Goal: Task Accomplishment & Management: Complete application form

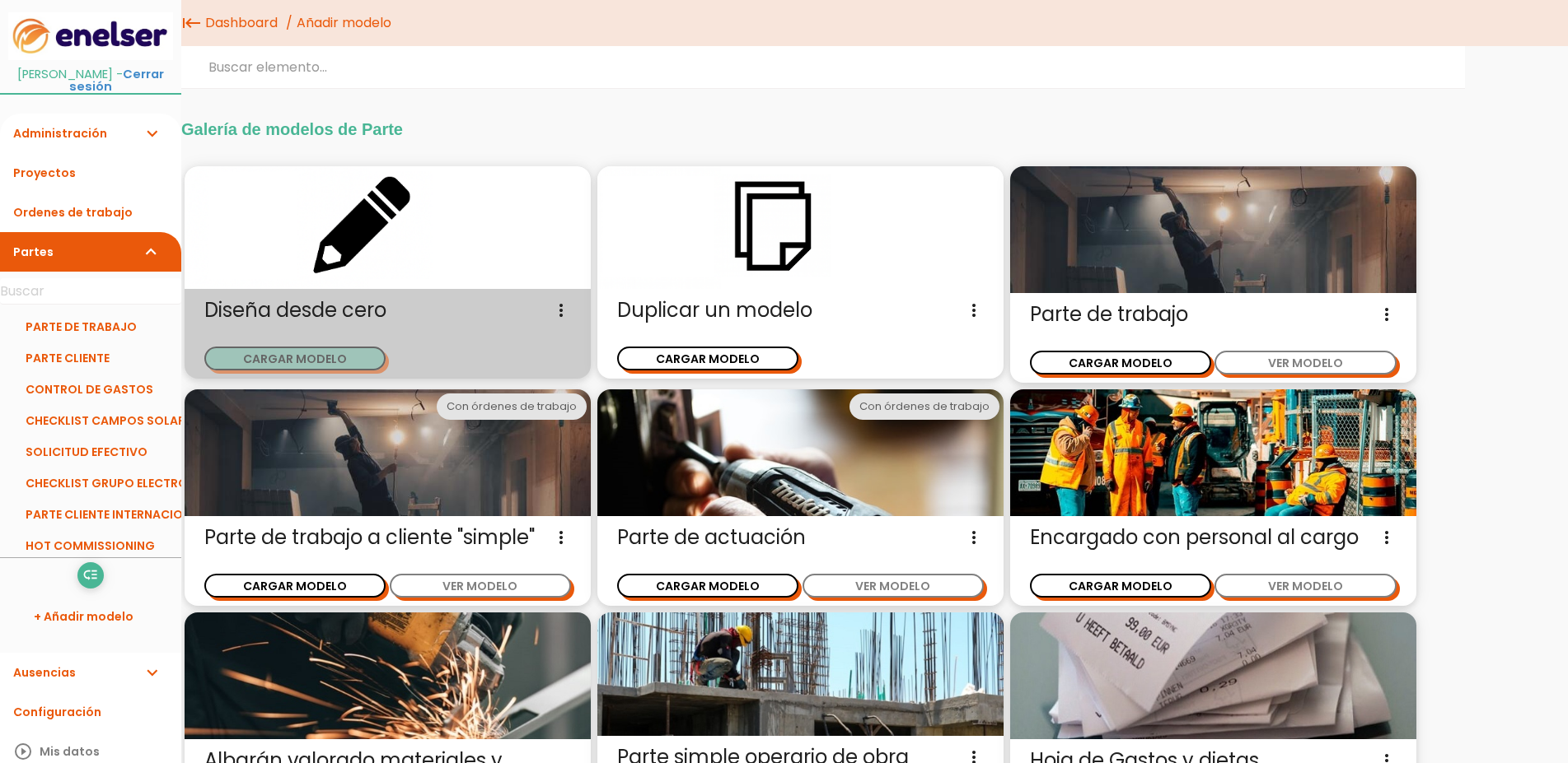
click at [327, 358] on button "CARGAR MODELO" at bounding box center [295, 358] width 181 height 24
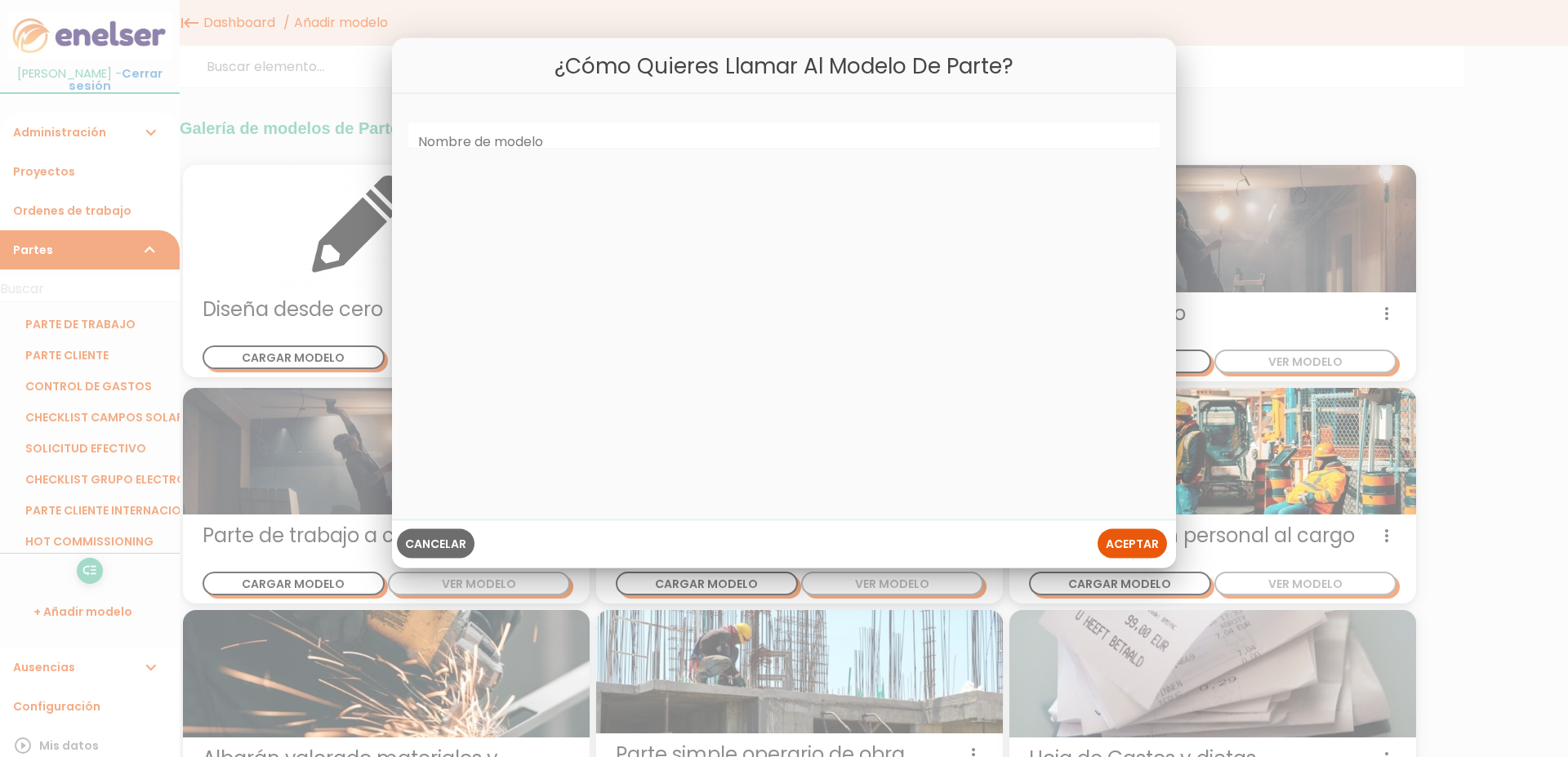
click at [441, 142] on label "Nombre de modelo" at bounding box center [480, 142] width 125 height 19
click at [441, 142] on input "Nombre de modelo" at bounding box center [784, 137] width 751 height 27
type input "REGISTRO HORARIO"
click at [1148, 551] on span "Aceptar" at bounding box center [1132, 543] width 53 height 16
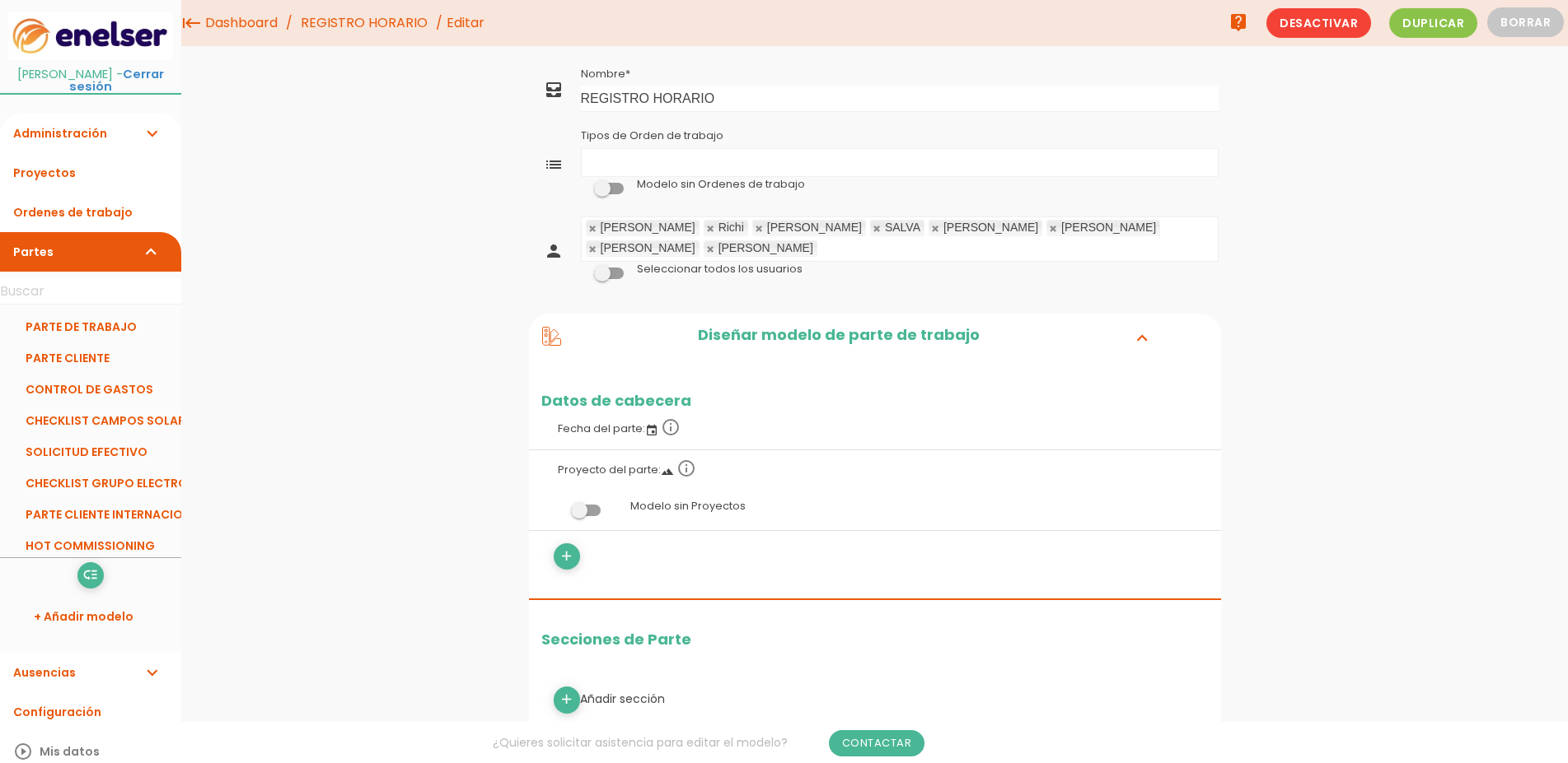
click at [755, 229] on link at bounding box center [760, 229] width 10 height 11
click at [1049, 230] on link at bounding box center [1053, 229] width 10 height 11
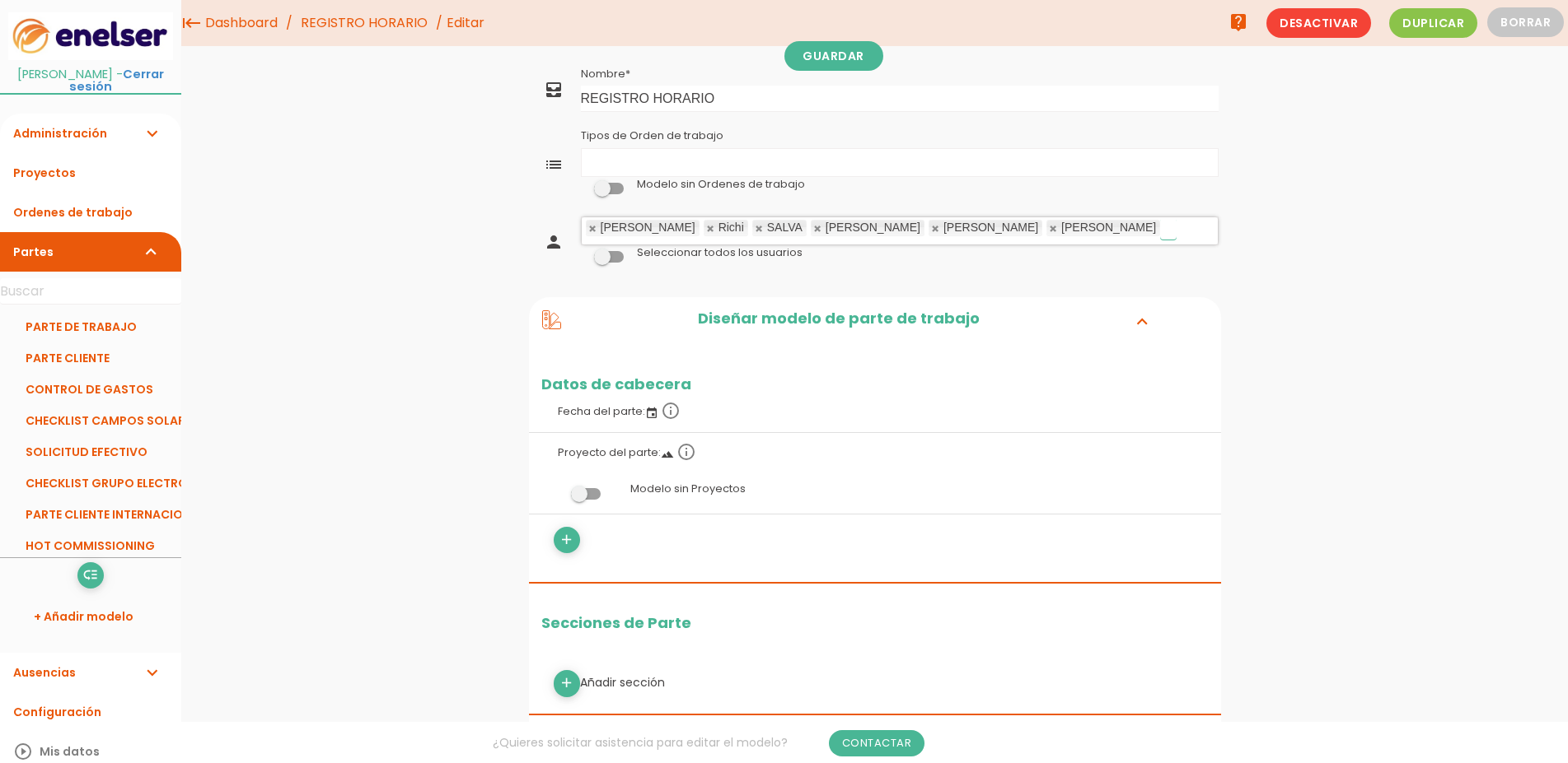
click at [596, 224] on link at bounding box center [593, 229] width 10 height 11
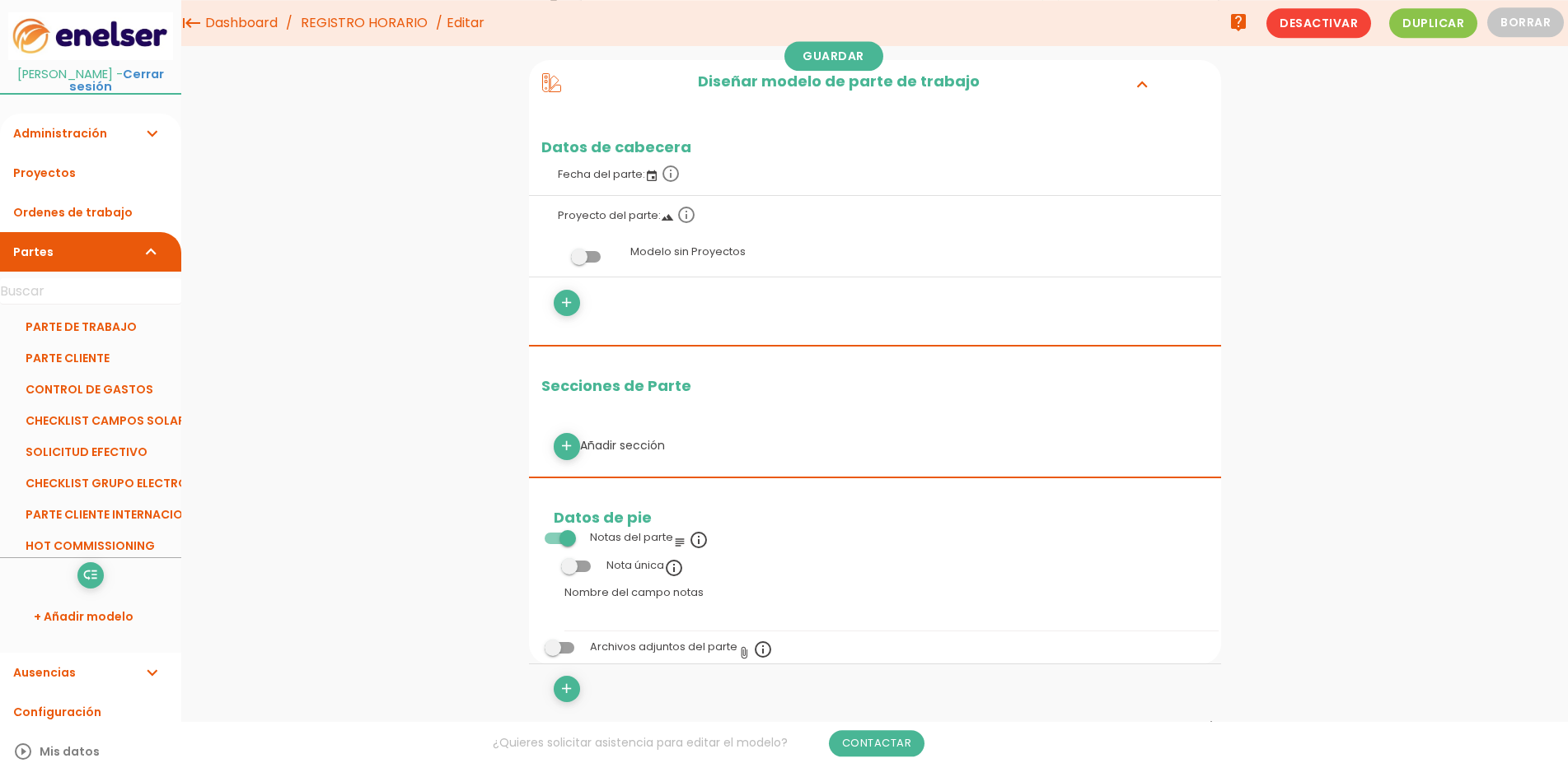
scroll to position [168, 0]
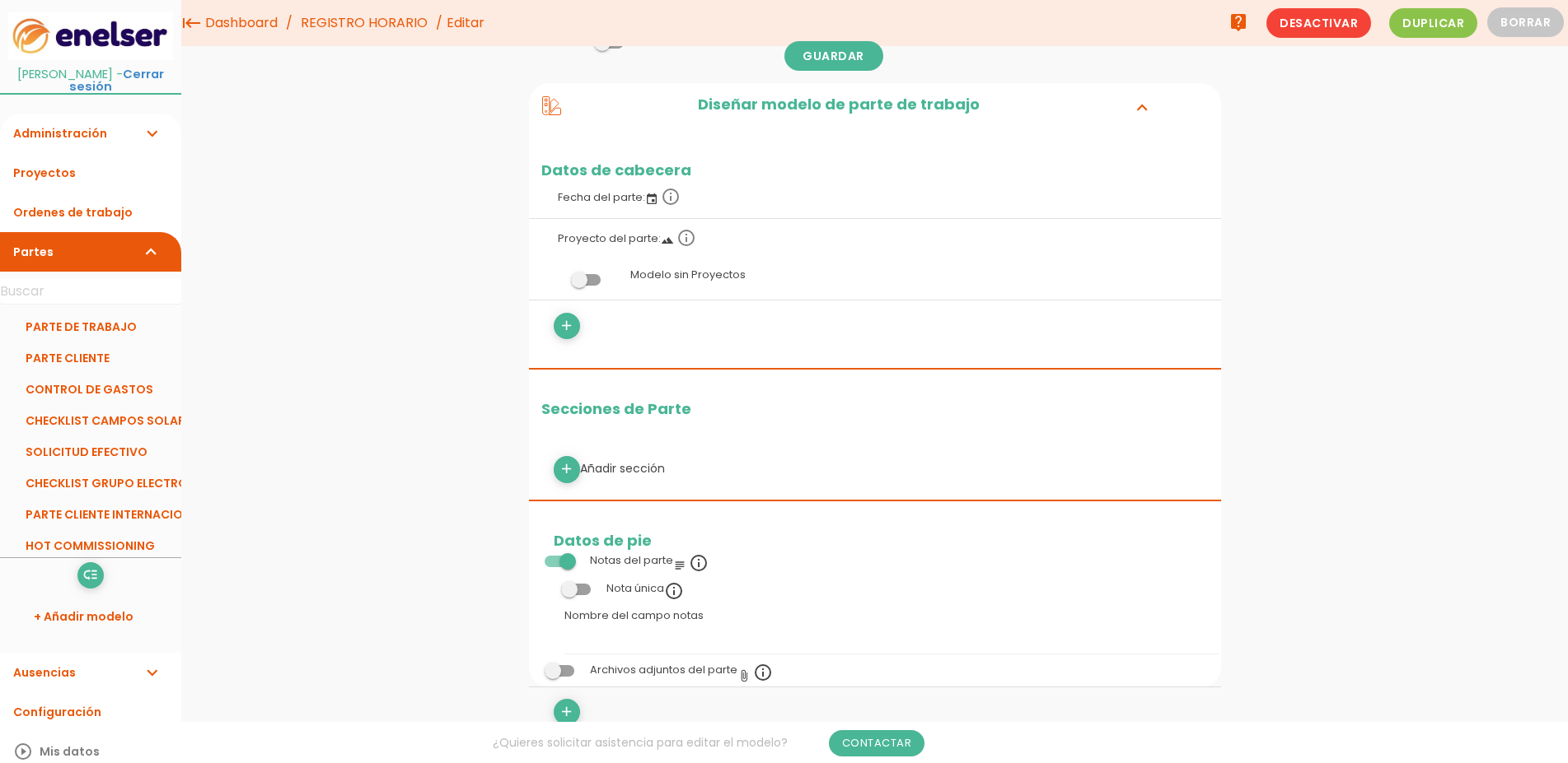
click at [634, 467] on div "add Añadir sección" at bounding box center [875, 469] width 667 height 27
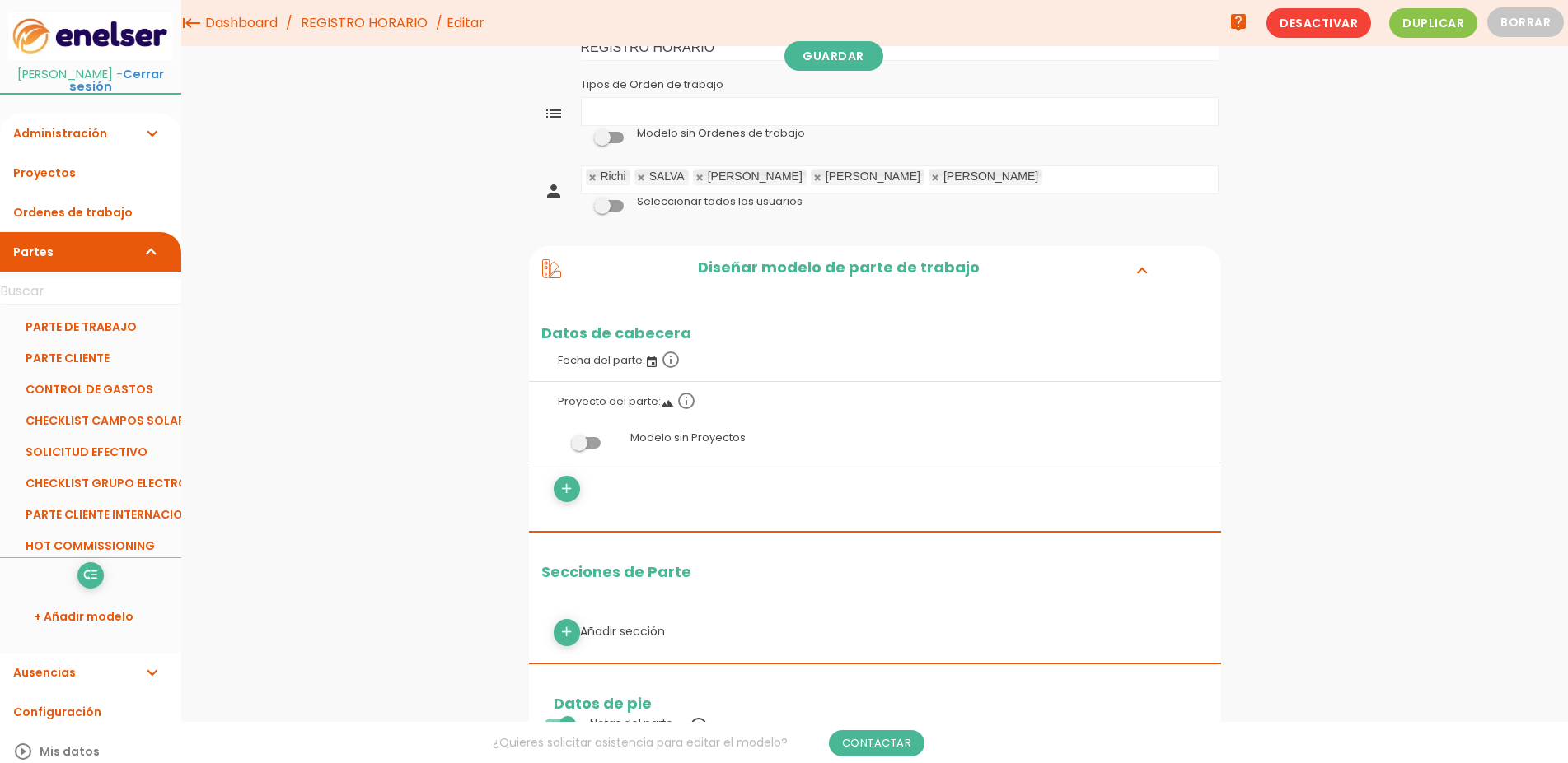
scroll to position [0, 0]
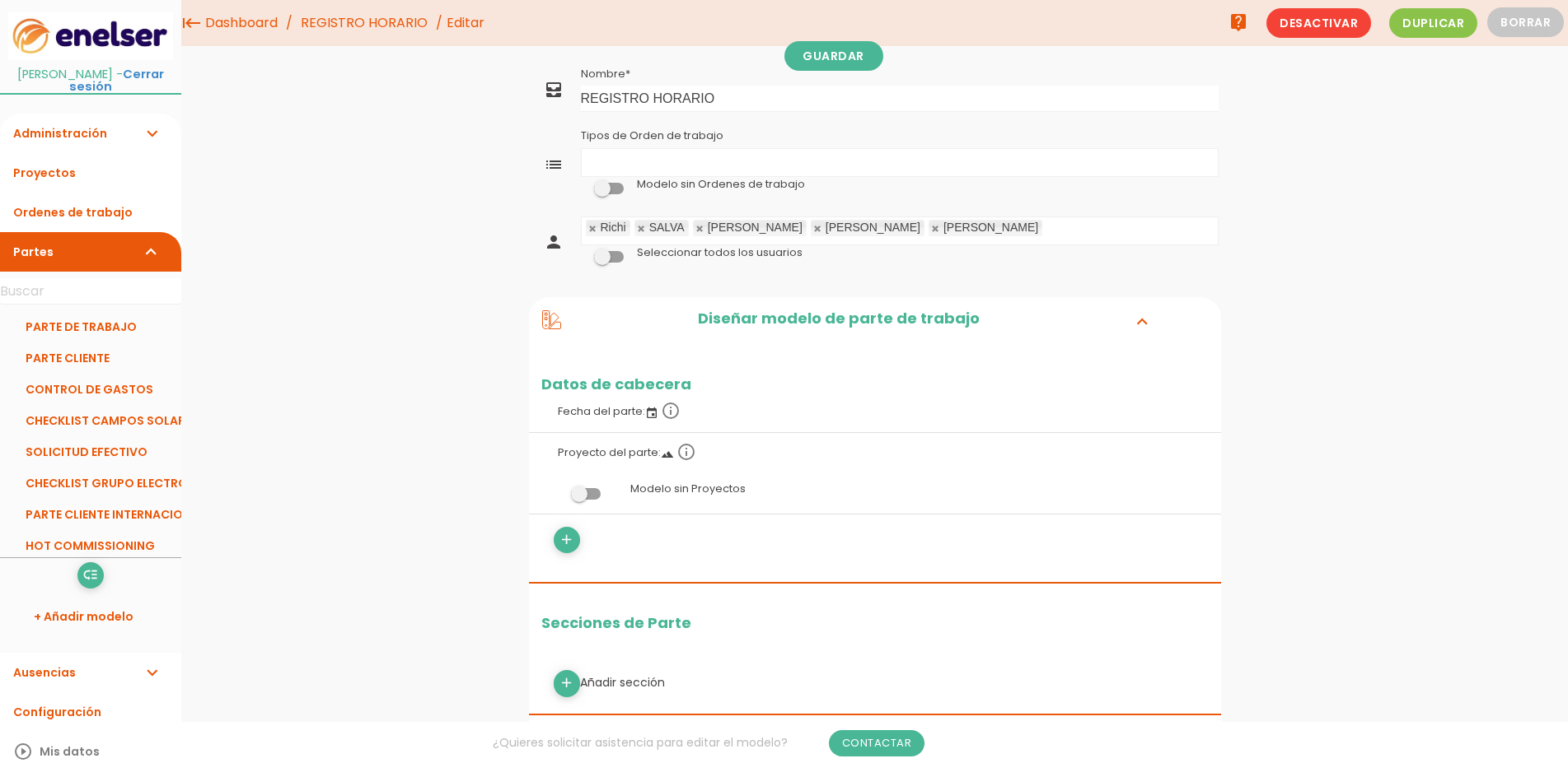
click at [591, 224] on link at bounding box center [593, 229] width 10 height 11
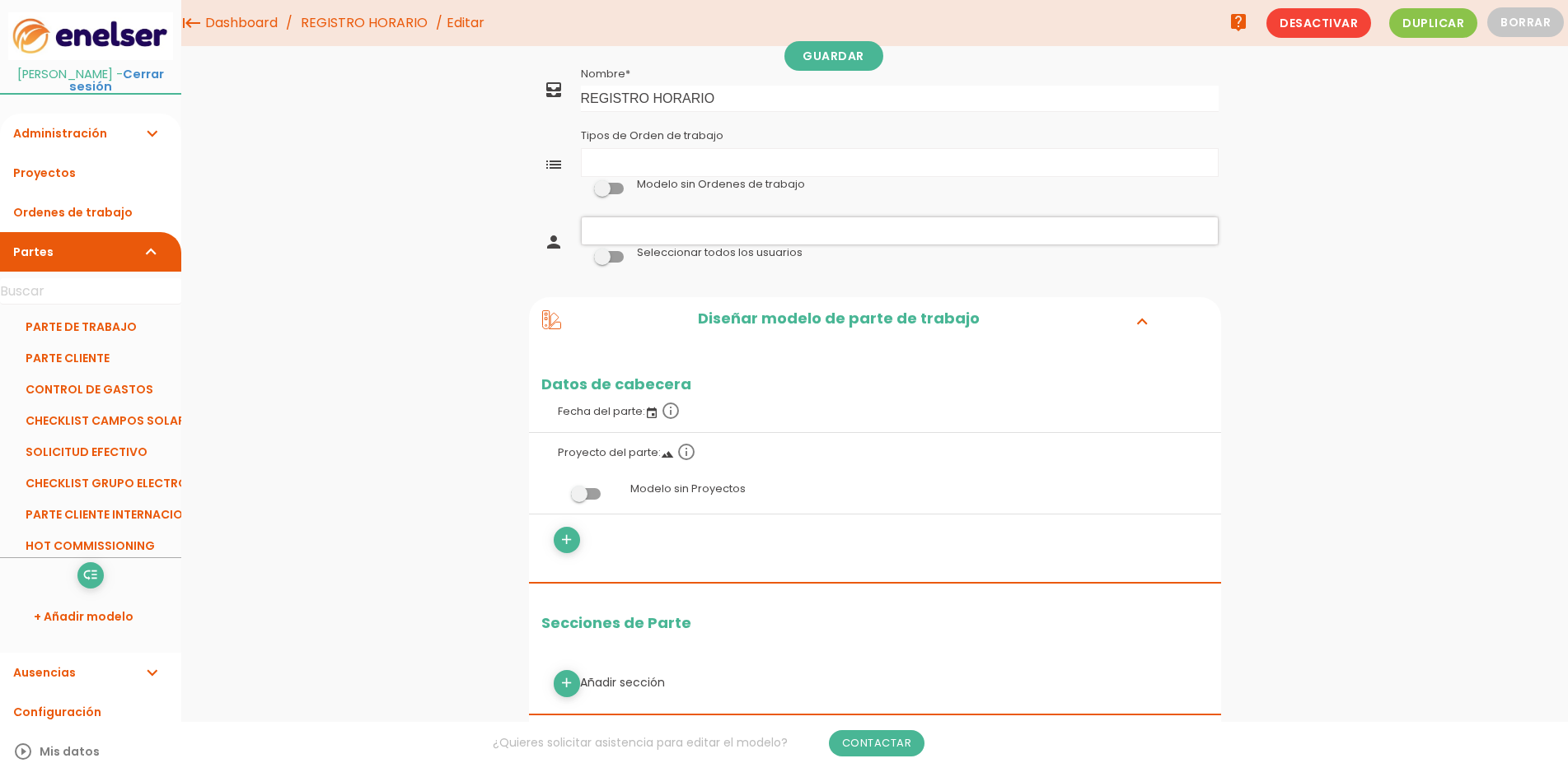
click at [607, 226] on ul at bounding box center [899, 230] width 636 height 27
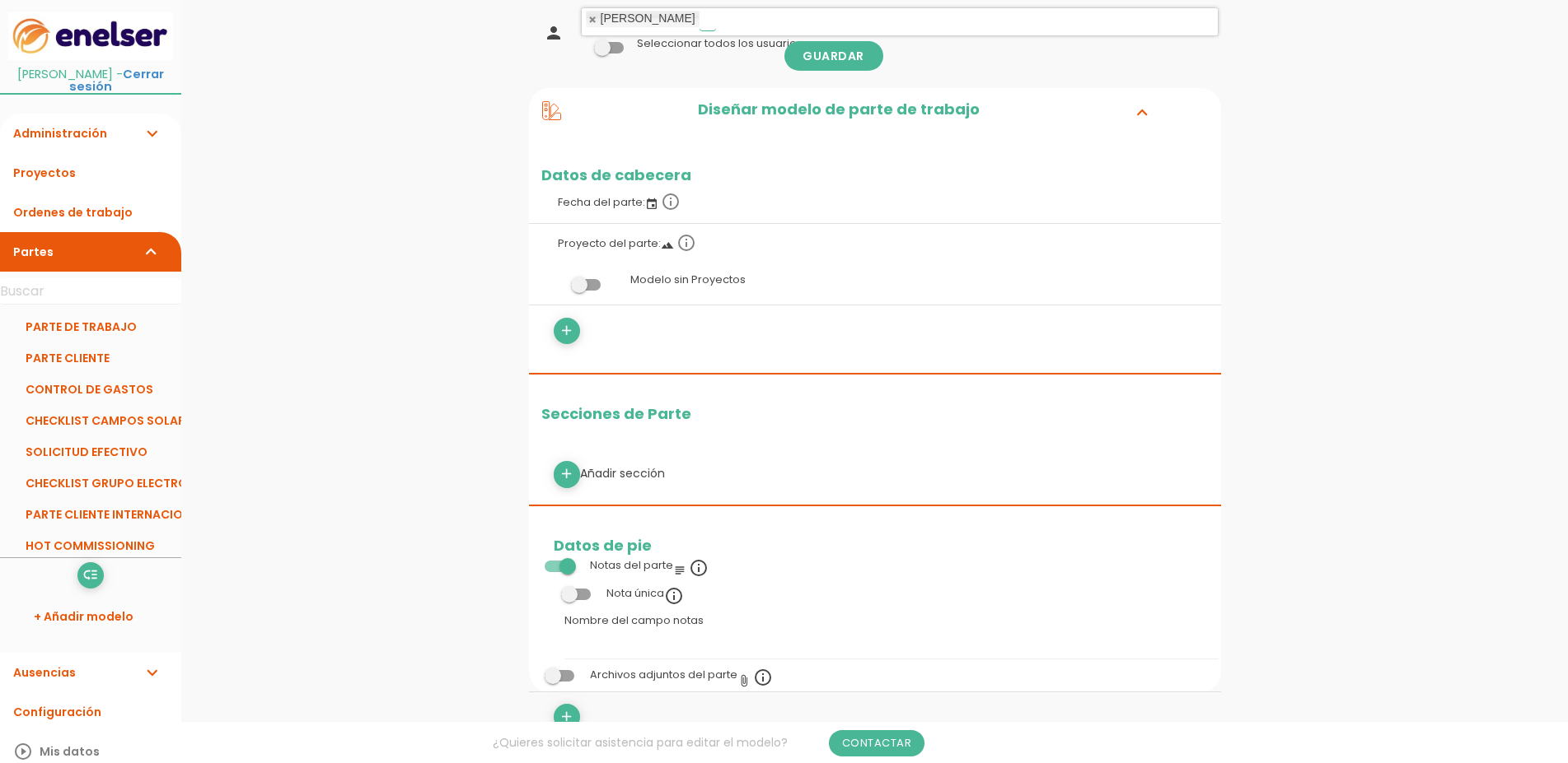
scroll to position [252, 0]
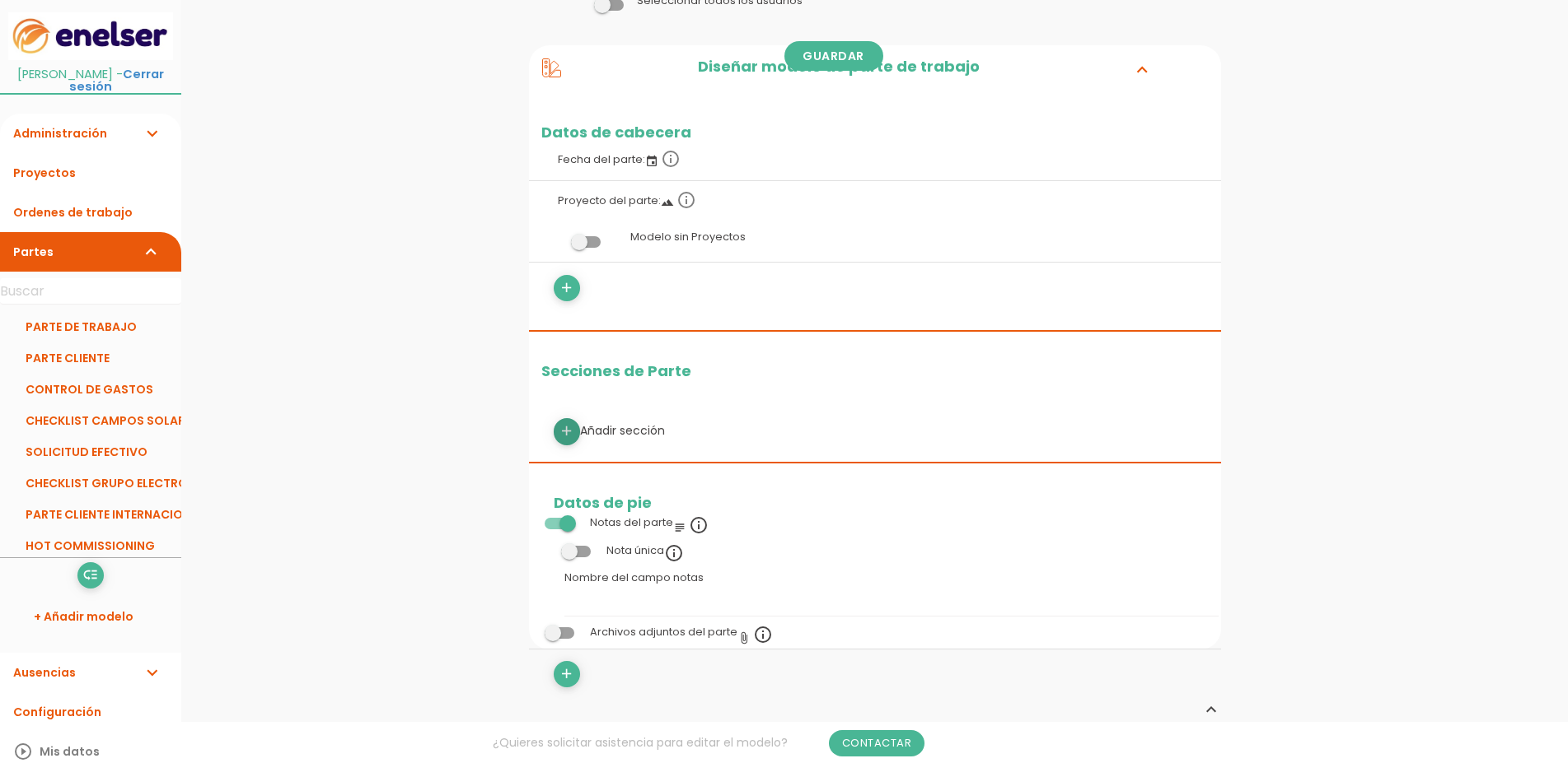
click at [570, 433] on icon "add" at bounding box center [565, 431] width 16 height 27
select select
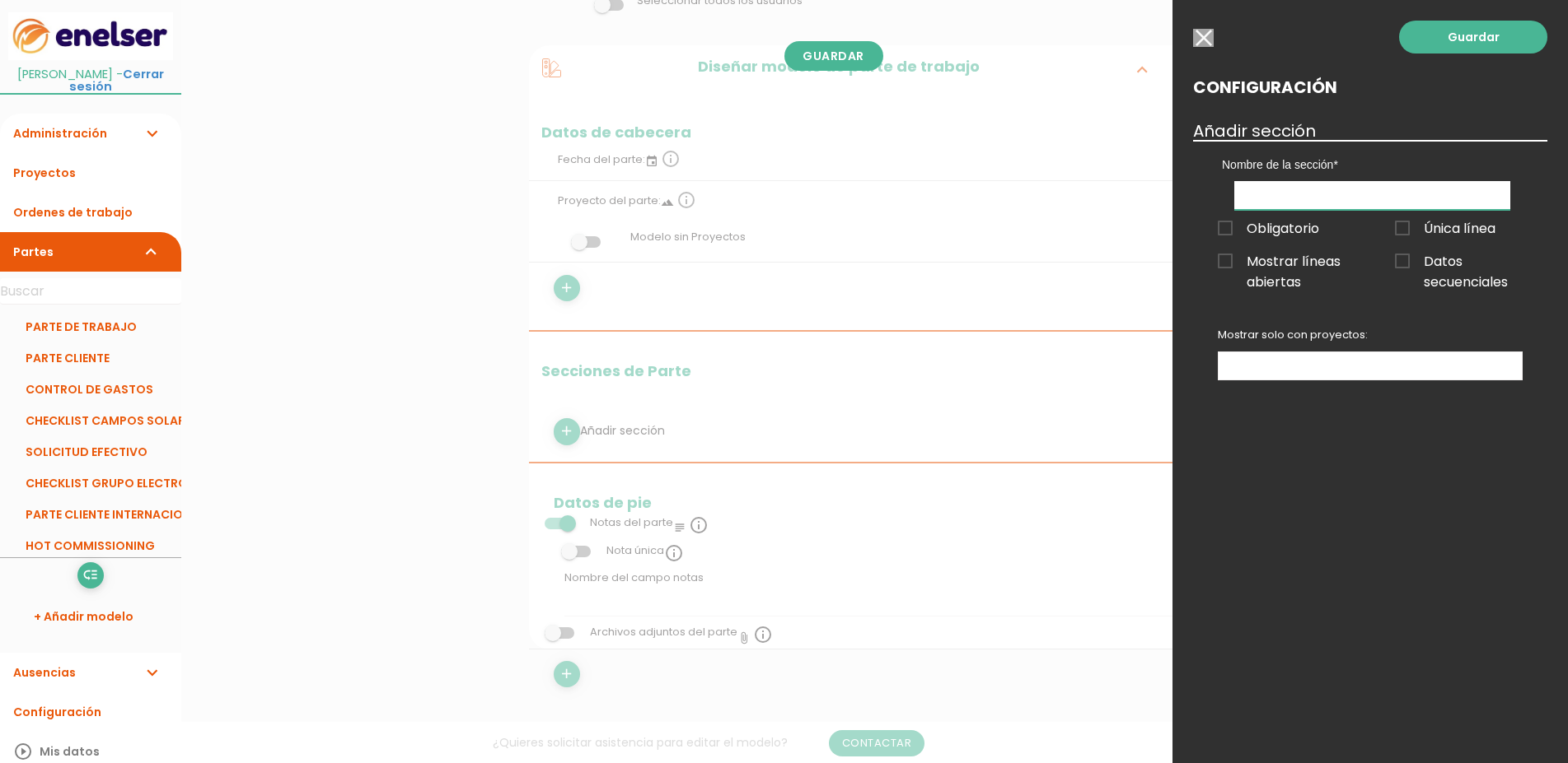
click at [1270, 206] on input "text" at bounding box center [1372, 195] width 276 height 29
type input "h"
type input "HORA DE ENTRADA"
click at [1227, 232] on span "Obligatorio" at bounding box center [1269, 228] width 102 height 20
click at [0, 0] on input "Obligatorio" at bounding box center [0, 0] width 0 height 0
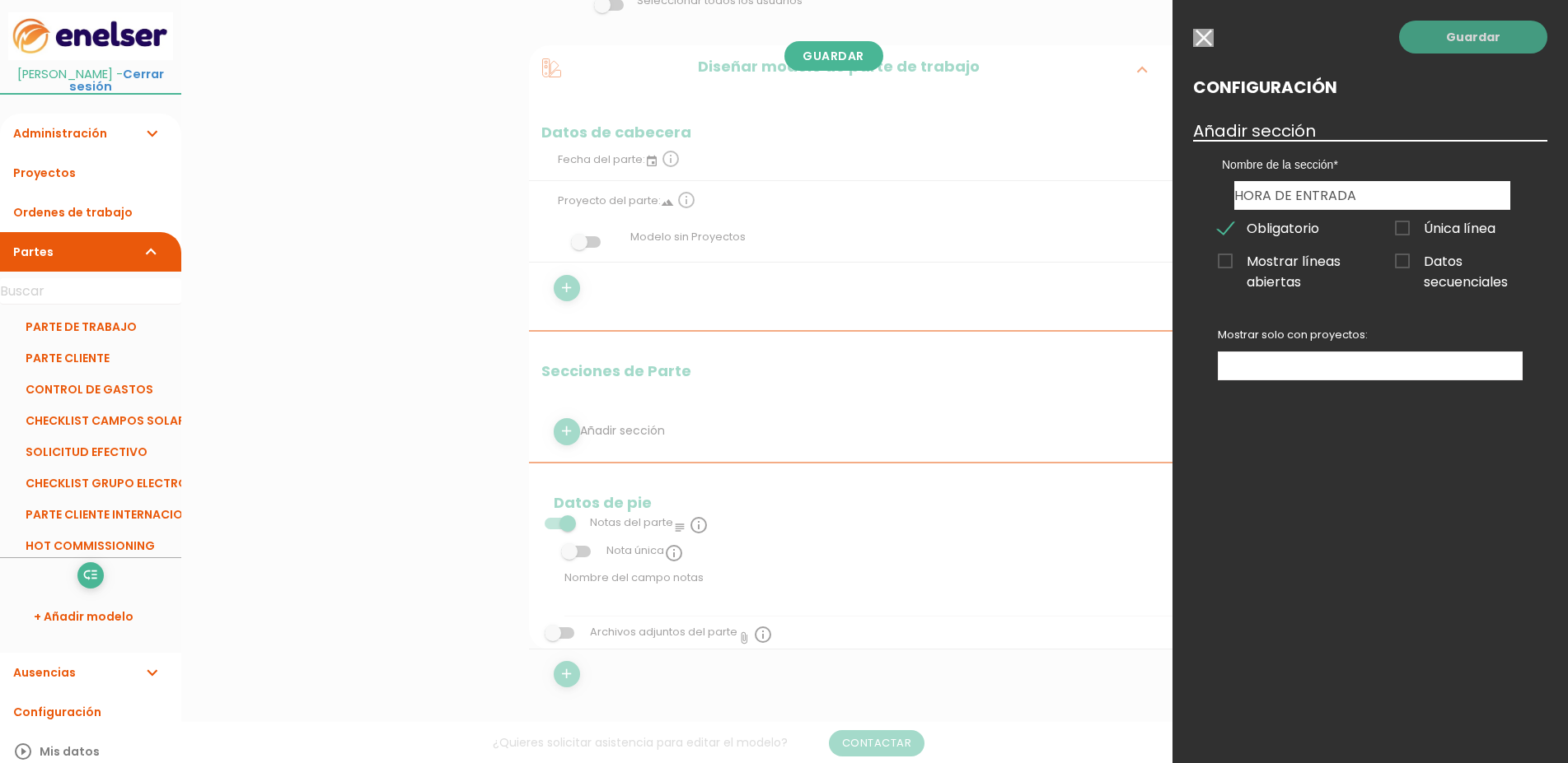
click at [1480, 37] on link "Guardar" at bounding box center [1473, 37] width 148 height 33
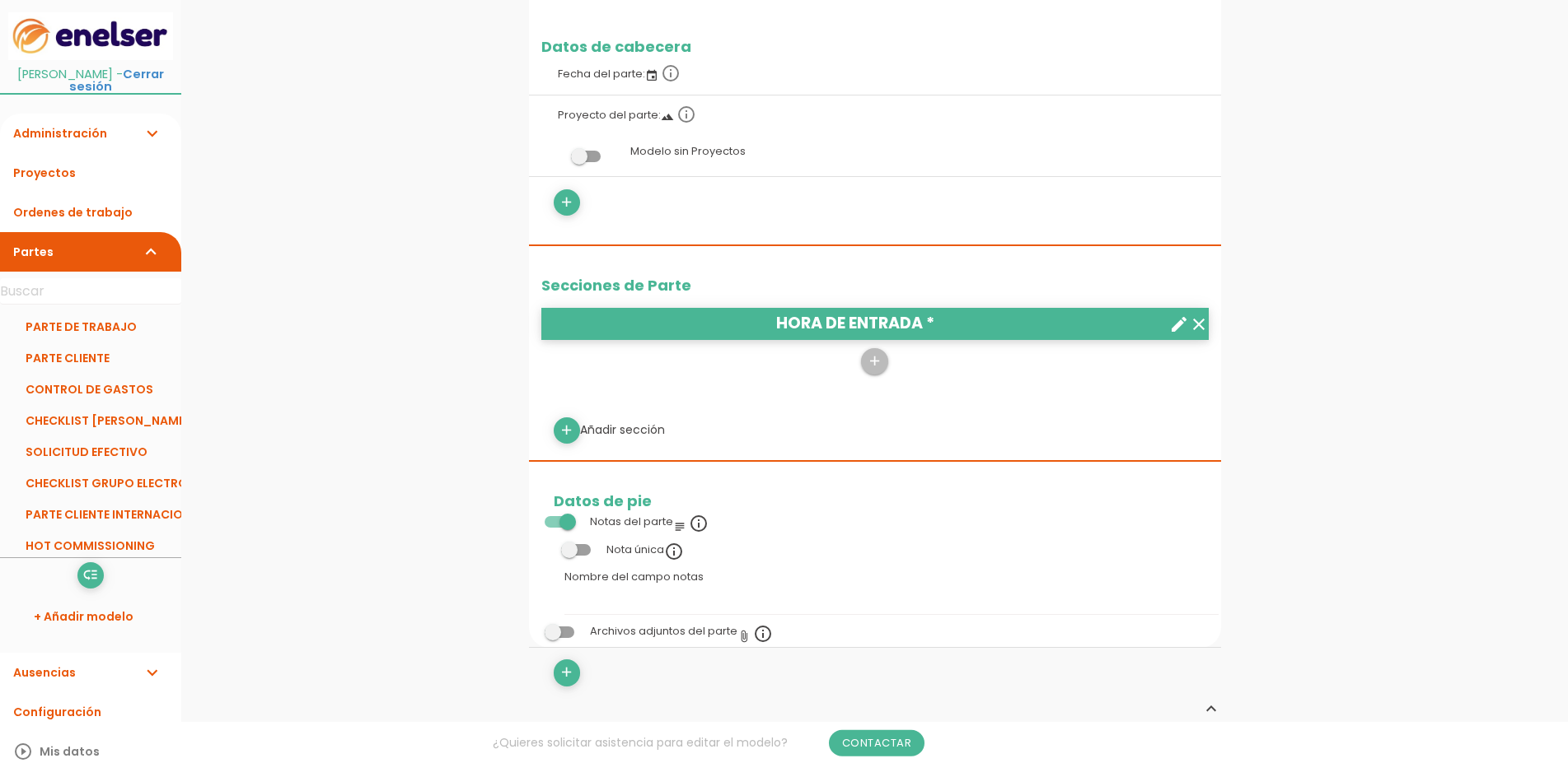
scroll to position [420, 0]
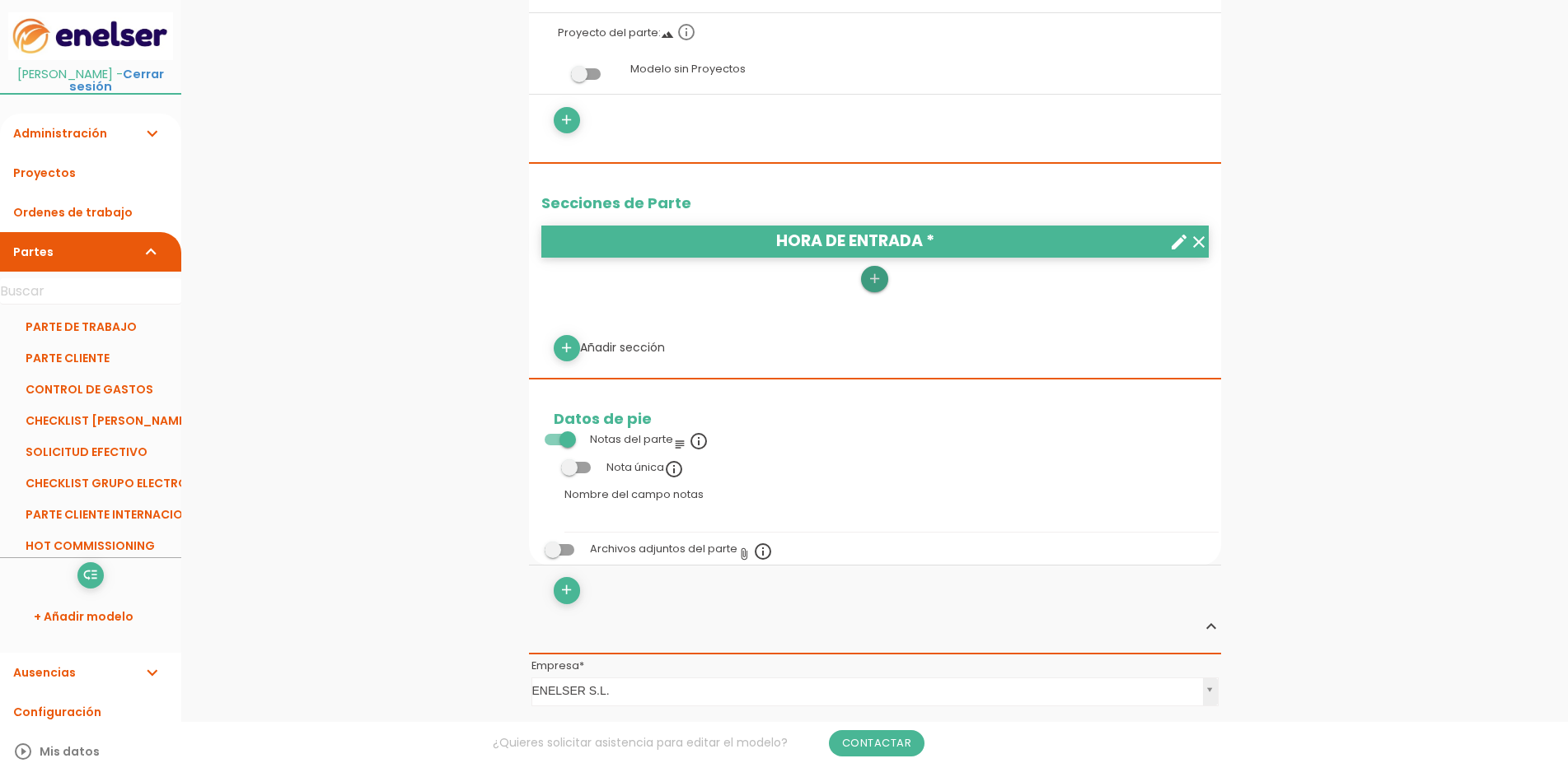
click at [871, 283] on icon "add" at bounding box center [874, 279] width 16 height 27
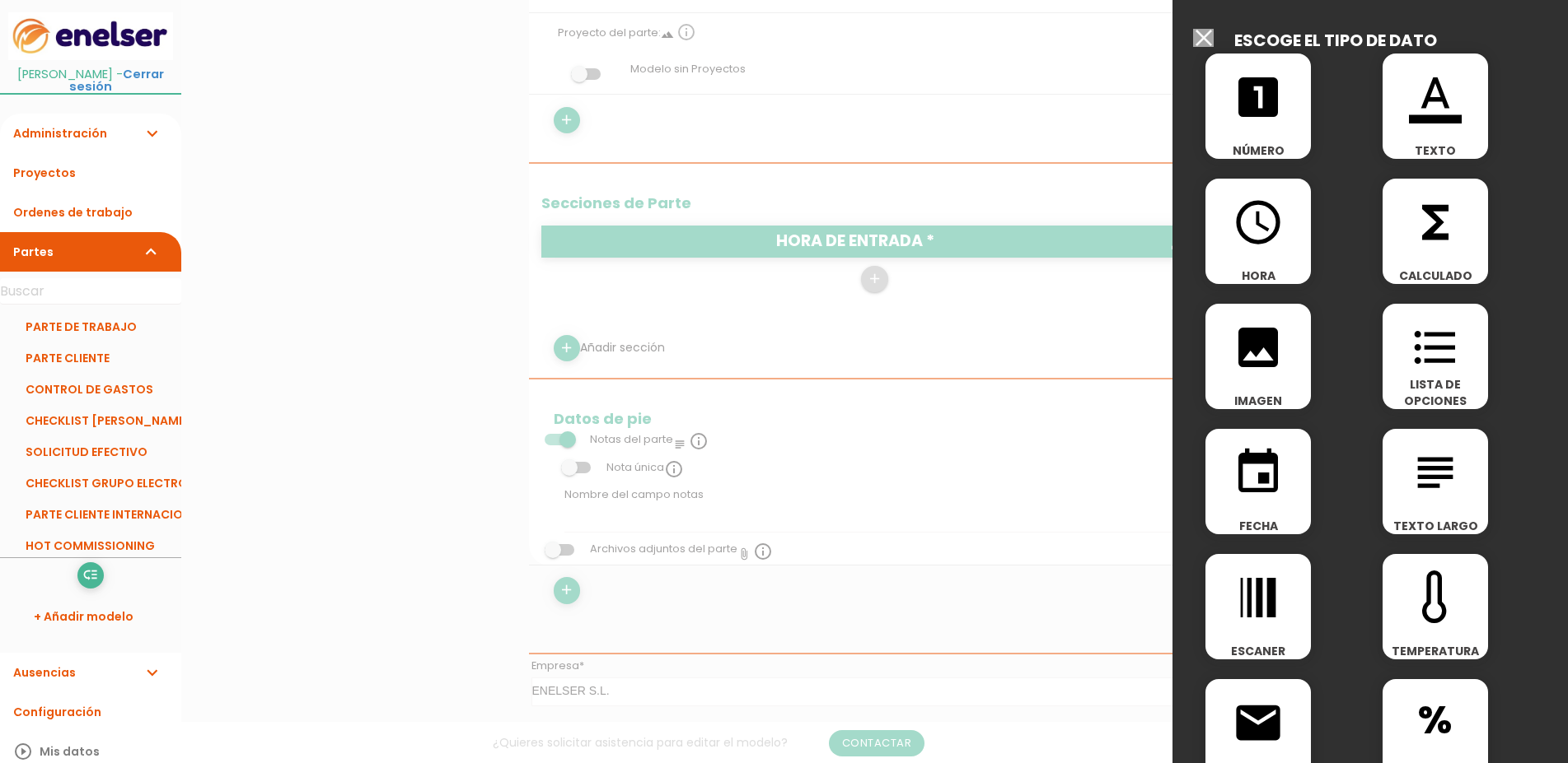
click at [1259, 236] on icon "access_time" at bounding box center [1258, 222] width 53 height 53
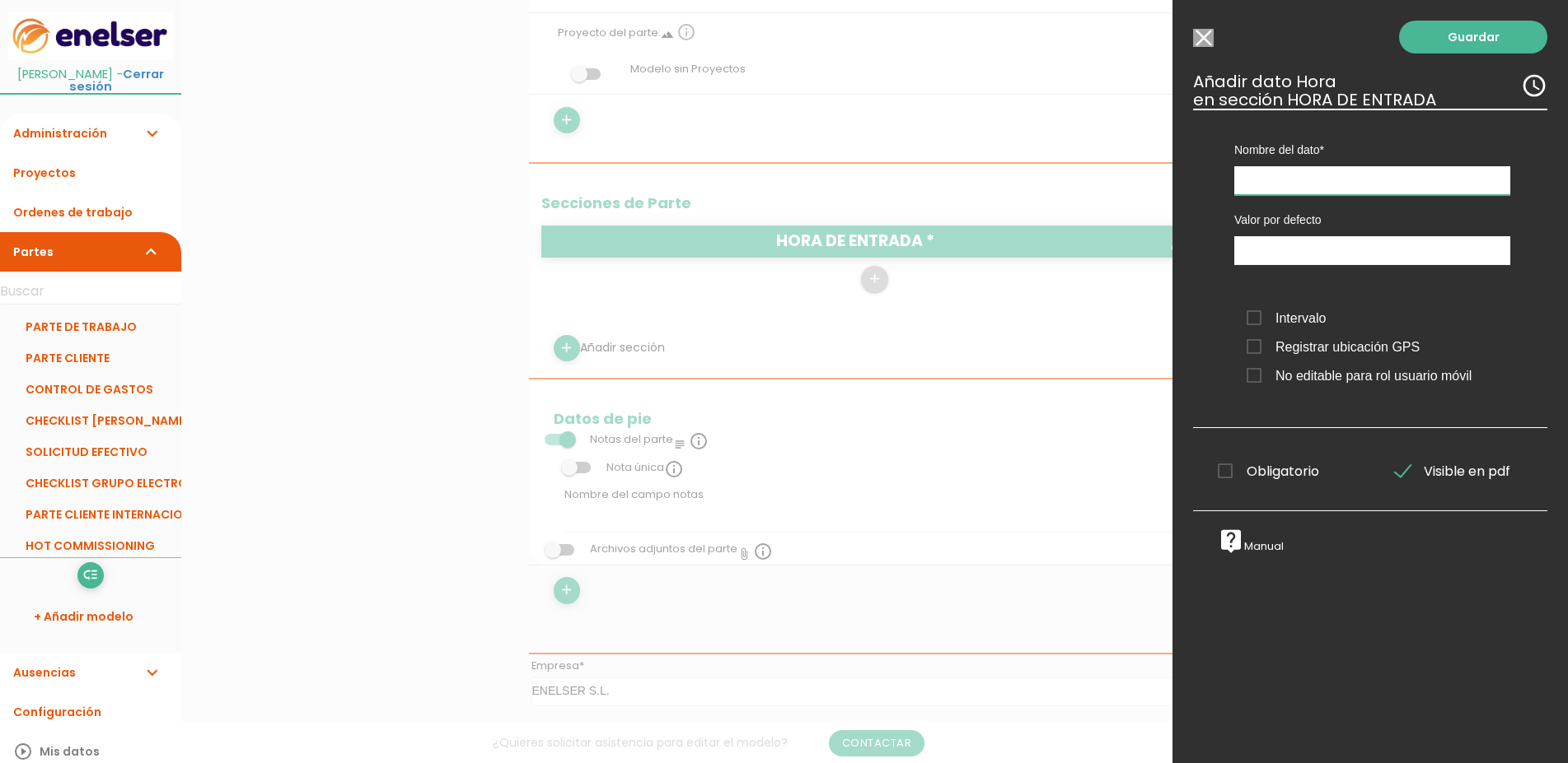
click at [1307, 179] on input "text" at bounding box center [1372, 180] width 276 height 29
type input "HORA ENTRADA"
click at [1331, 251] on input "20:30" at bounding box center [1372, 250] width 276 height 29
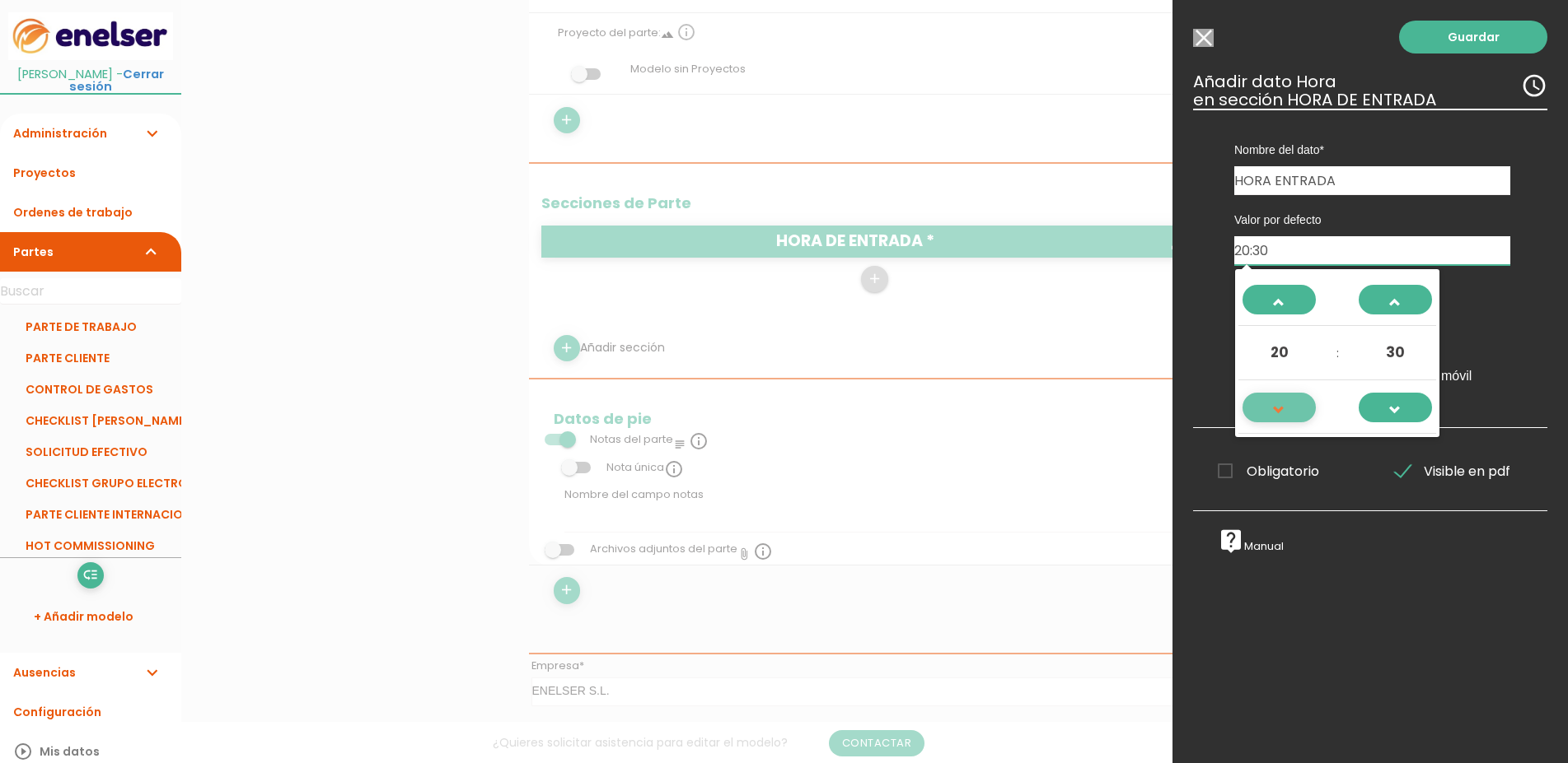
click at [1282, 403] on span at bounding box center [1280, 418] width 44 height 44
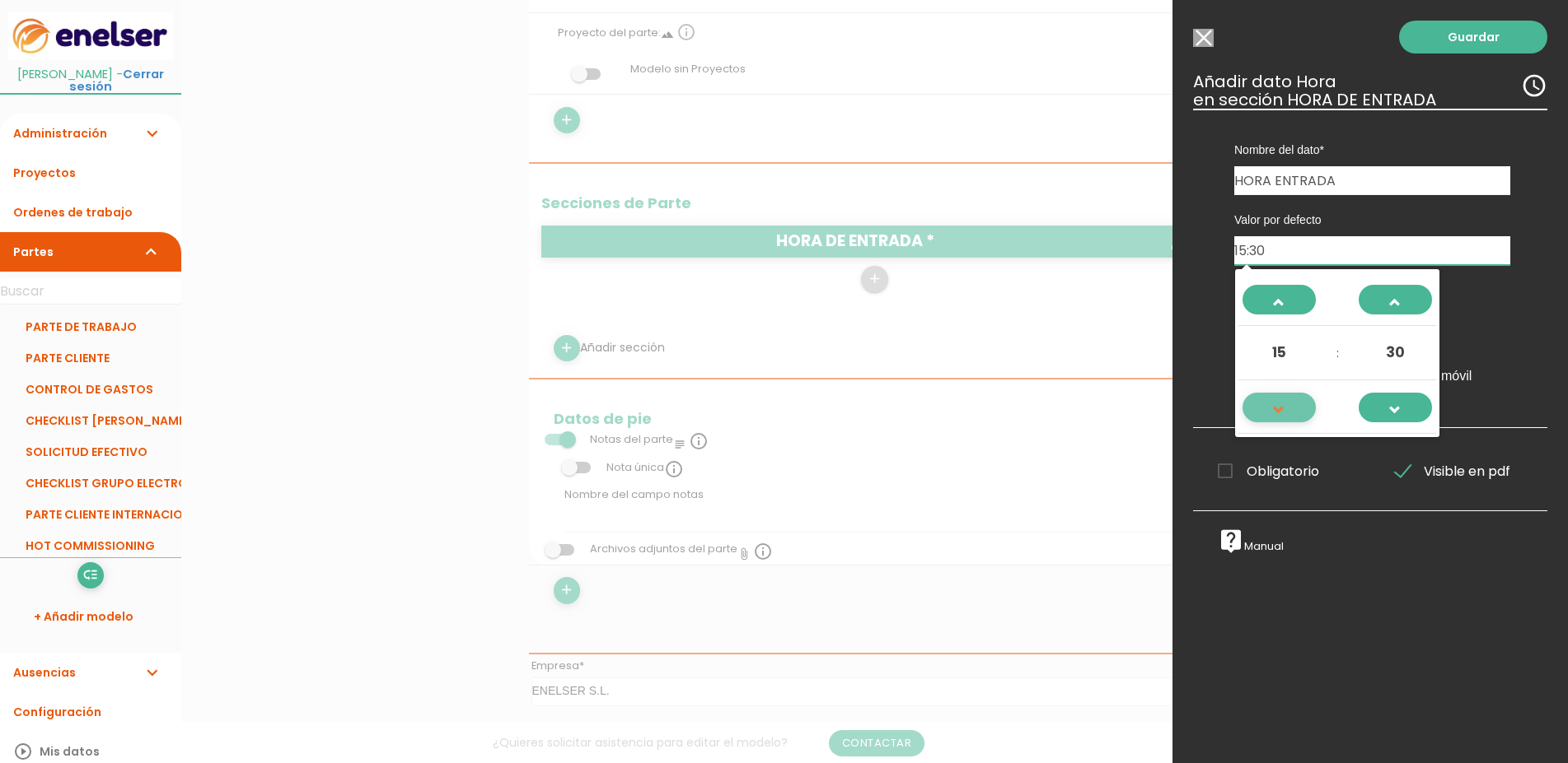
click at [1282, 403] on span at bounding box center [1280, 418] width 44 height 44
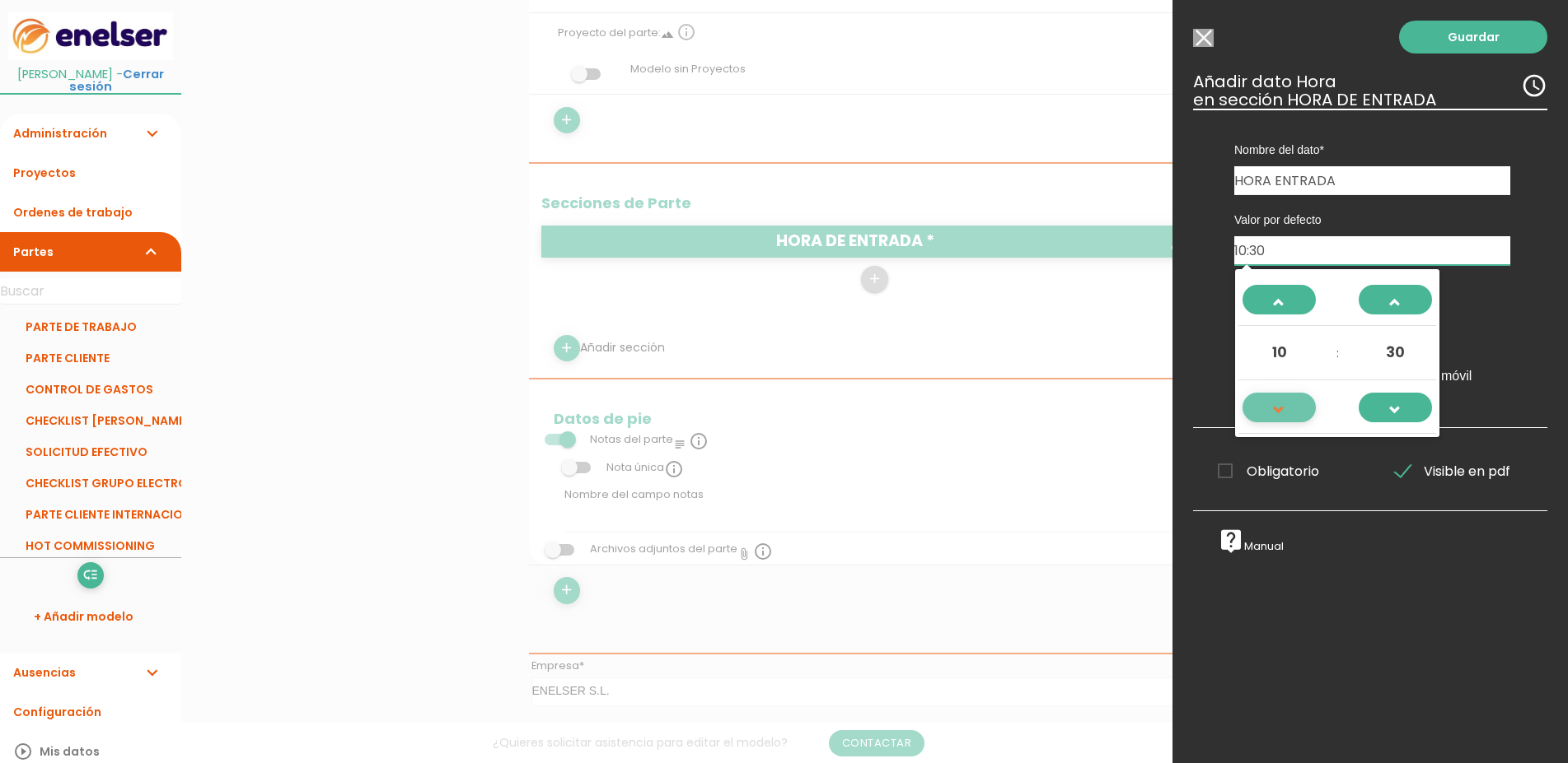
click at [1282, 403] on span at bounding box center [1280, 418] width 44 height 44
click at [1380, 300] on span at bounding box center [1395, 309] width 44 height 44
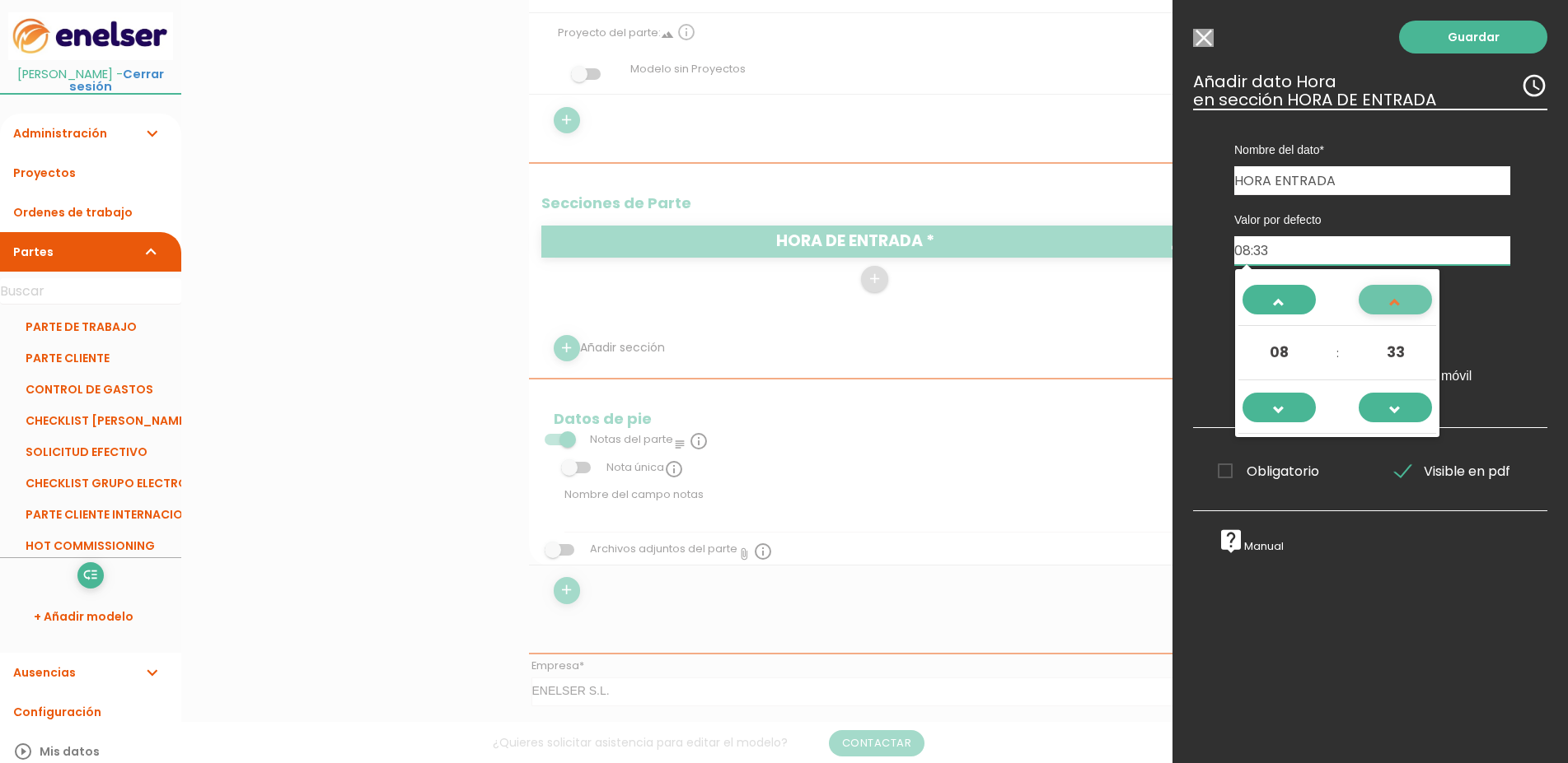
click at [1380, 300] on span at bounding box center [1395, 309] width 44 height 44
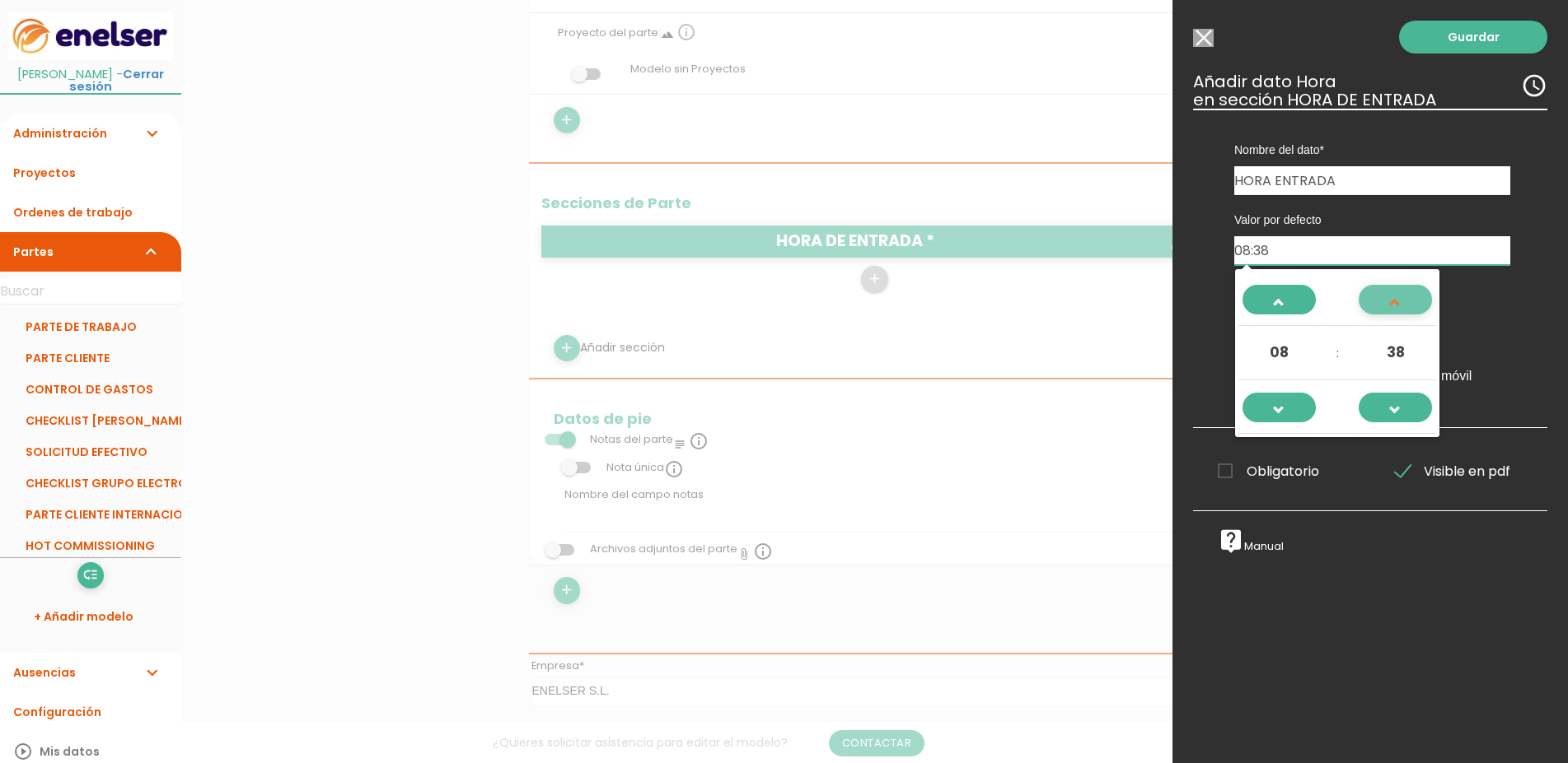
click at [1380, 300] on span at bounding box center [1395, 309] width 44 height 44
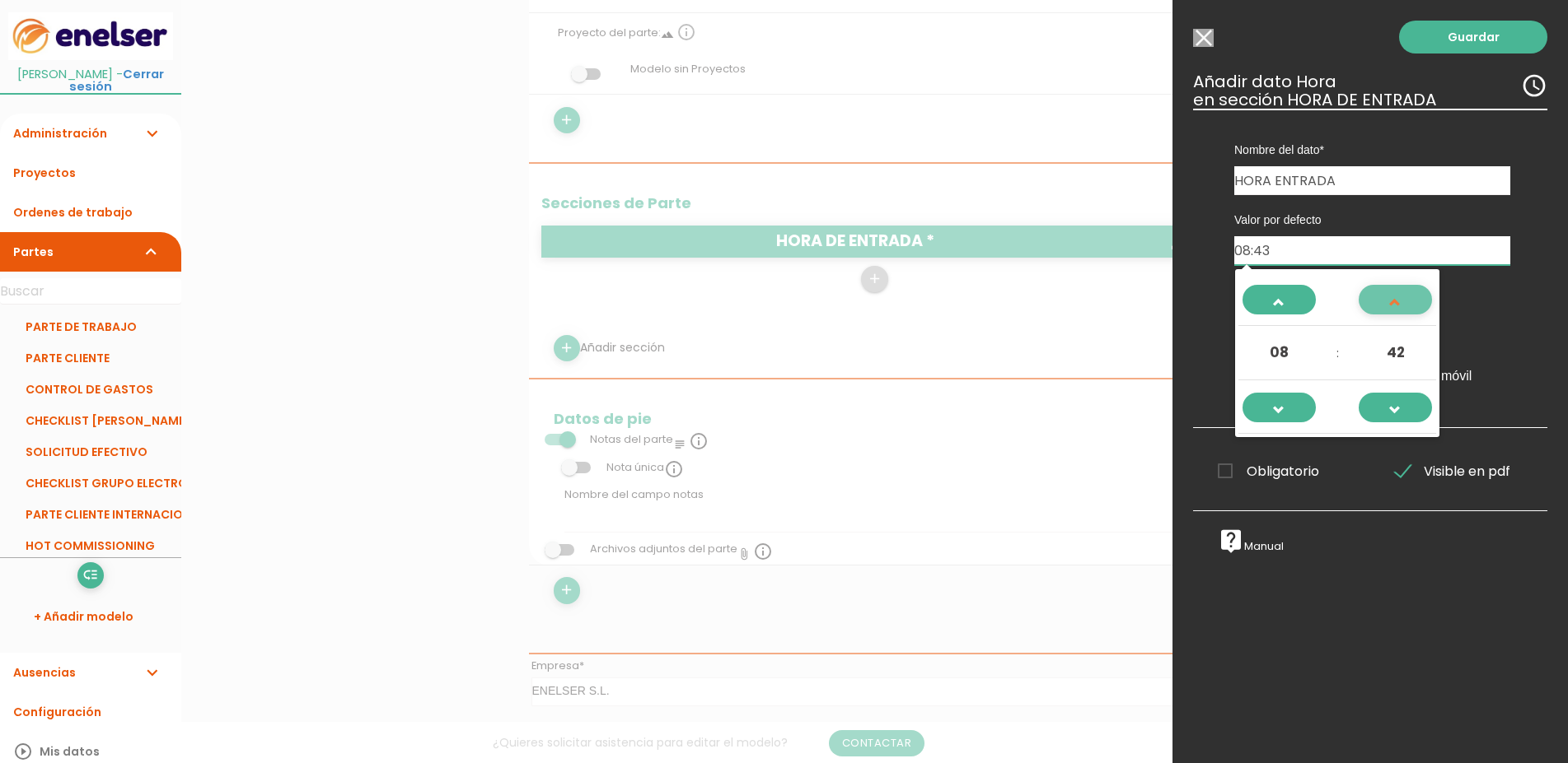
click at [1380, 300] on span at bounding box center [1395, 309] width 44 height 44
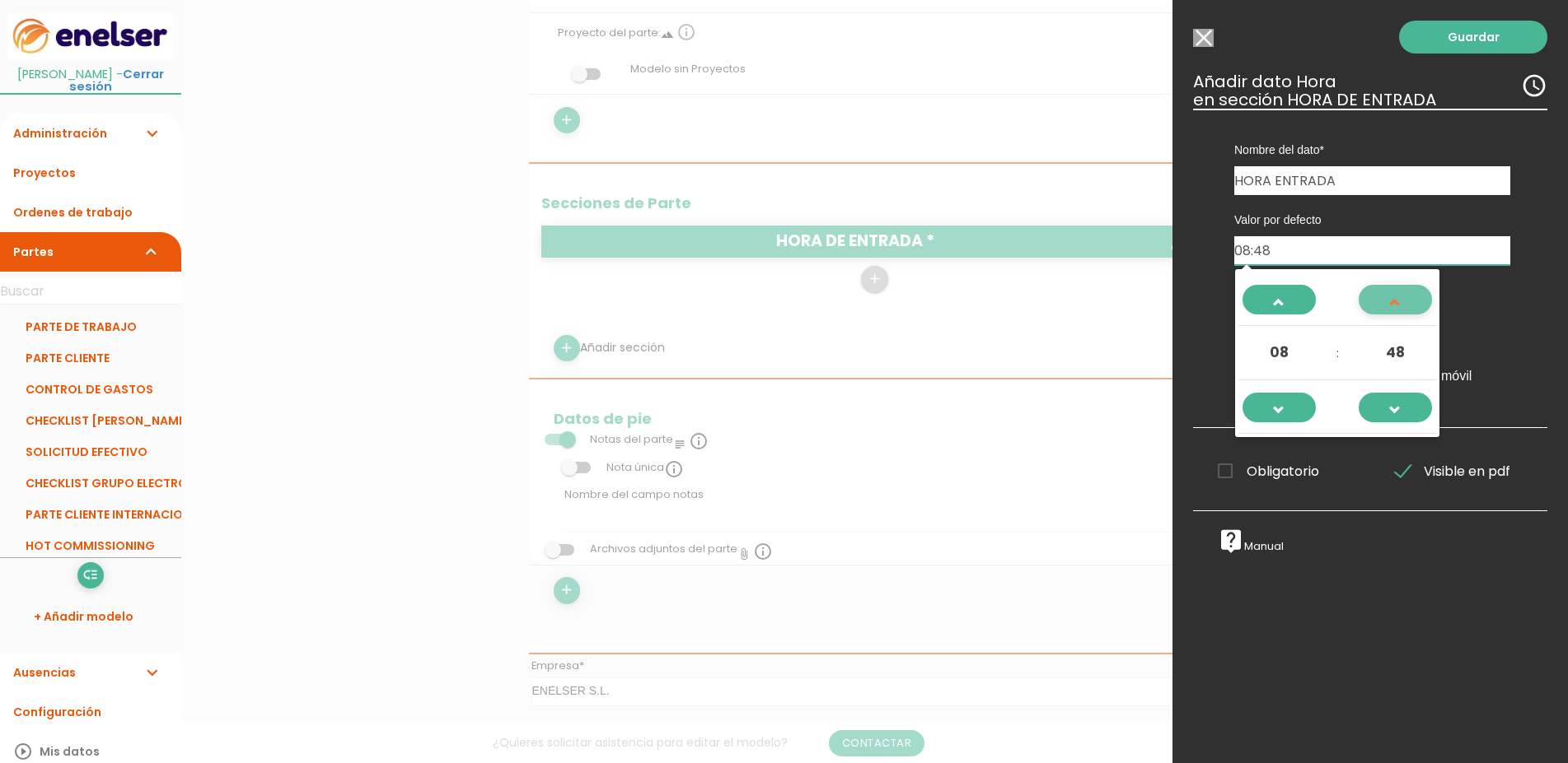
click at [1380, 300] on span at bounding box center [1395, 309] width 44 height 44
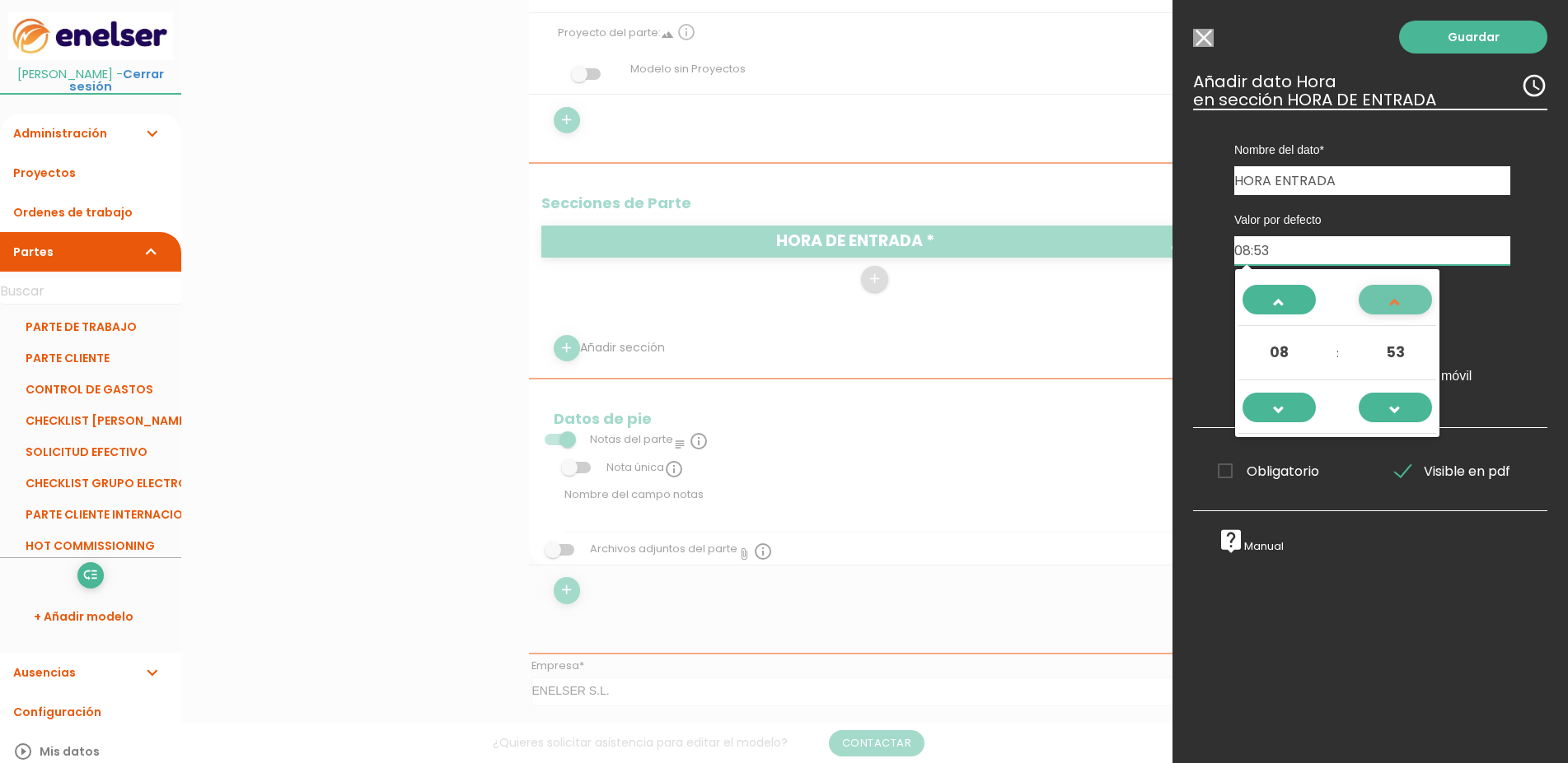
click at [1380, 300] on span at bounding box center [1395, 309] width 44 height 44
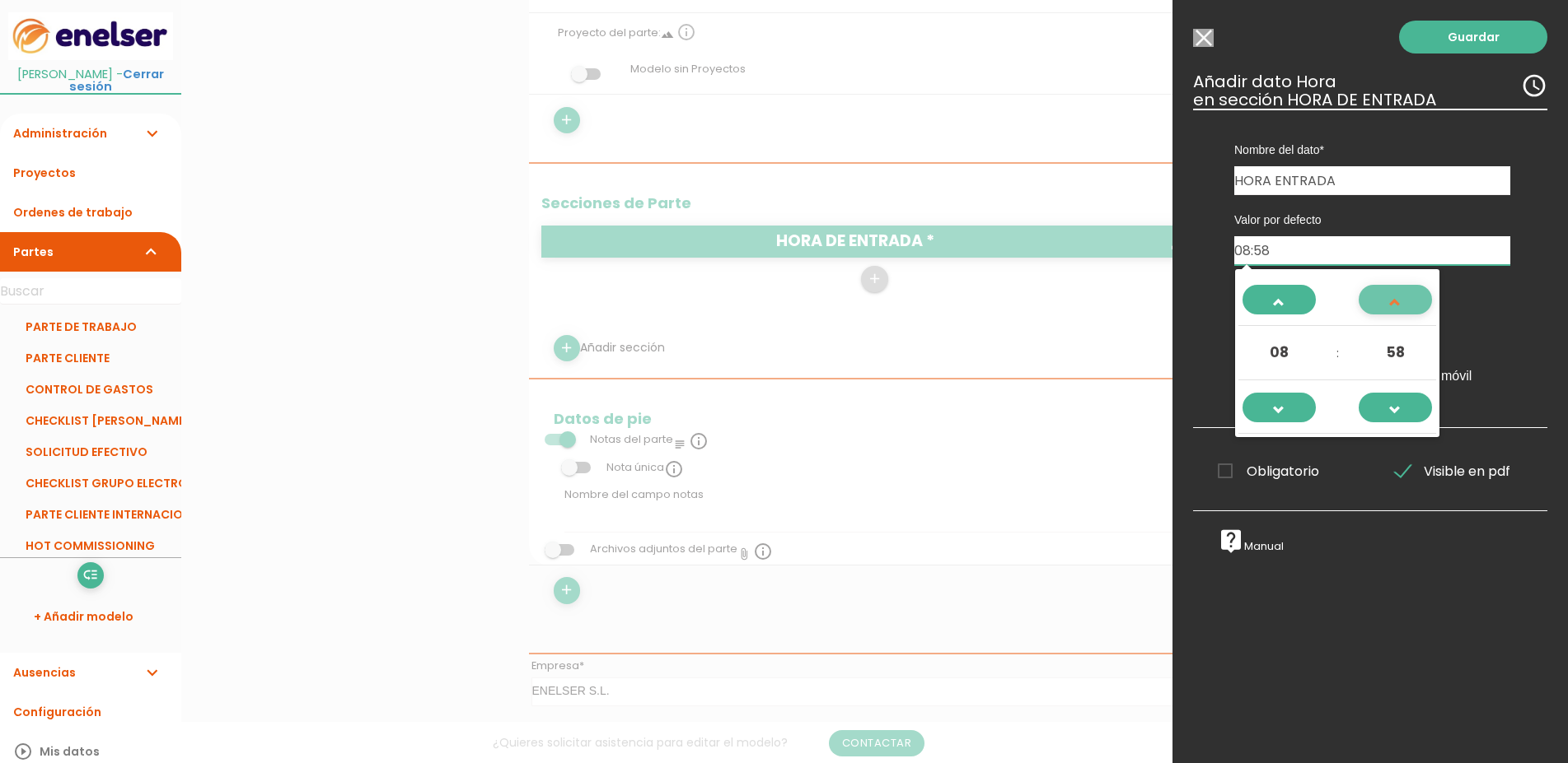
click at [1380, 300] on span at bounding box center [1395, 309] width 44 height 44
click at [1394, 405] on span at bounding box center [1395, 418] width 44 height 44
click at [1298, 418] on span at bounding box center [1280, 418] width 44 height 44
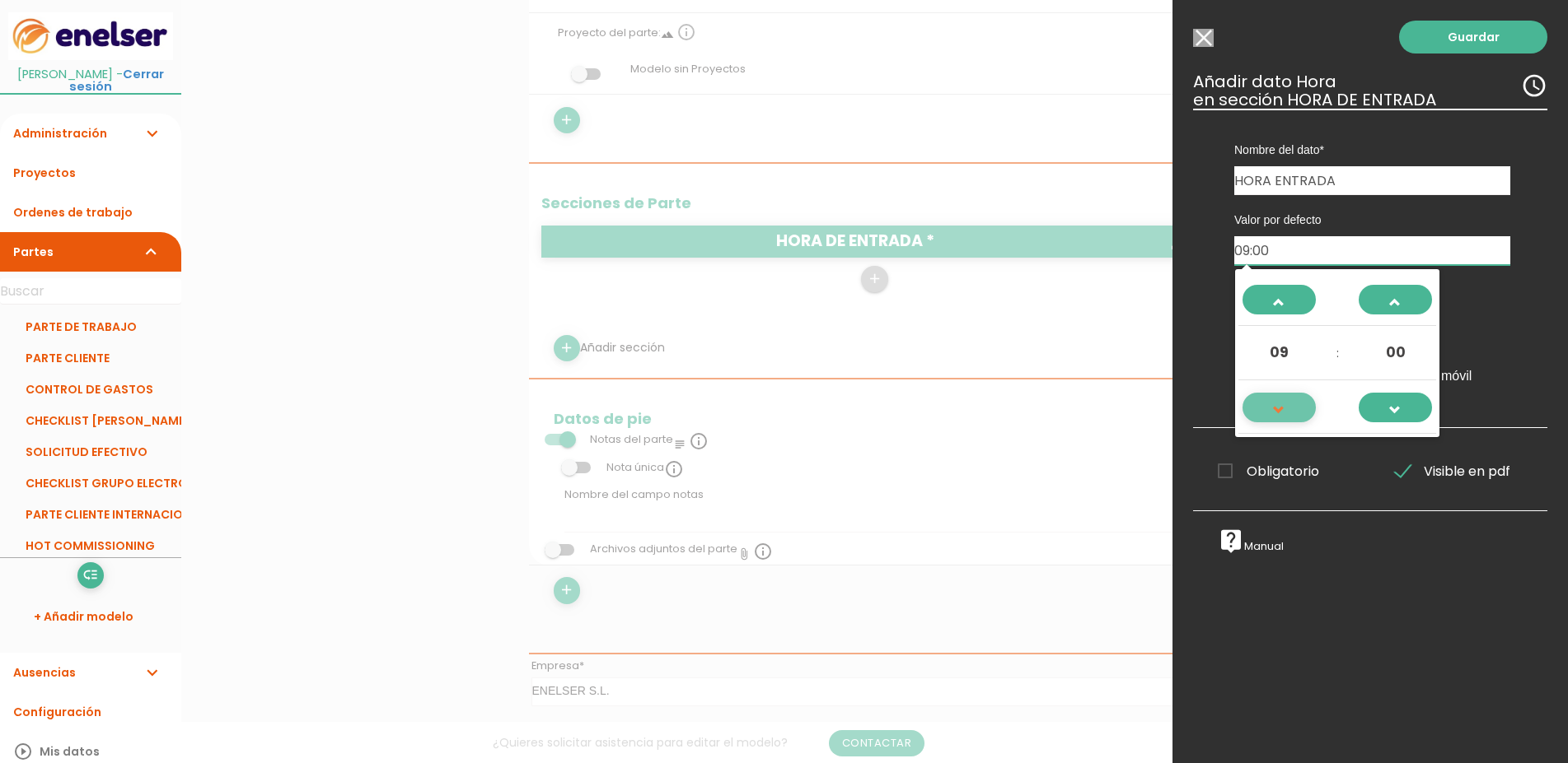
type input "08:00"
click at [1225, 482] on span "Obligatorio" at bounding box center [1269, 471] width 102 height 20
click at [0, 0] on input "Obligatorio" at bounding box center [0, 0] width 0 height 0
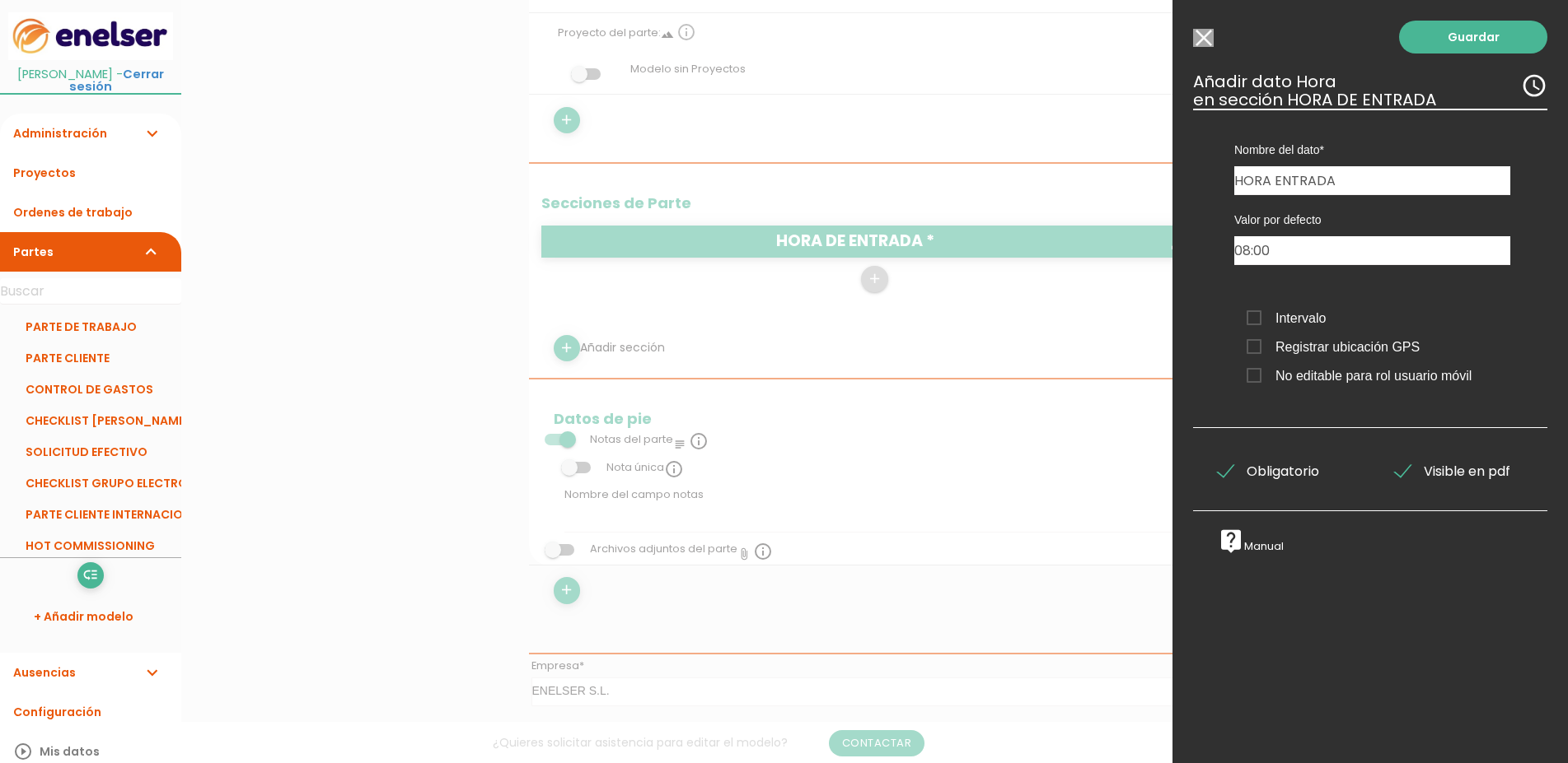
click at [1256, 348] on span "Registrar ubicación GPS" at bounding box center [1332, 347] width 173 height 20
click at [0, 0] on input "Registrar ubicación GPS" at bounding box center [0, 0] width 0 height 0
click at [1255, 321] on span "Intervalo" at bounding box center [1286, 318] width 79 height 20
click at [0, 0] on input "Intervalo" at bounding box center [0, 0] width 0 height 0
click at [1255, 321] on span "Intervalo" at bounding box center [1286, 318] width 79 height 20
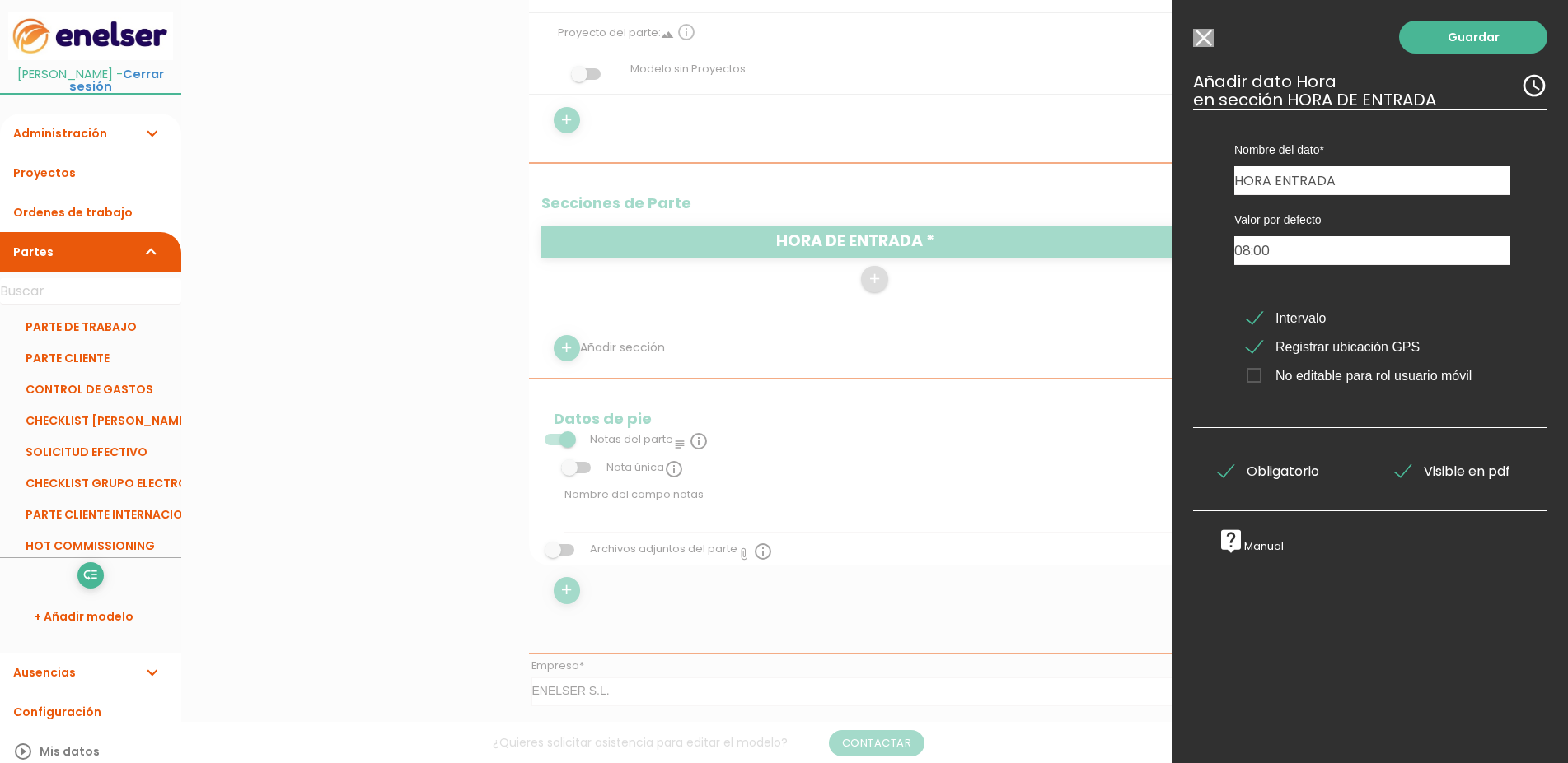
click at [0, 0] on input "Intervalo" at bounding box center [0, 0] width 0 height 0
click at [1256, 321] on span "Intervalo" at bounding box center [1286, 318] width 79 height 20
click at [0, 0] on input "Intervalo" at bounding box center [0, 0] width 0 height 0
click at [1429, 31] on link "Guardar" at bounding box center [1473, 37] width 148 height 33
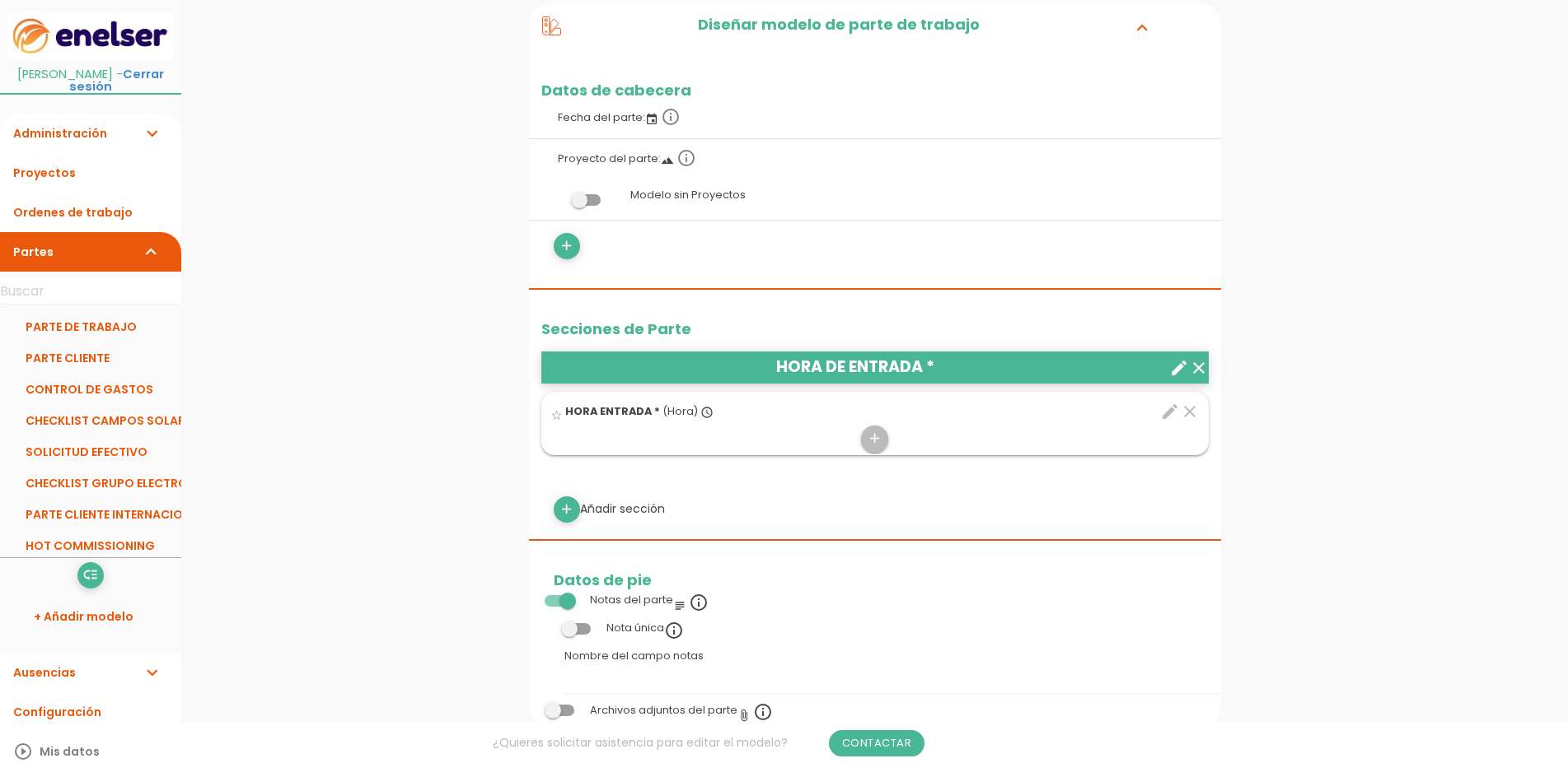
scroll to position [336, 0]
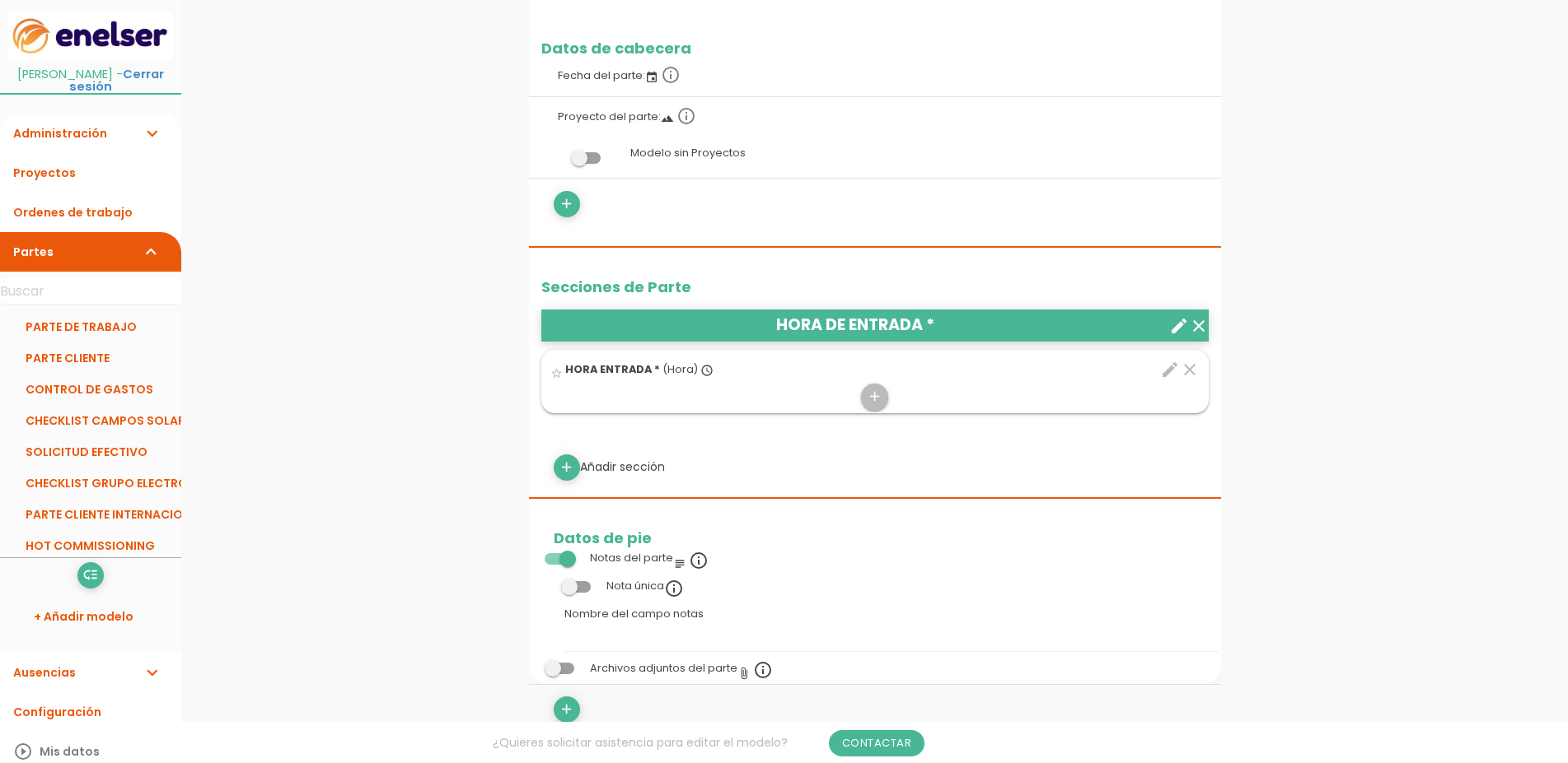
click at [583, 473] on div "add Añadir sección" at bounding box center [875, 467] width 667 height 27
click at [571, 471] on icon "add" at bounding box center [565, 467] width 16 height 27
select select
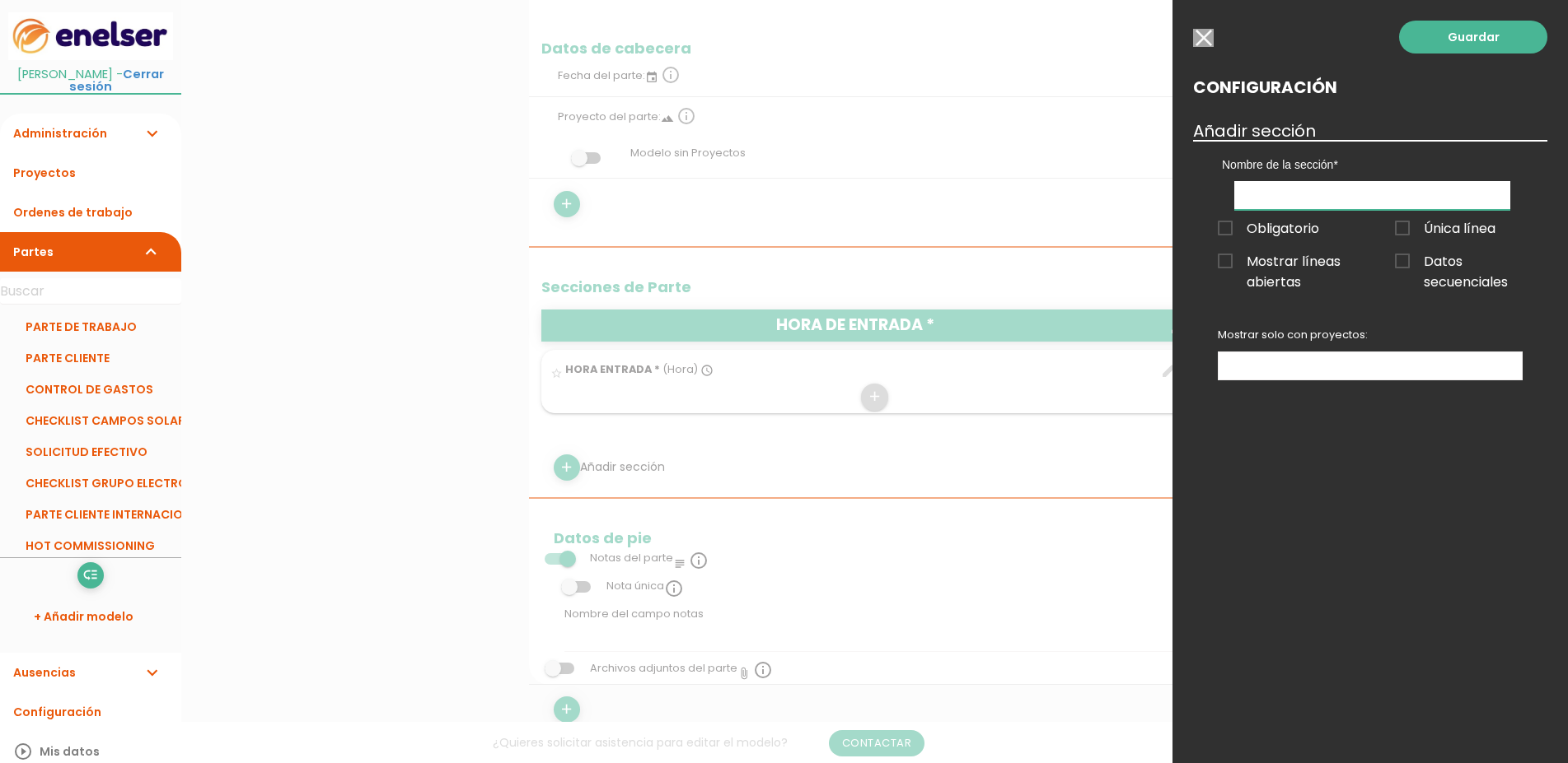
click at [1279, 197] on input "text" at bounding box center [1372, 195] width 276 height 29
type input "HORA SALIDA"
click at [1232, 234] on span "Obligatorio" at bounding box center [1269, 228] width 102 height 20
click at [0, 0] on input "Obligatorio" at bounding box center [0, 0] width 0 height 0
click at [1461, 40] on link "Guardar" at bounding box center [1473, 37] width 148 height 33
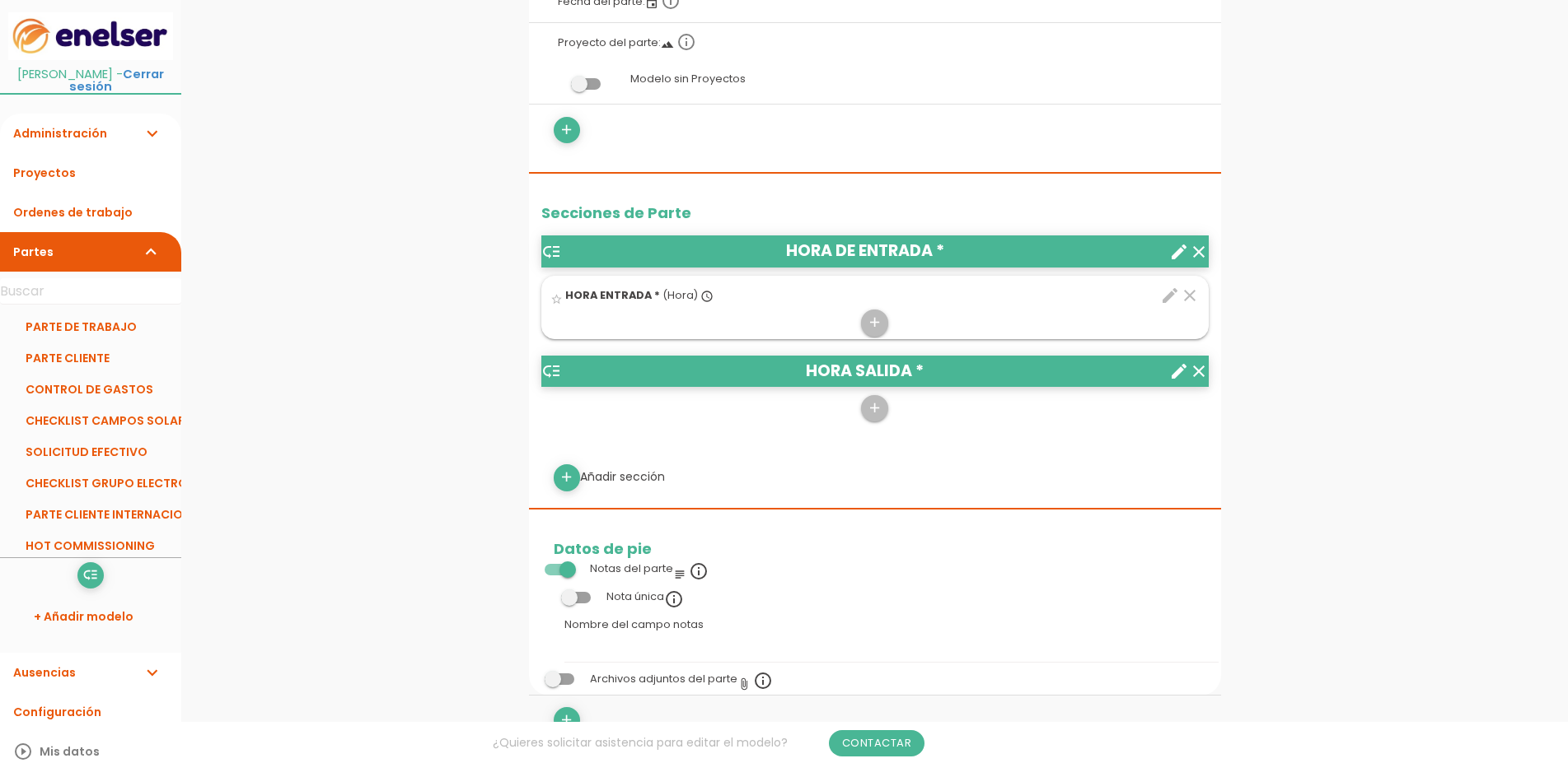
scroll to position [420, 0]
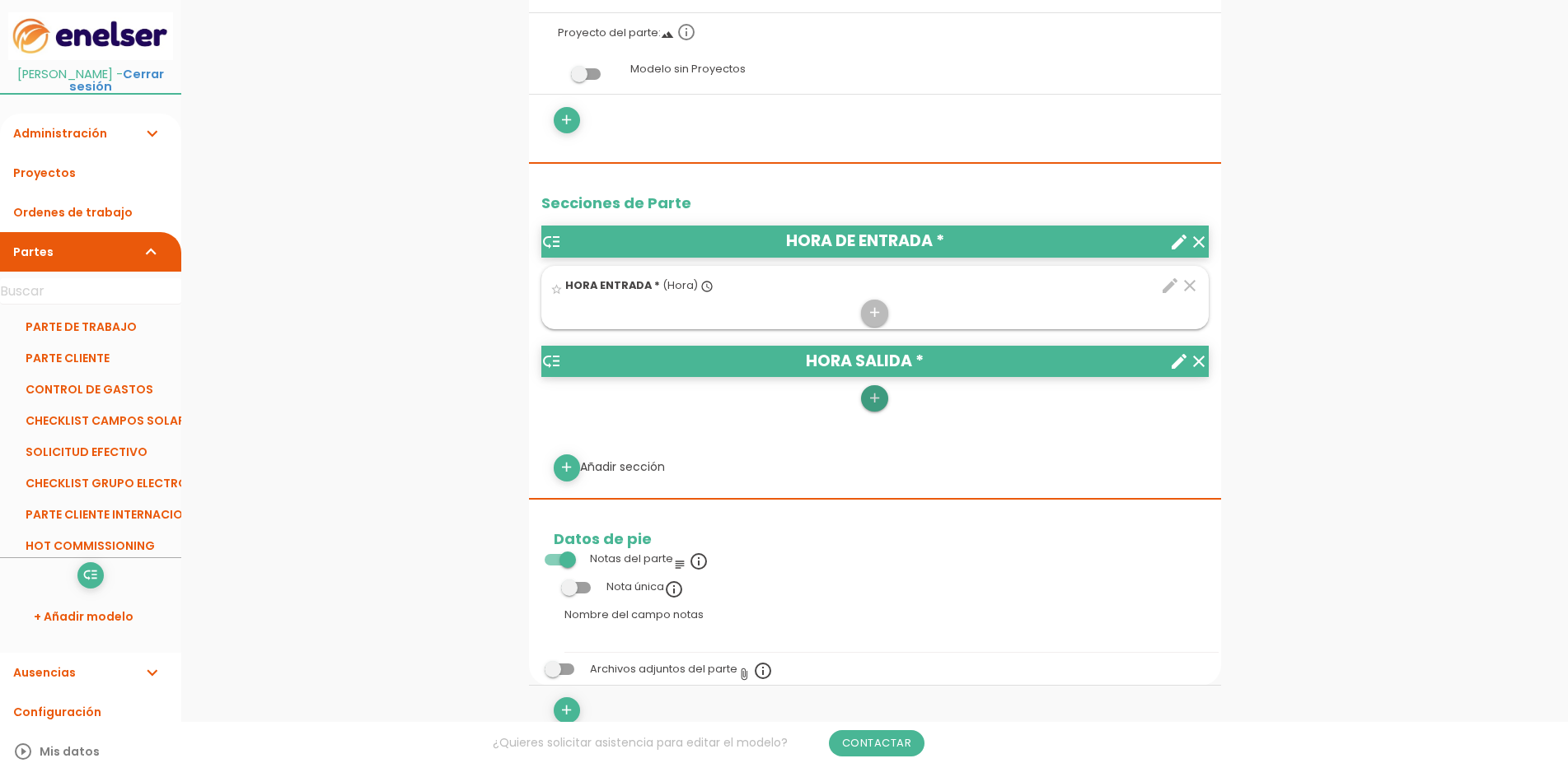
click at [869, 398] on icon "add" at bounding box center [874, 398] width 16 height 27
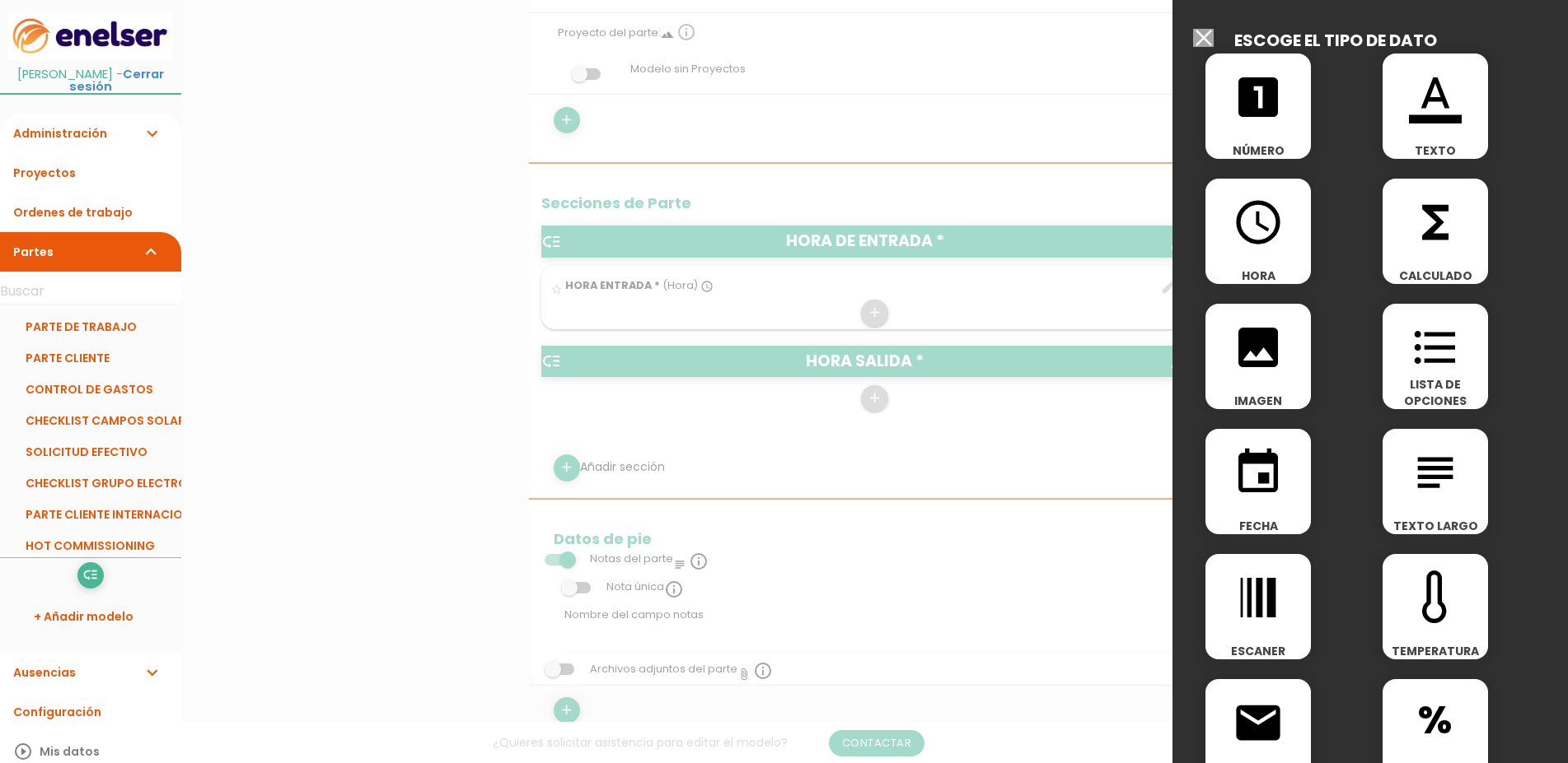
click at [1248, 248] on icon "access_time" at bounding box center [1258, 222] width 53 height 53
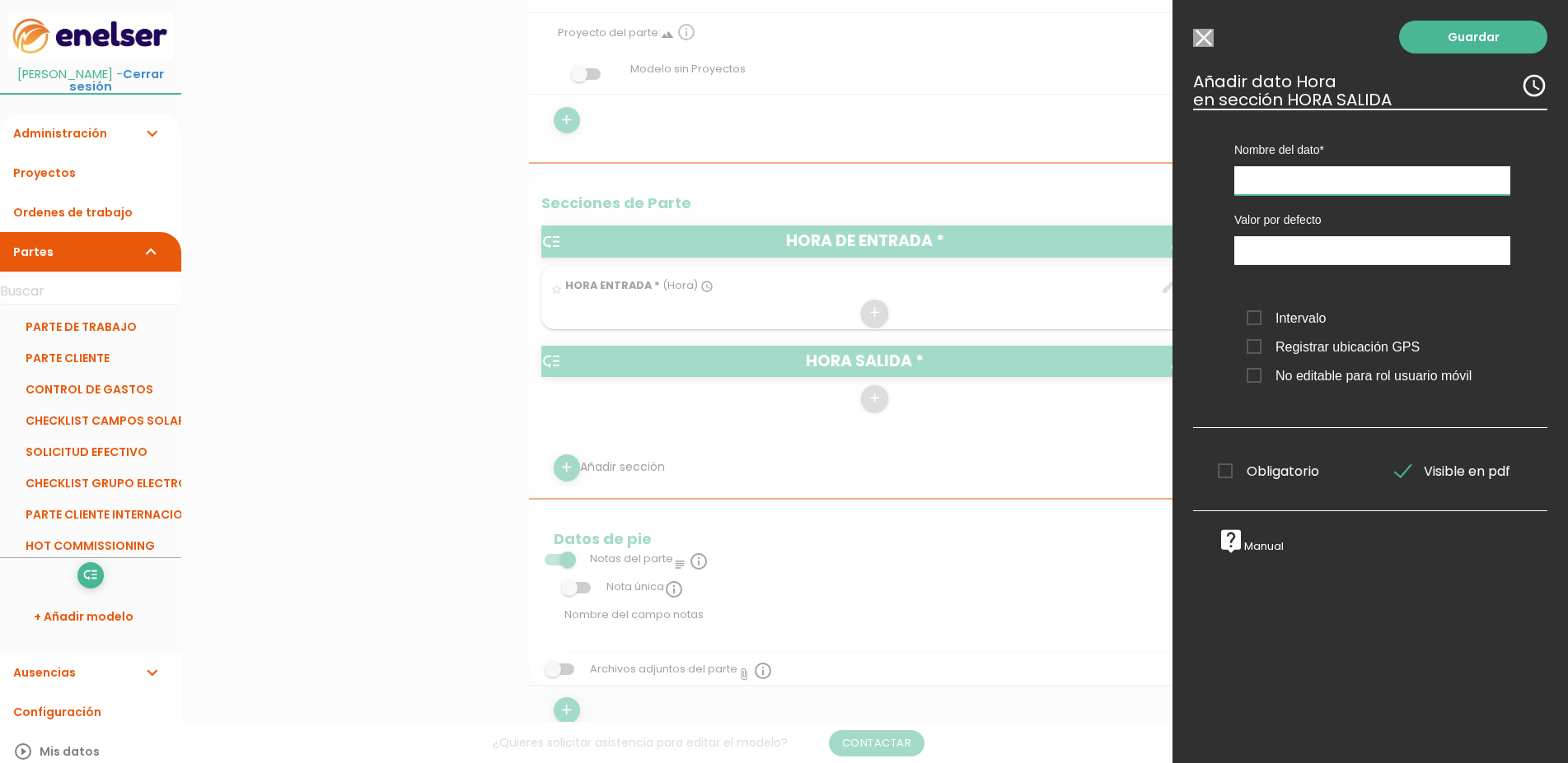
click at [1258, 186] on input "text" at bounding box center [1372, 180] width 276 height 29
type input "HORA SALIDA"
click at [1314, 254] on input "text" at bounding box center [1372, 250] width 276 height 29
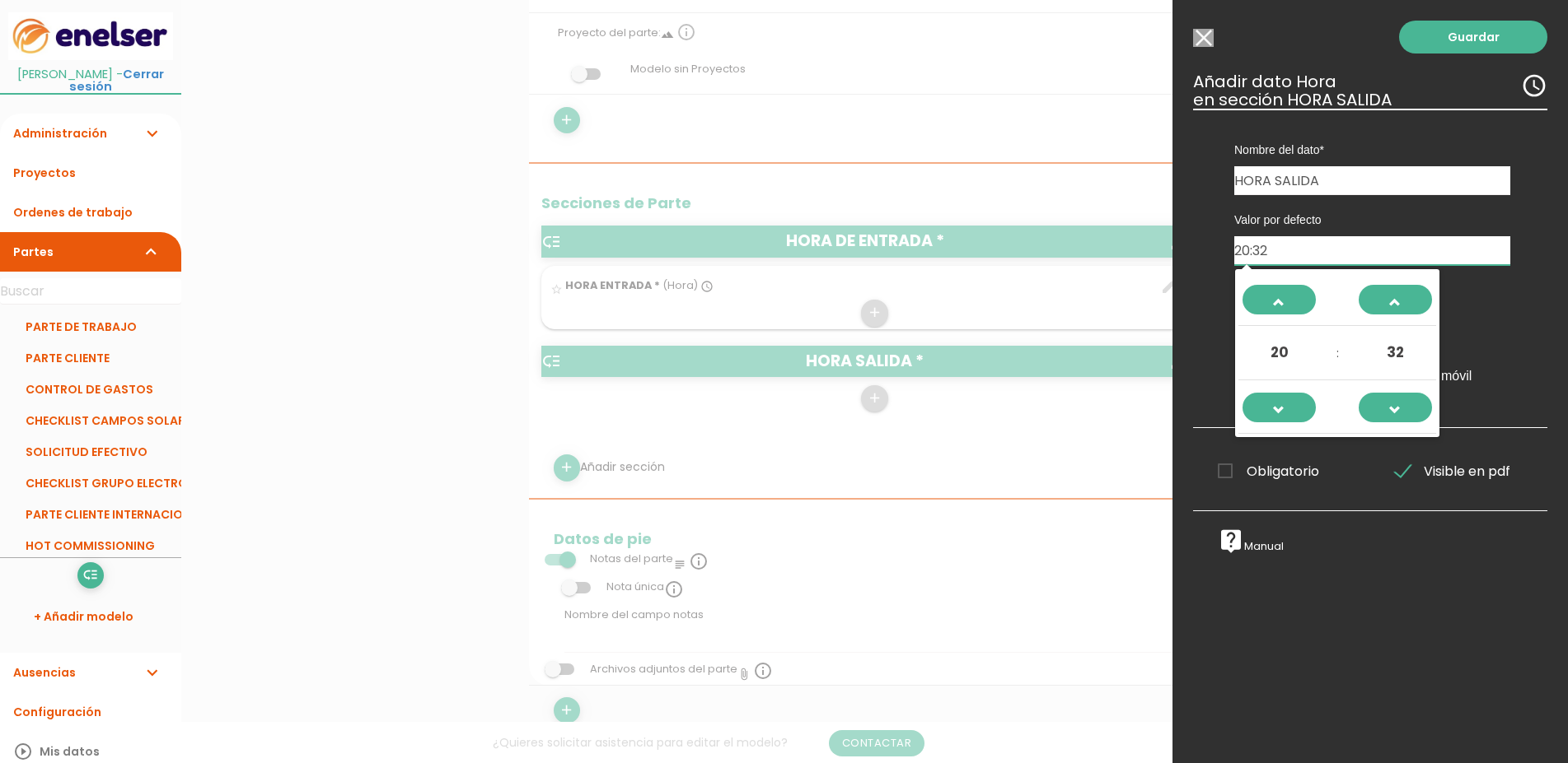
click at [1279, 352] on span "20" at bounding box center [1280, 353] width 44 height 44
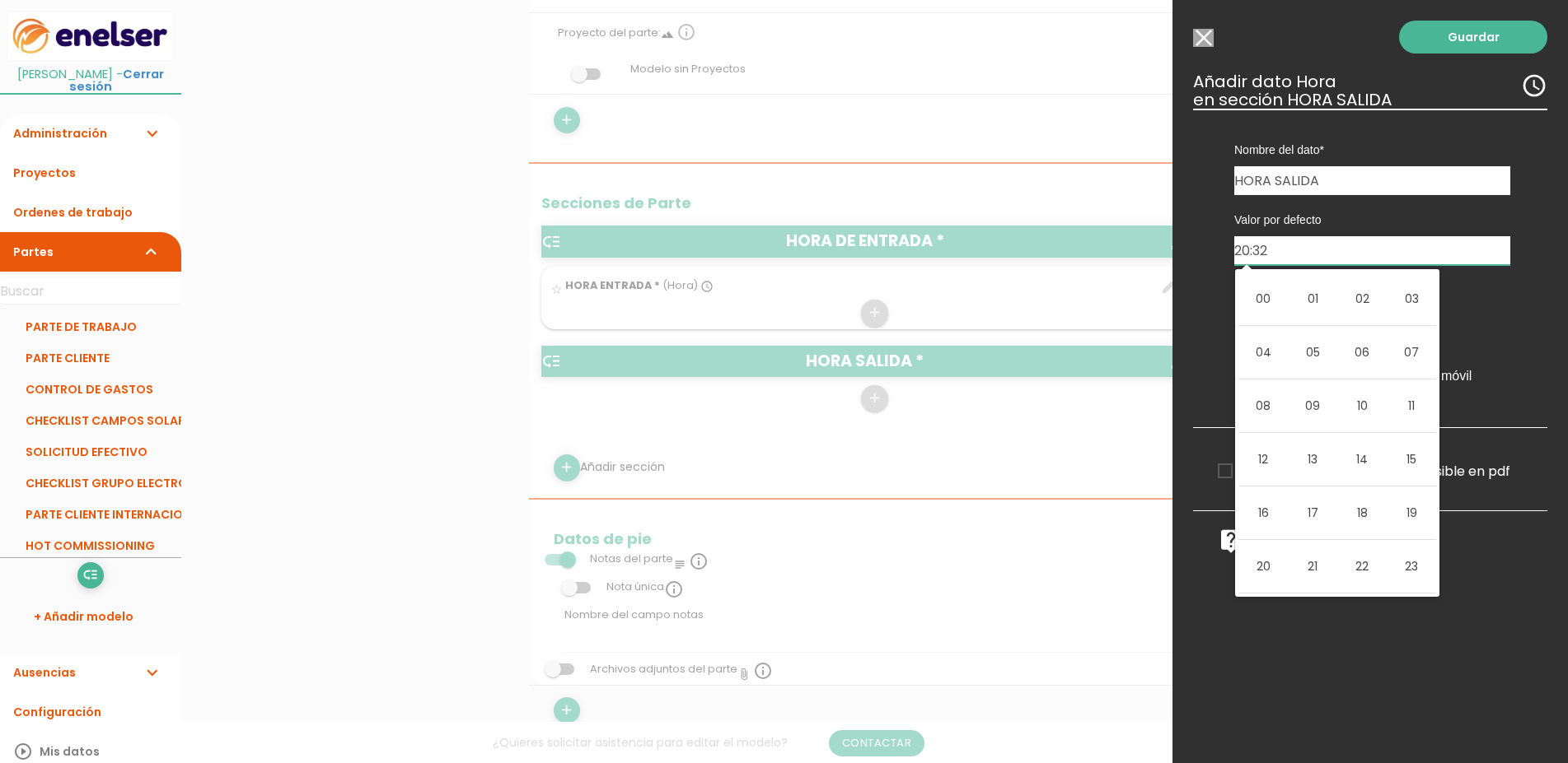
click at [1359, 520] on td "18" at bounding box center [1361, 514] width 49 height 54
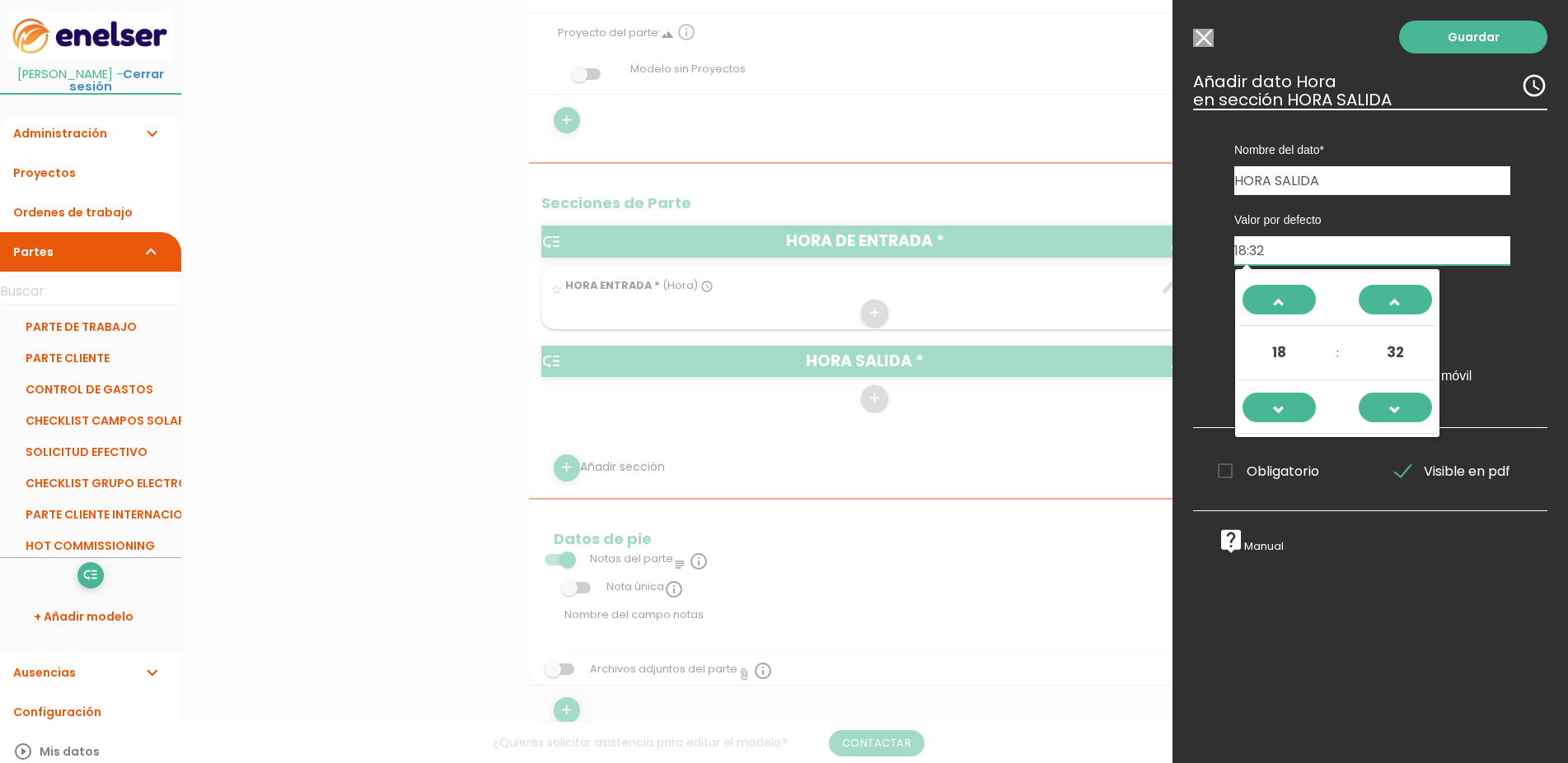
click at [1392, 349] on span "32" at bounding box center [1395, 353] width 44 height 44
click at [1269, 304] on td "00" at bounding box center [1262, 299] width 49 height 54
type input "18:00"
click at [1327, 532] on div "live_help Manual live_help Manual" at bounding box center [1369, 535] width 354 height 48
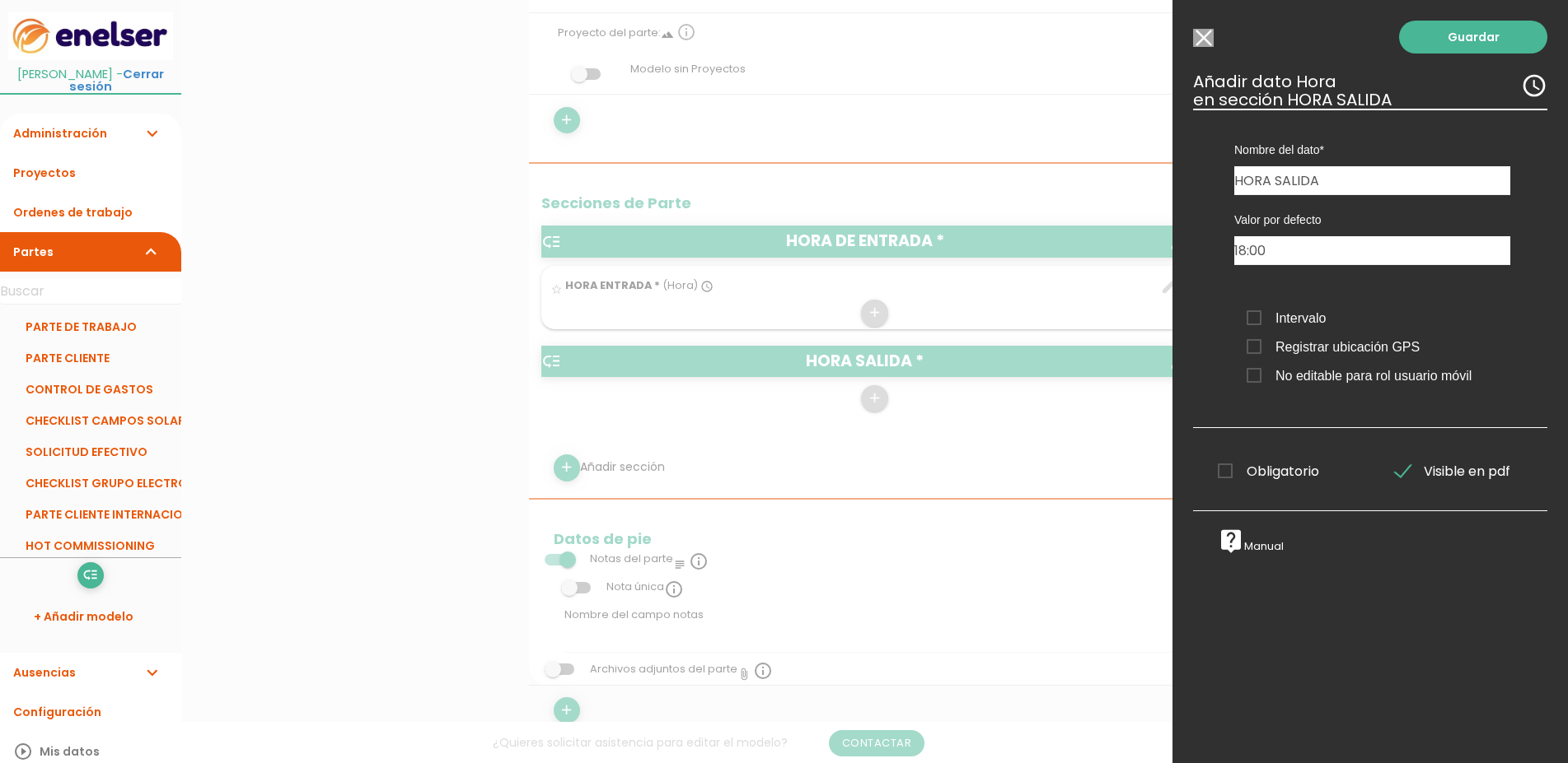
click at [1227, 482] on span "Obligatorio" at bounding box center [1269, 471] width 102 height 20
click at [0, 0] on input "Obligatorio" at bounding box center [0, 0] width 0 height 0
click at [1449, 40] on link "Guardar" at bounding box center [1473, 37] width 148 height 33
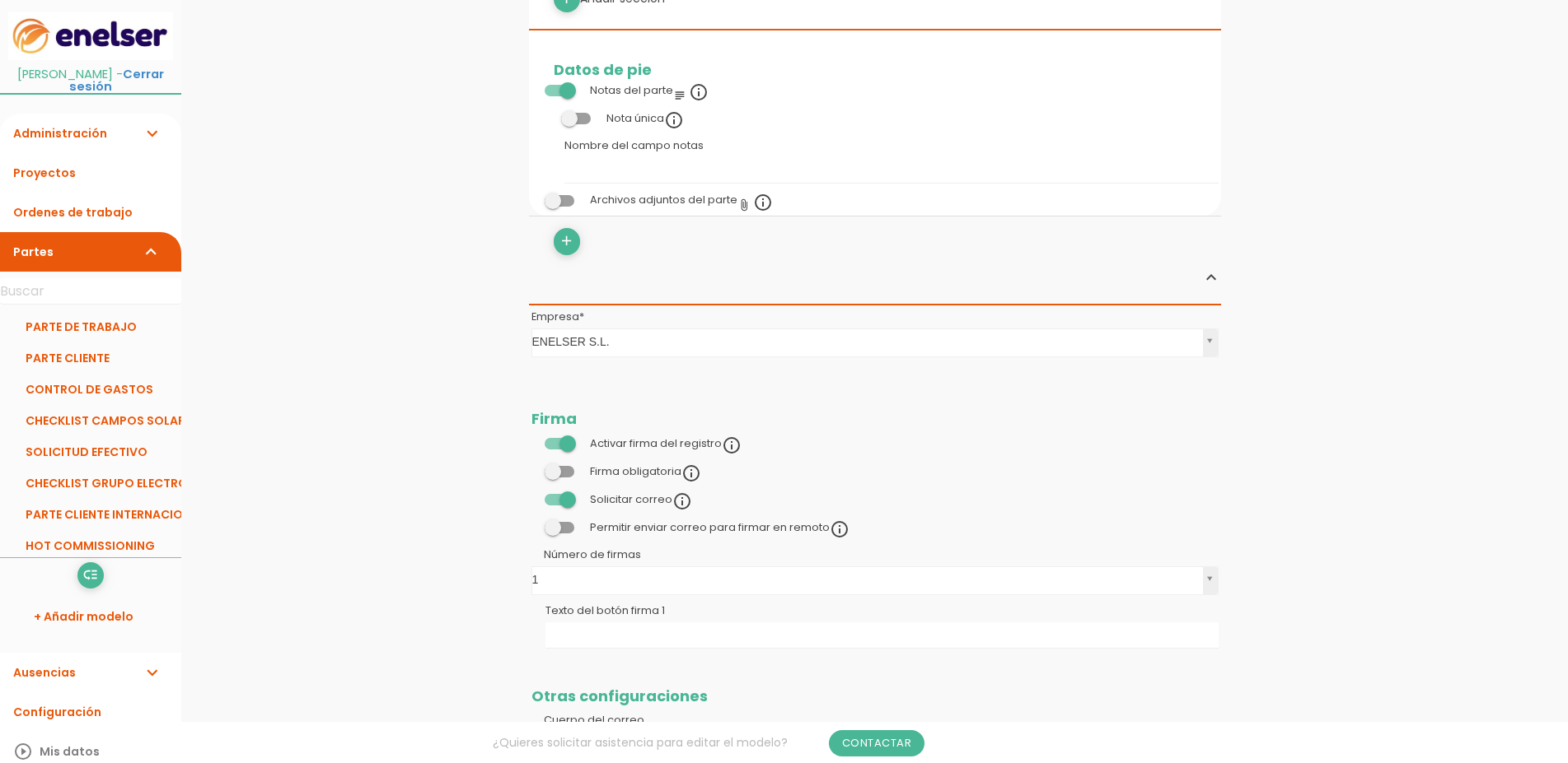
scroll to position [840, 0]
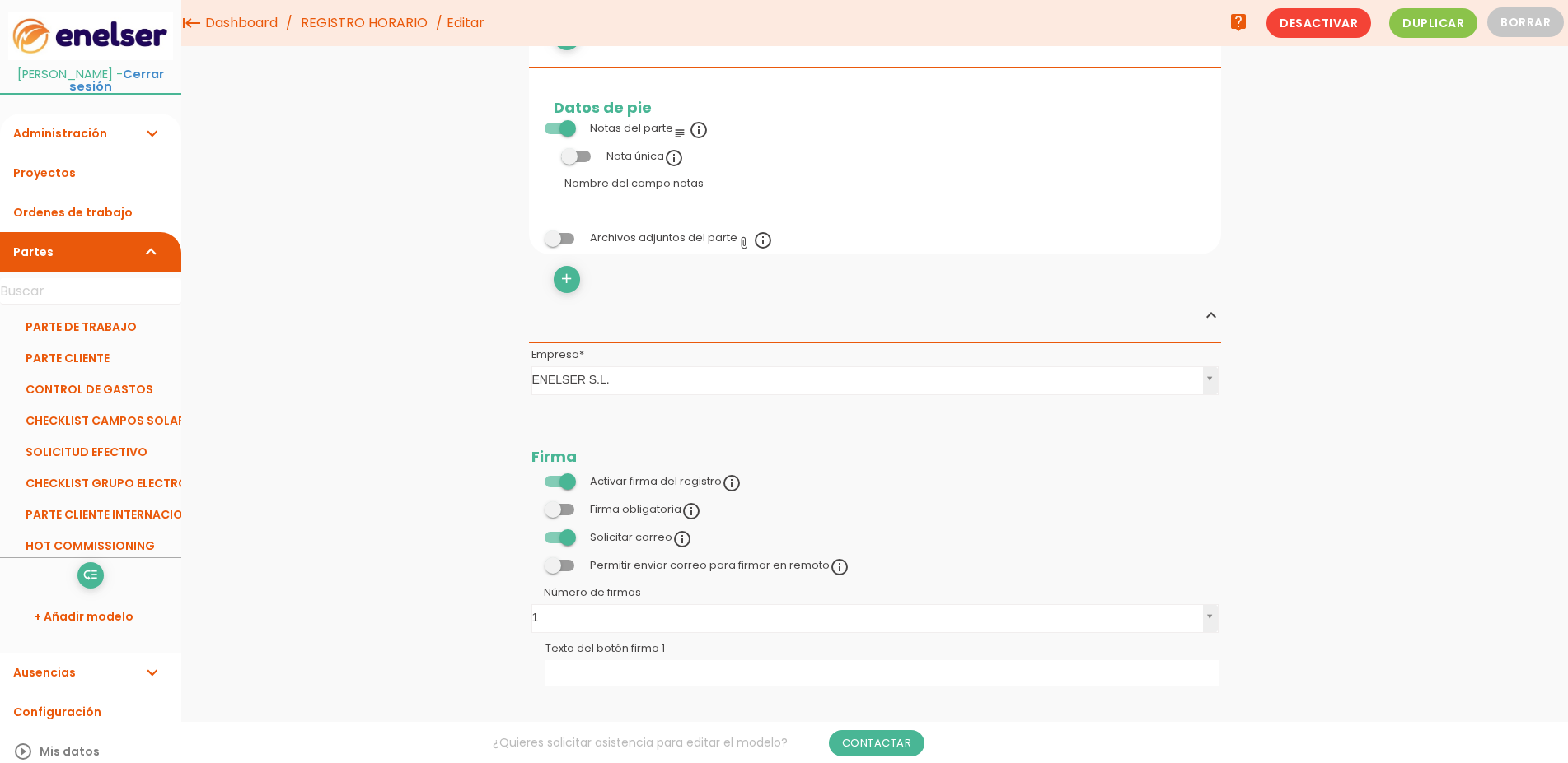
click at [566, 483] on span at bounding box center [559, 481] width 30 height 11
click at [531, 478] on input "checkbox" at bounding box center [531, 478] width 0 height 0
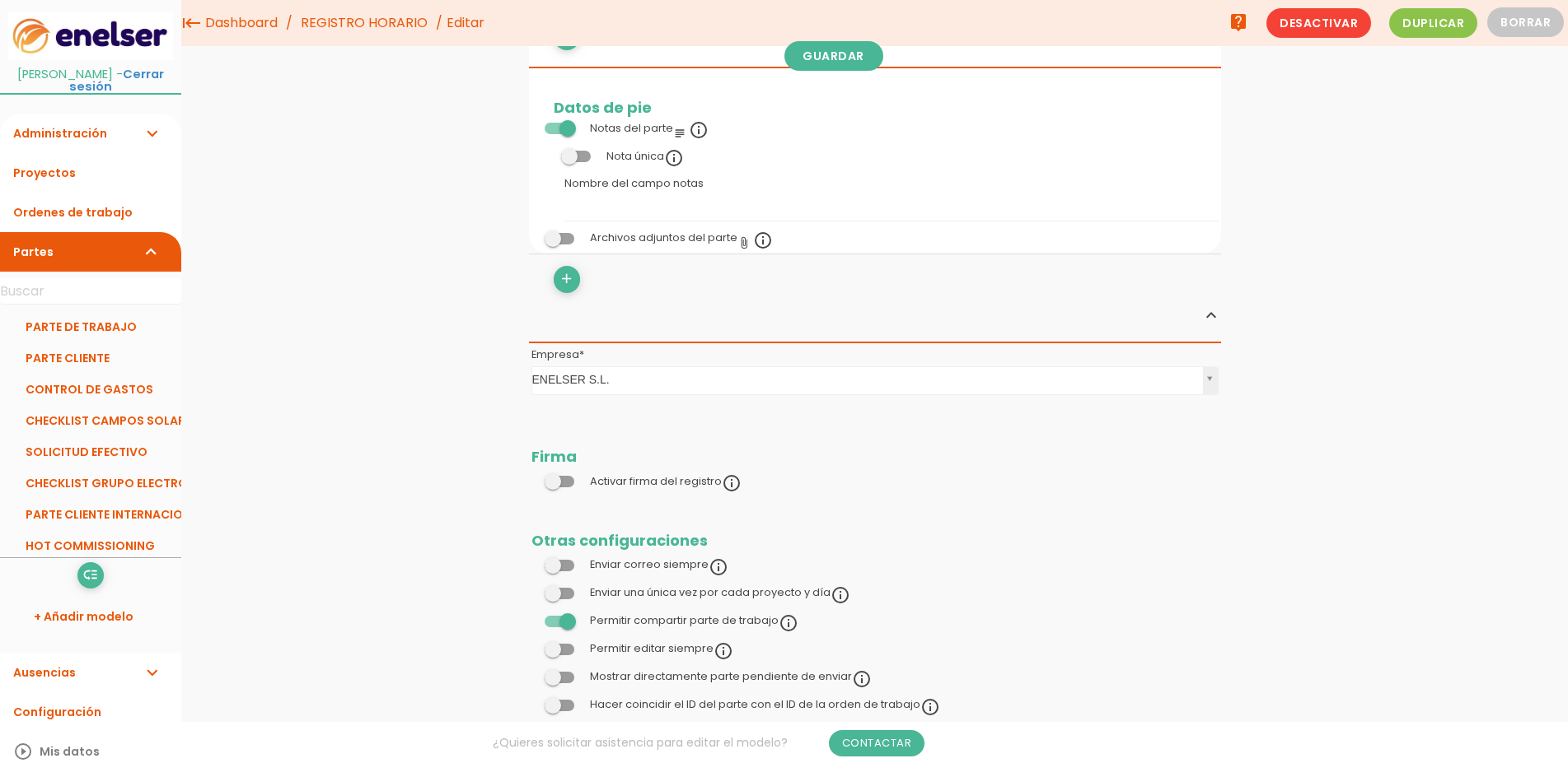
click at [553, 709] on span at bounding box center [559, 706] width 30 height 11
click at [531, 701] on input "checkbox" at bounding box center [531, 701] width 0 height 0
click at [553, 485] on span at bounding box center [559, 481] width 30 height 11
click at [531, 478] on input "checkbox" at bounding box center [531, 478] width 0 height 0
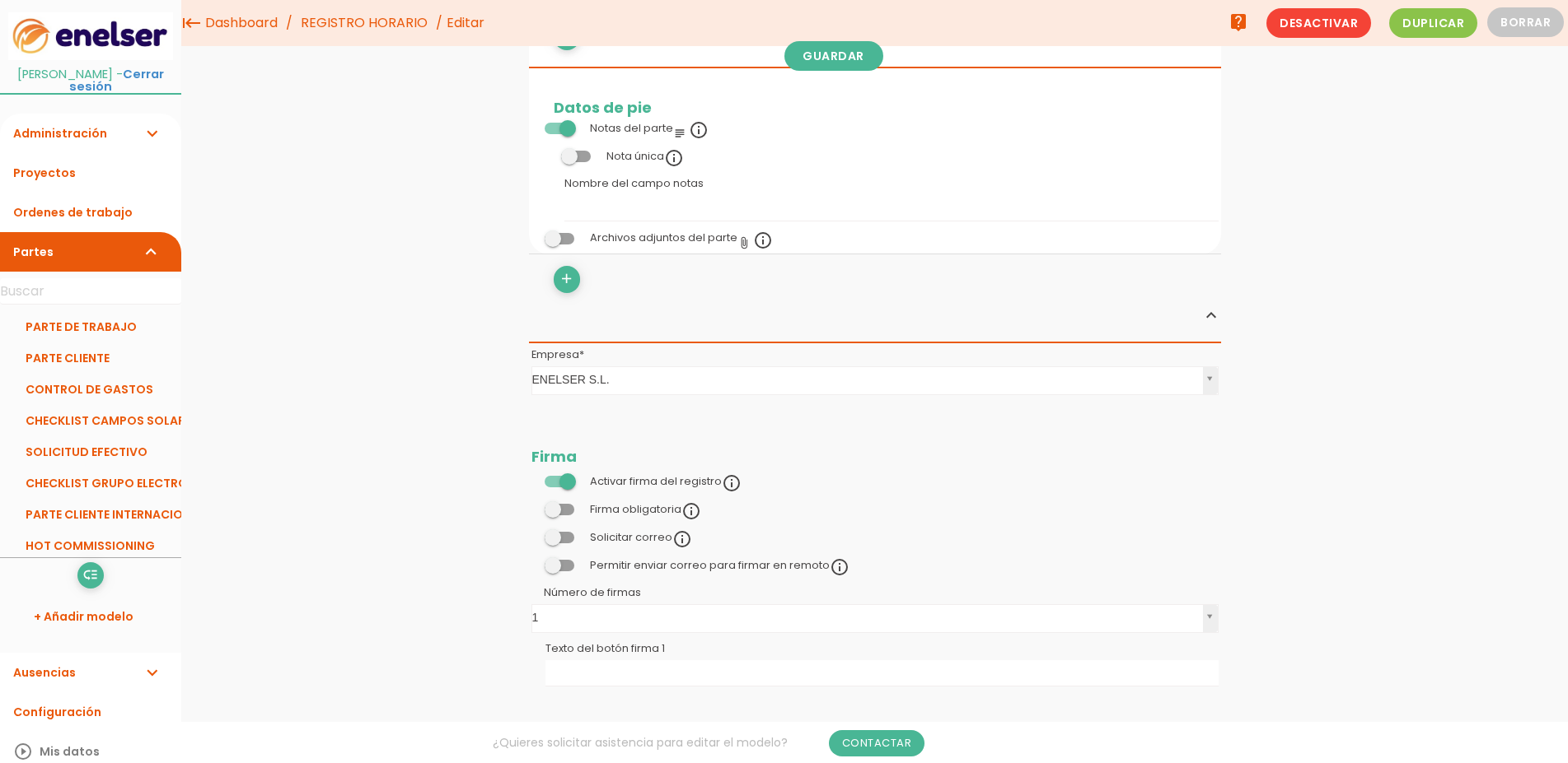
click at [559, 509] on span at bounding box center [559, 510] width 30 height 11
click at [531, 505] on input "checkbox" at bounding box center [531, 505] width 0 height 0
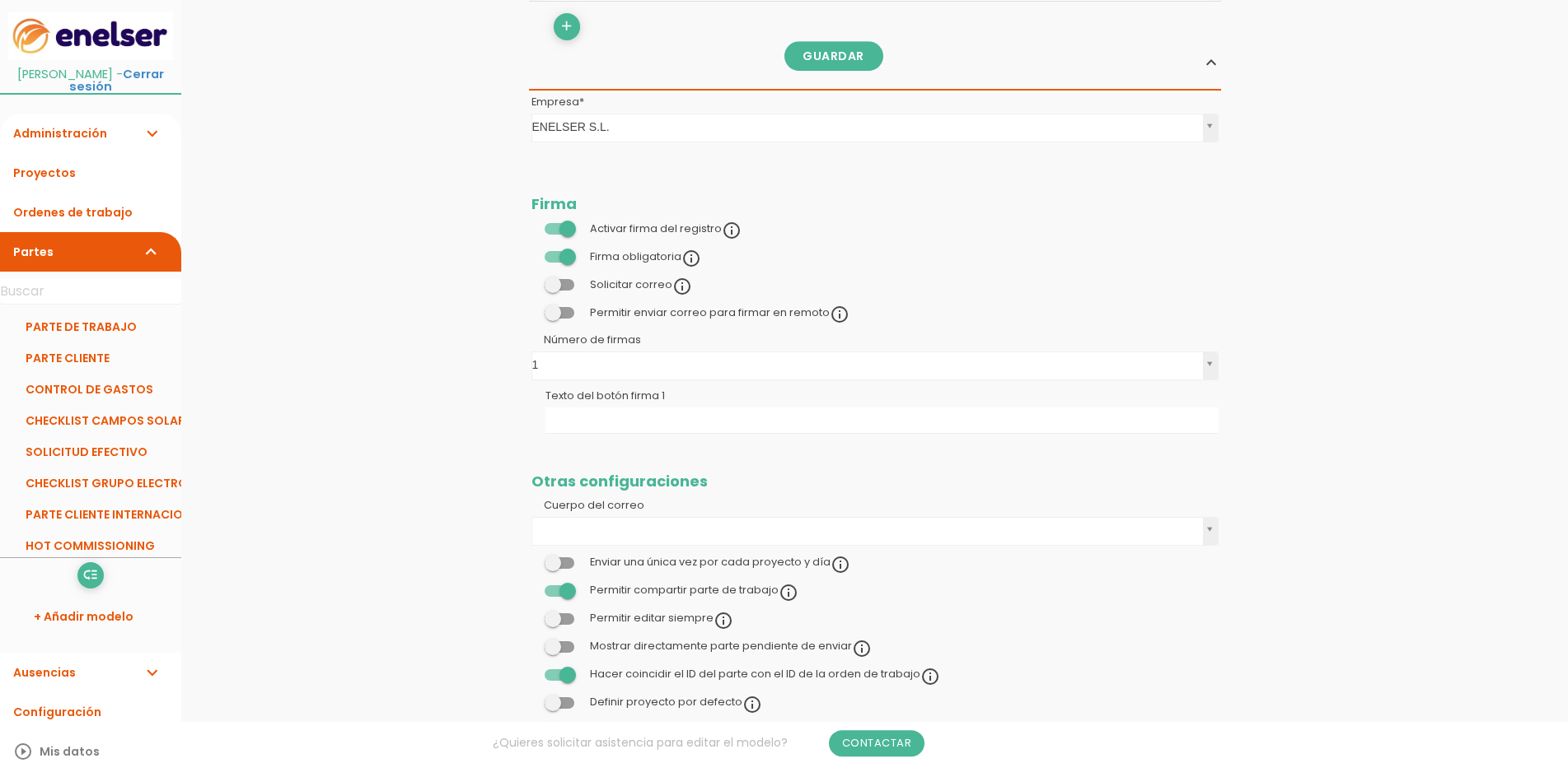
scroll to position [1176, 0]
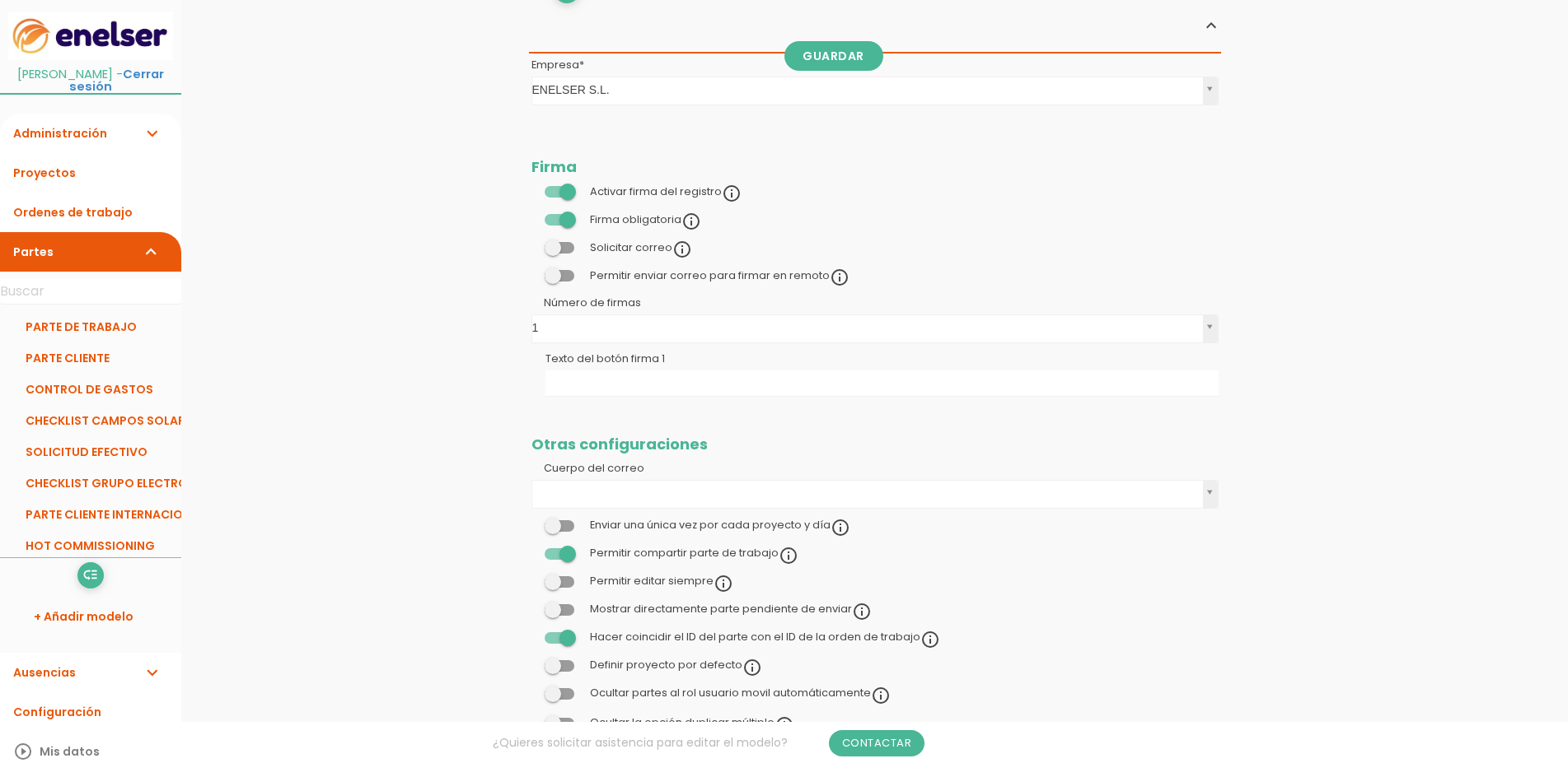
click at [574, 552] on span at bounding box center [559, 554] width 30 height 11
click at [531, 550] on input "checkbox" at bounding box center [531, 550] width 0 height 0
click at [569, 637] on span at bounding box center [559, 638] width 30 height 11
click at [531, 634] on input "checkbox" at bounding box center [531, 634] width 0 height 0
click at [566, 636] on span at bounding box center [559, 638] width 30 height 11
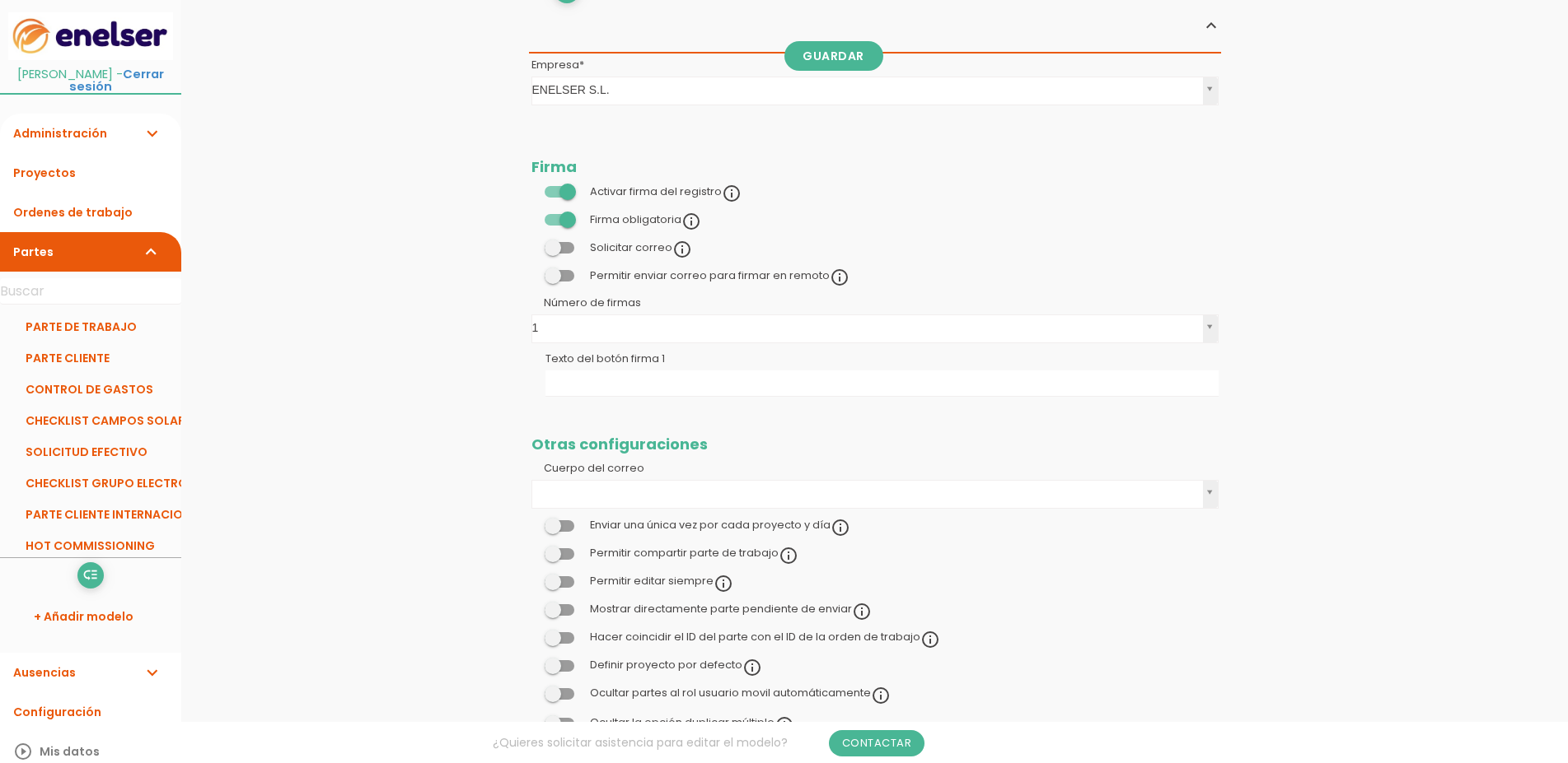
click at [531, 634] on input "checkbox" at bounding box center [531, 634] width 0 height 0
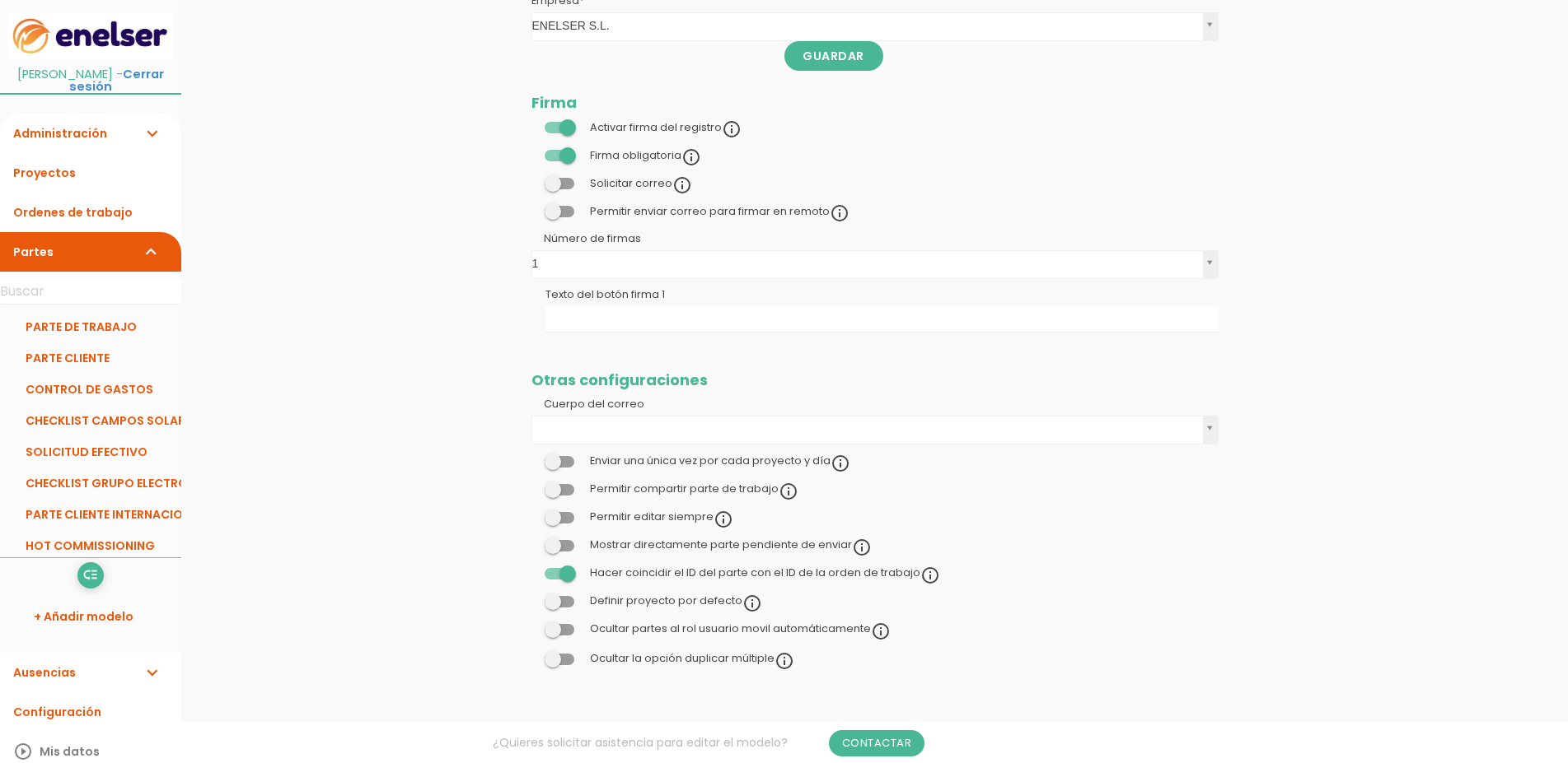
click at [558, 460] on span at bounding box center [559, 462] width 30 height 11
click at [531, 457] on input "checkbox" at bounding box center [531, 457] width 0 height 0
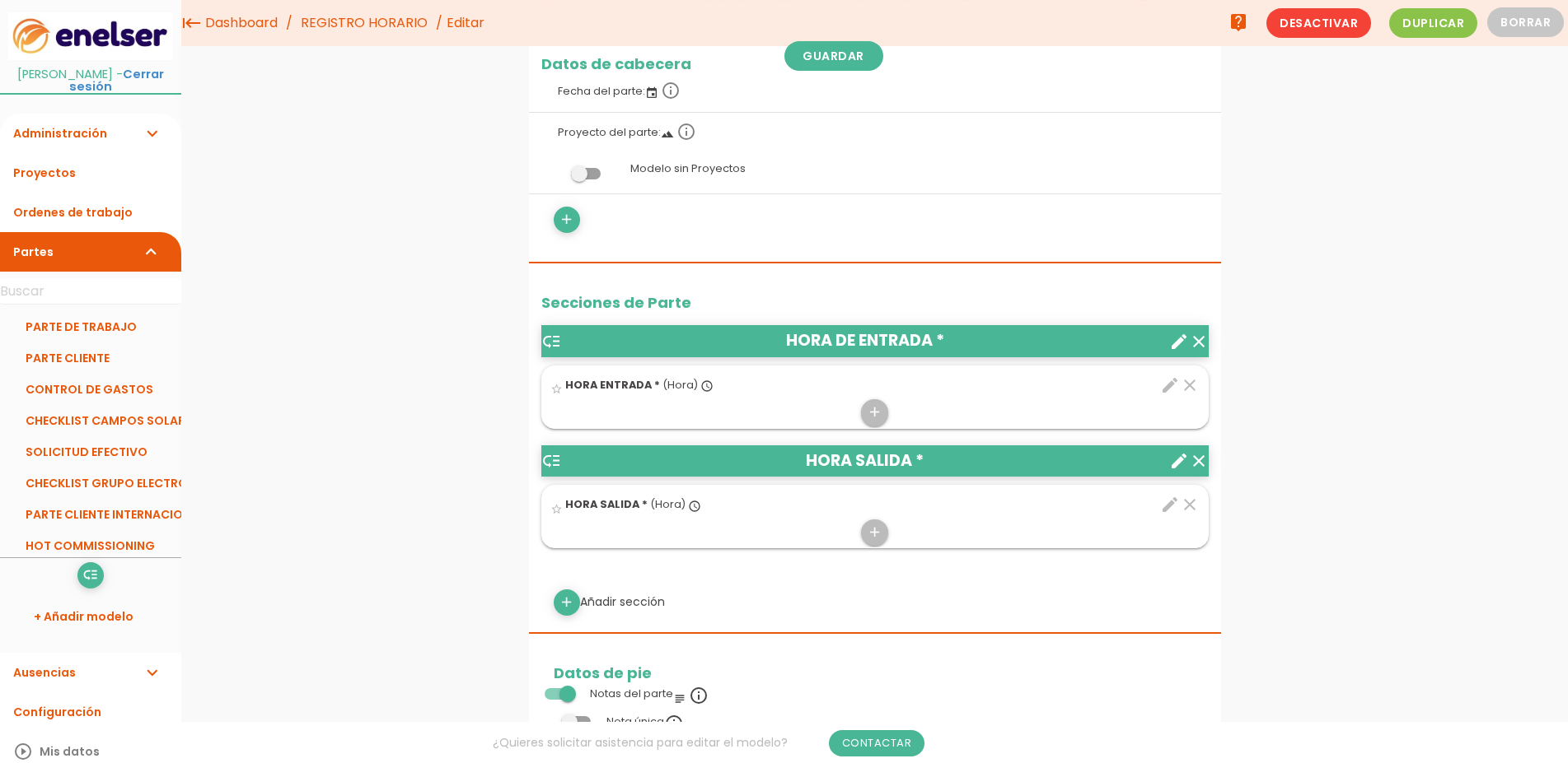
scroll to position [243, 0]
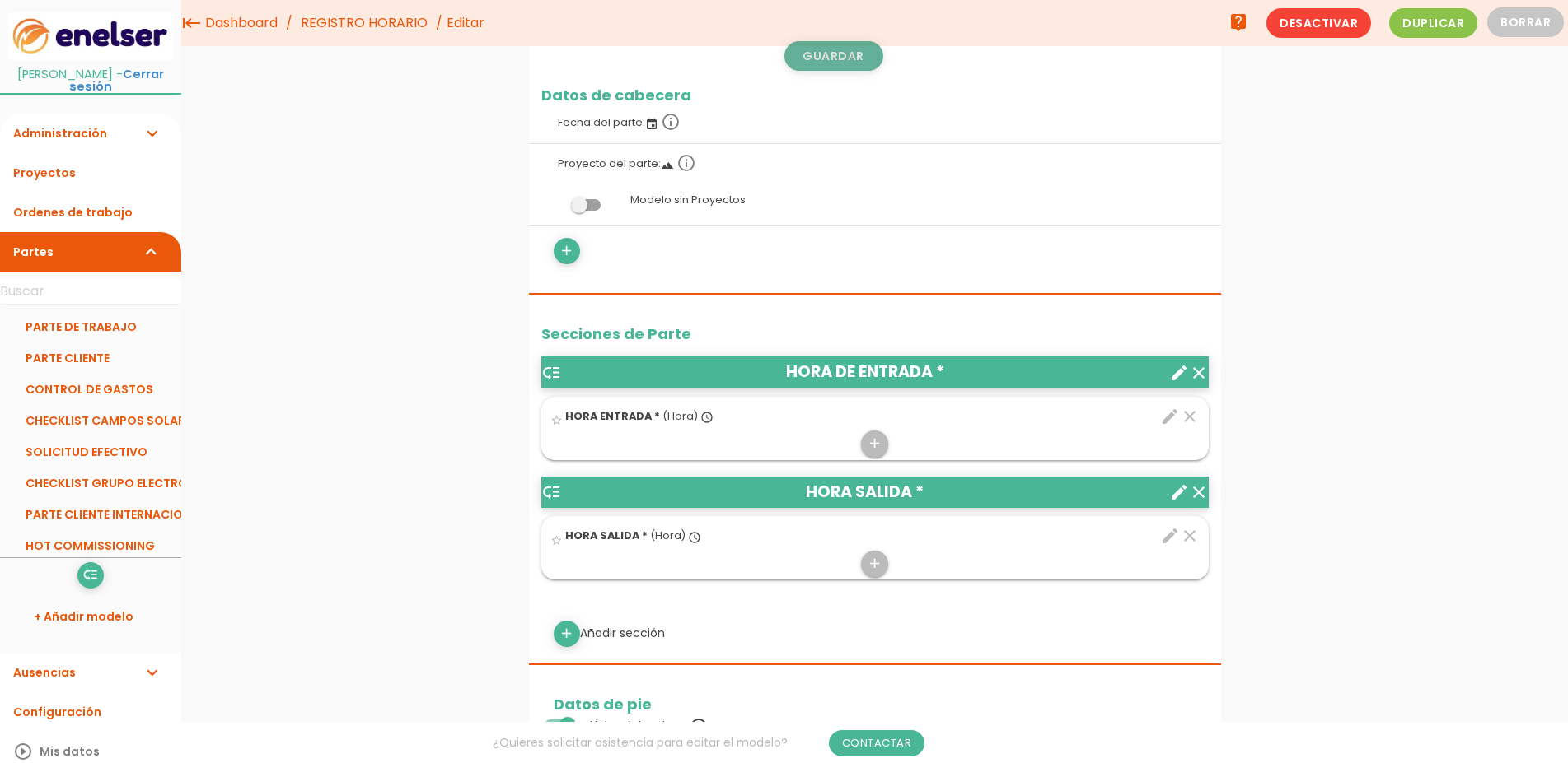
click at [817, 61] on link "Guardar" at bounding box center [833, 56] width 99 height 30
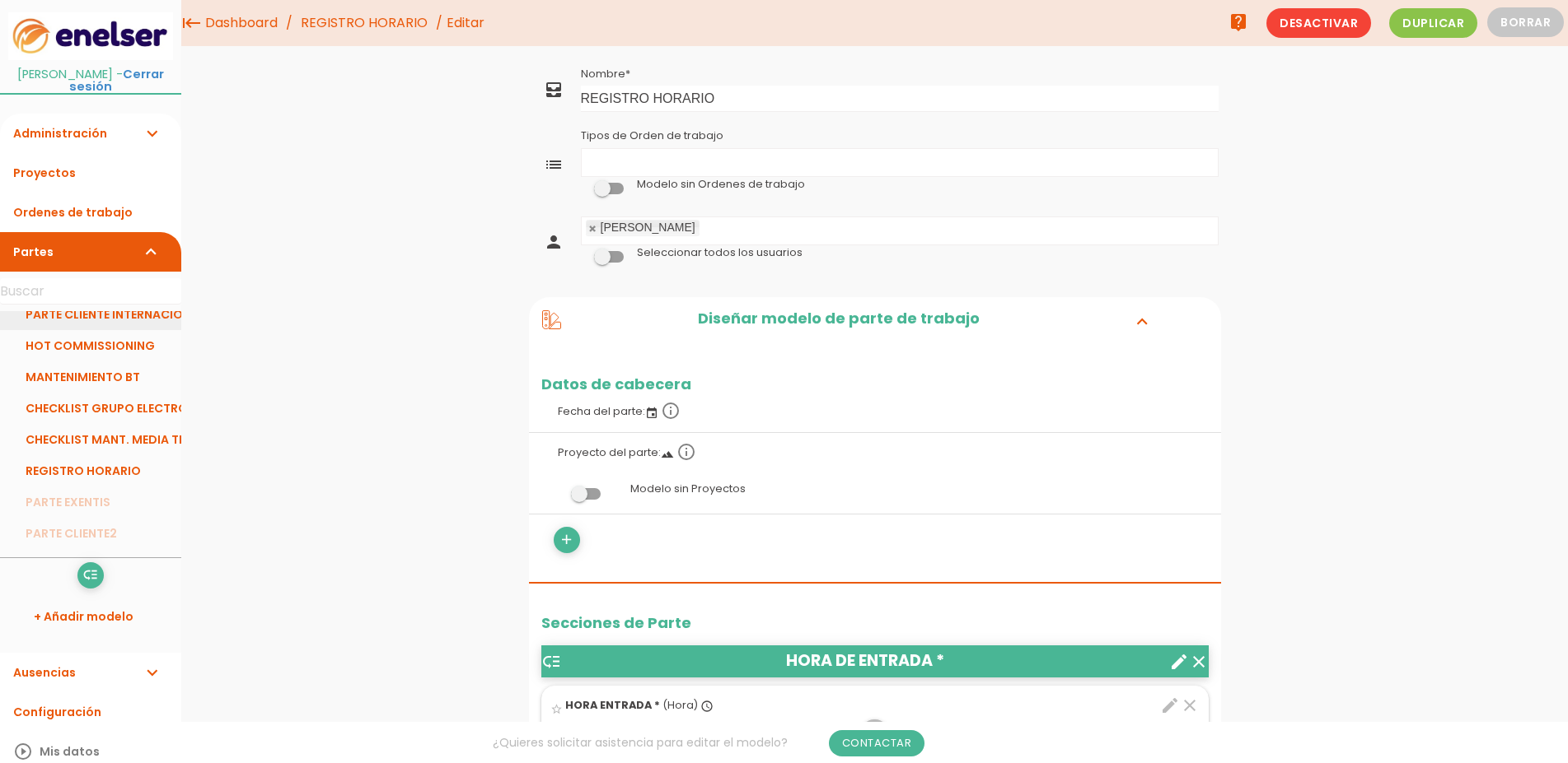
scroll to position [35, 0]
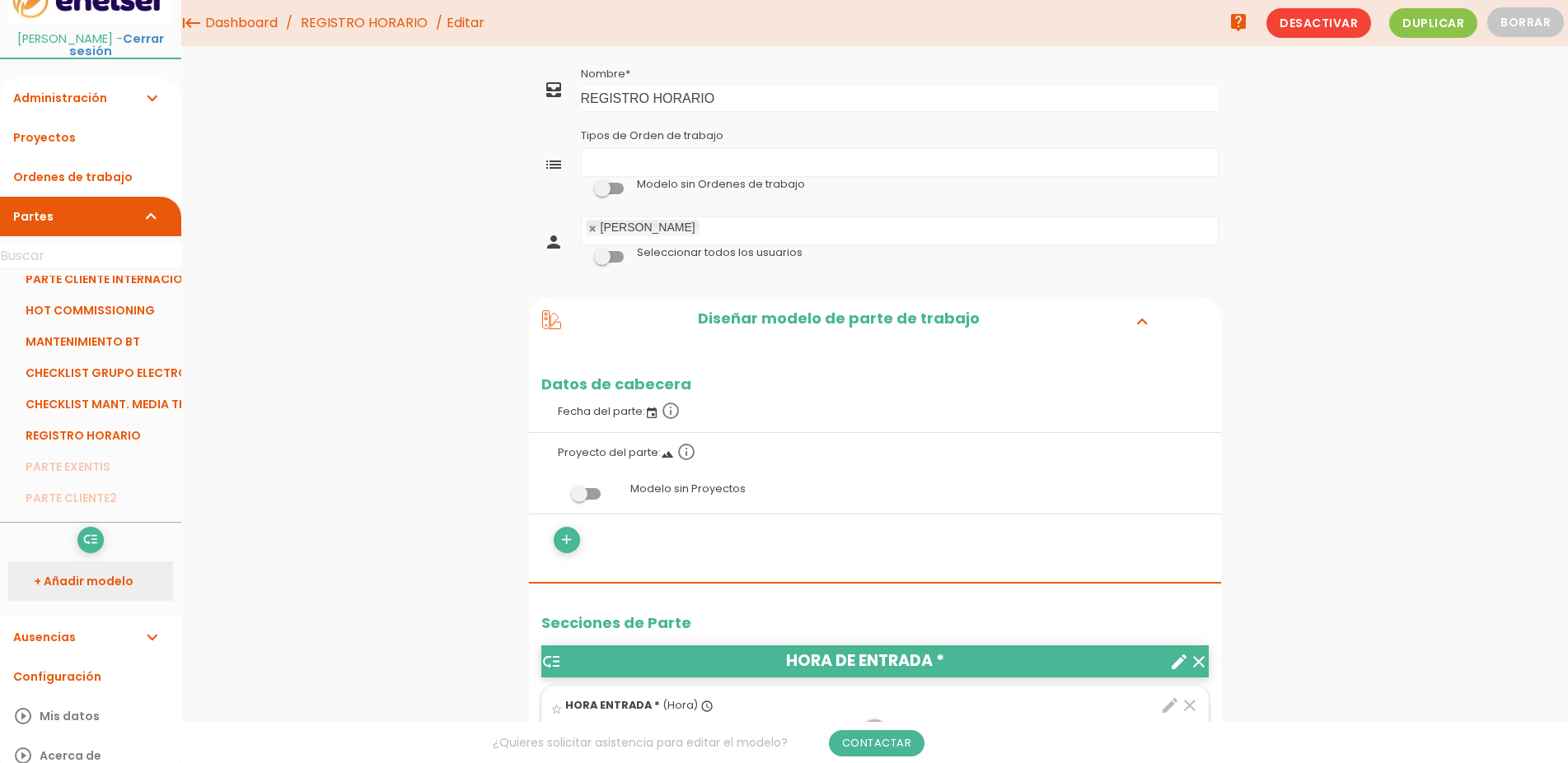
click at [100, 574] on link "+ Añadir modelo" at bounding box center [91, 581] width 164 height 40
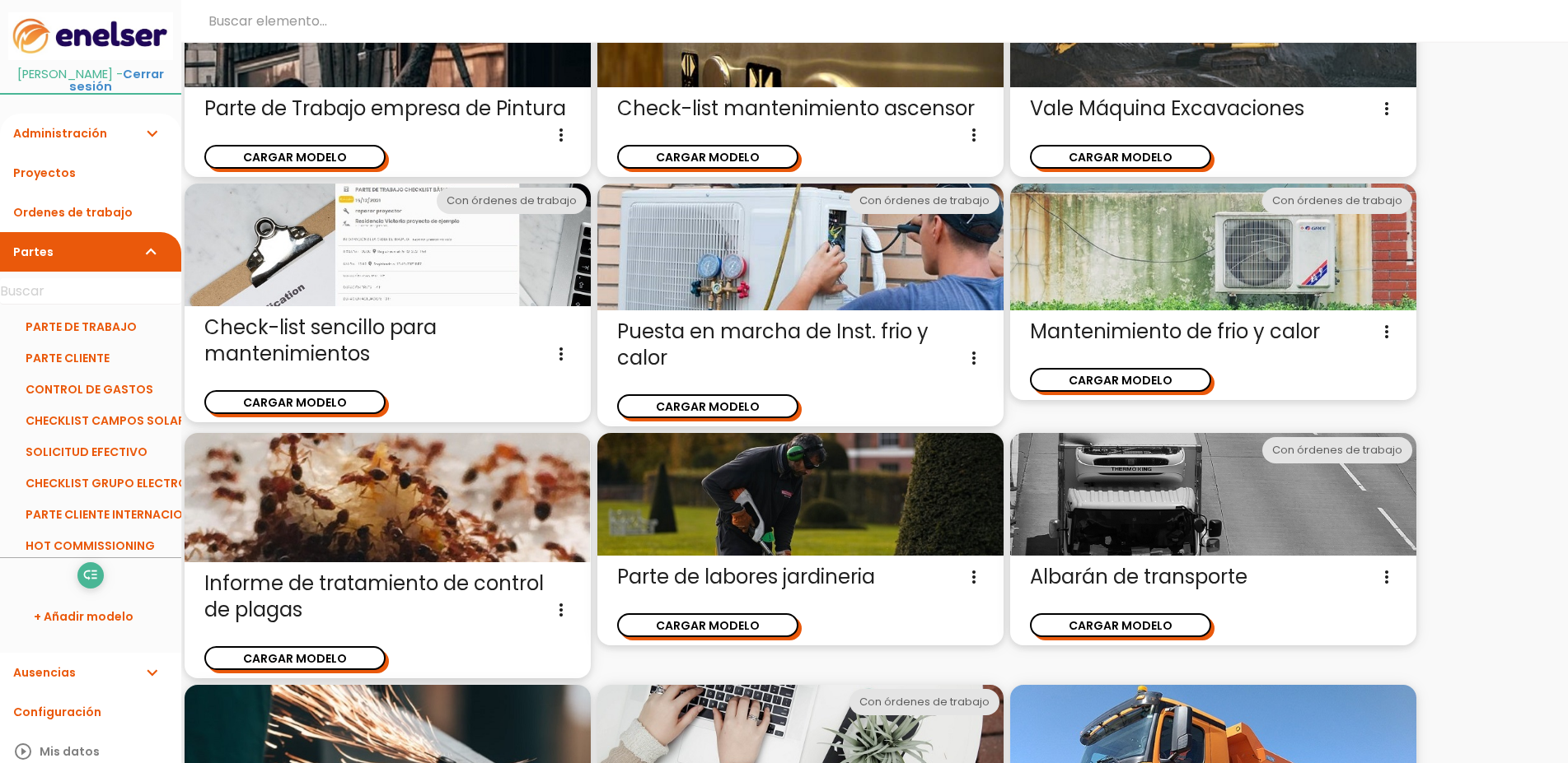
scroll to position [1176, 0]
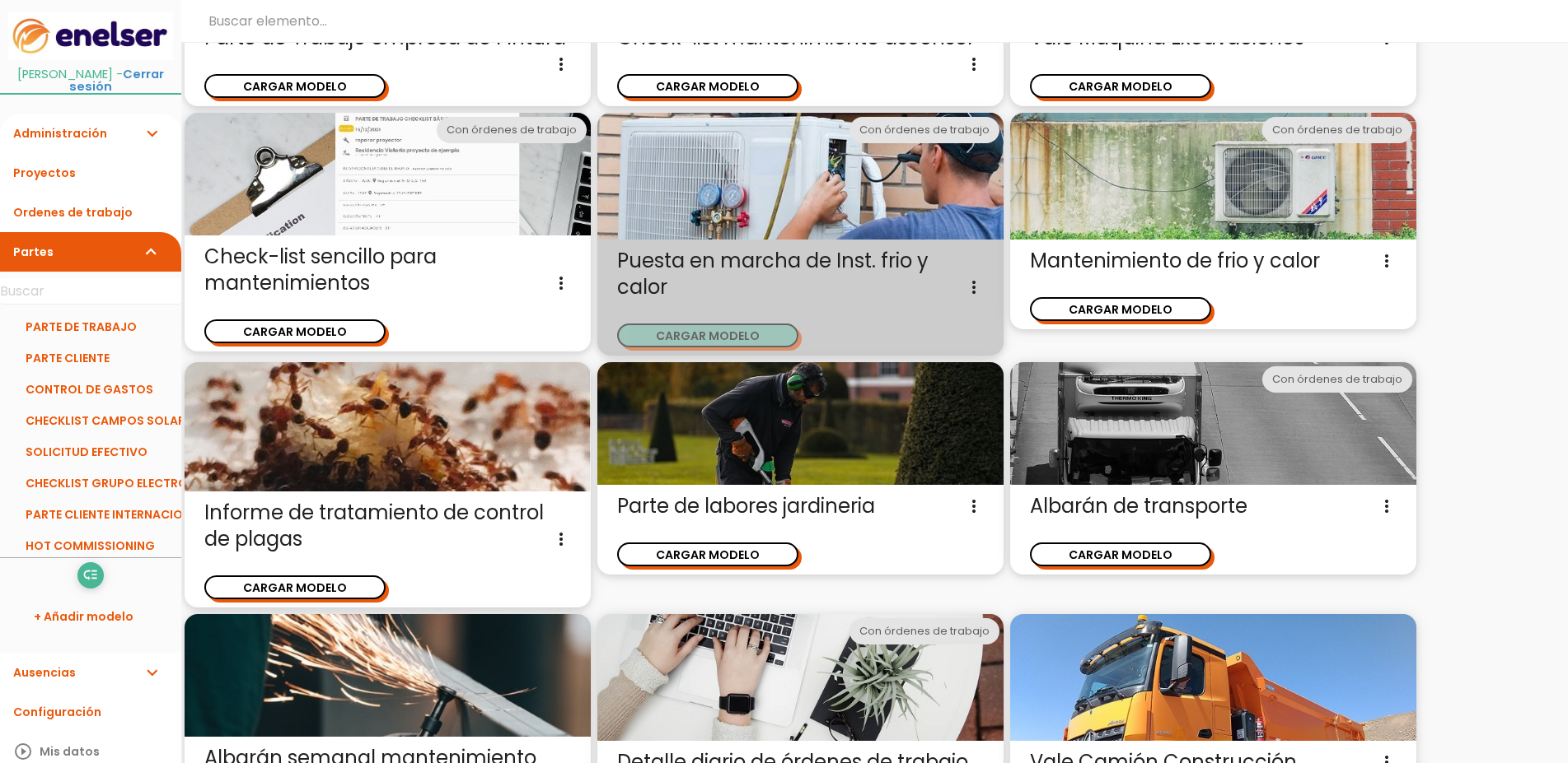
click at [725, 323] on button "CARGAR MODELO" at bounding box center [708, 335] width 181 height 24
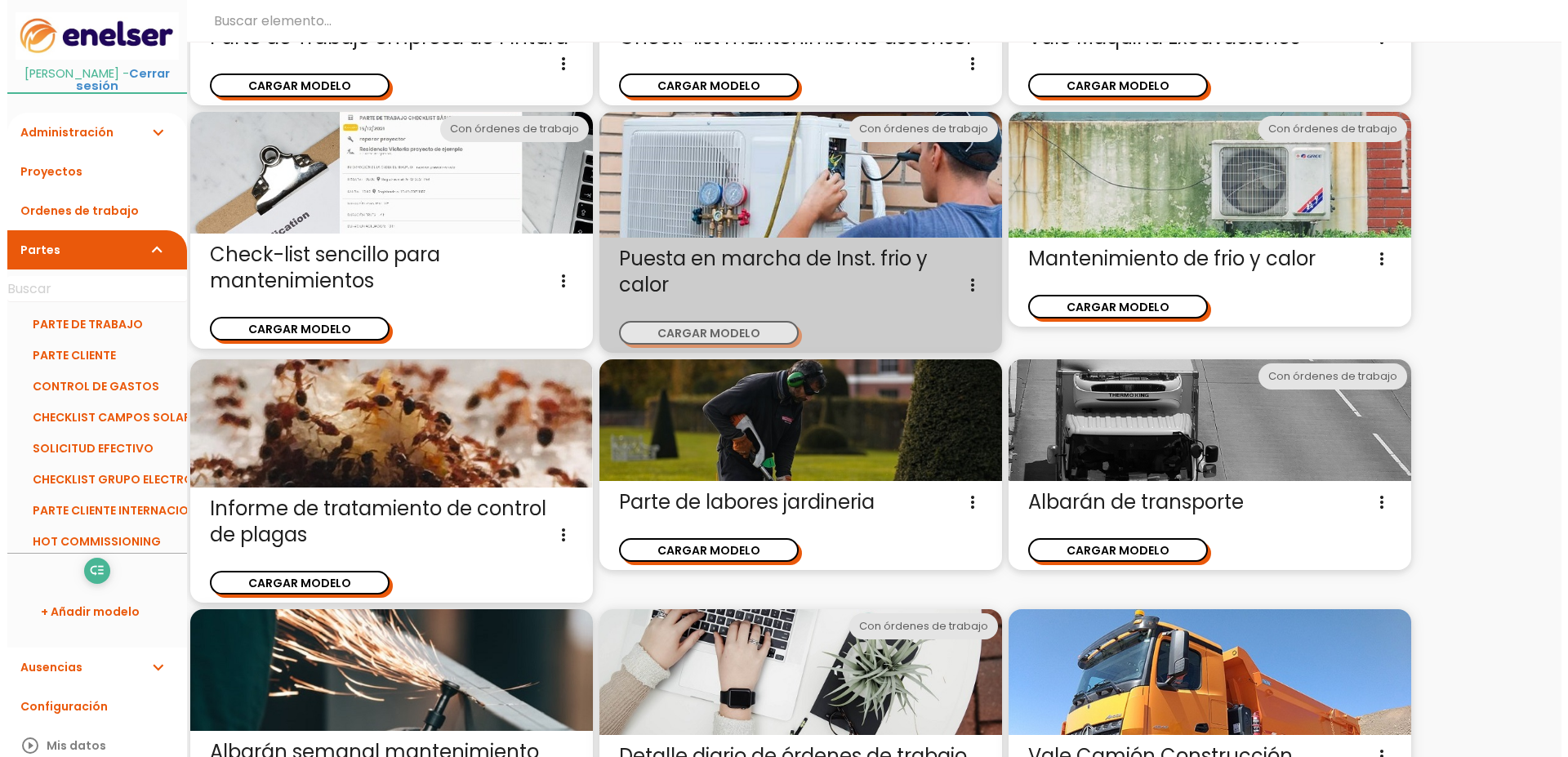
scroll to position [0, 0]
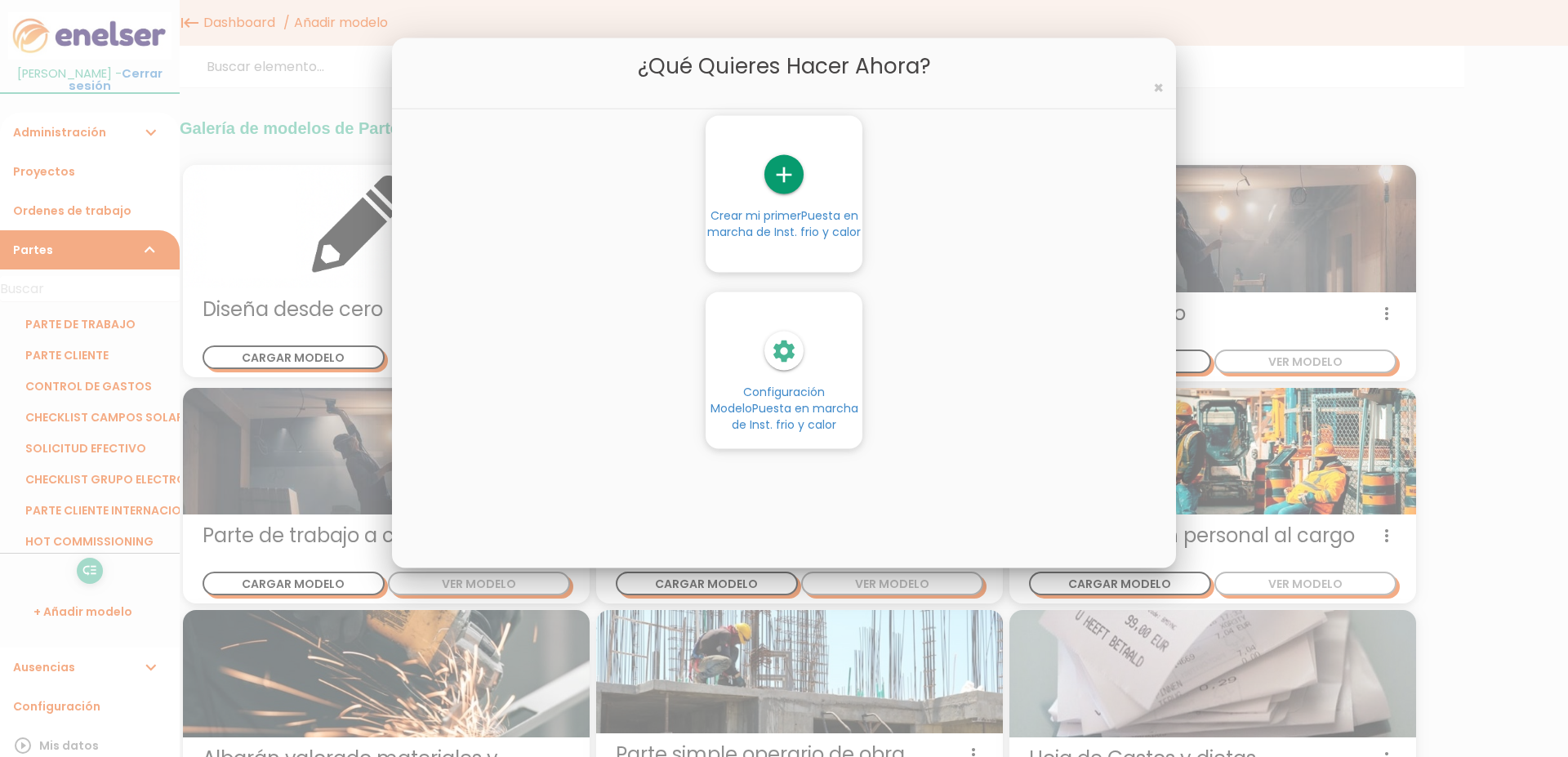
click at [782, 199] on link "add Crear mi primer Puesta en marcha de Inst. frio y calor" at bounding box center [783, 197] width 157 height 85
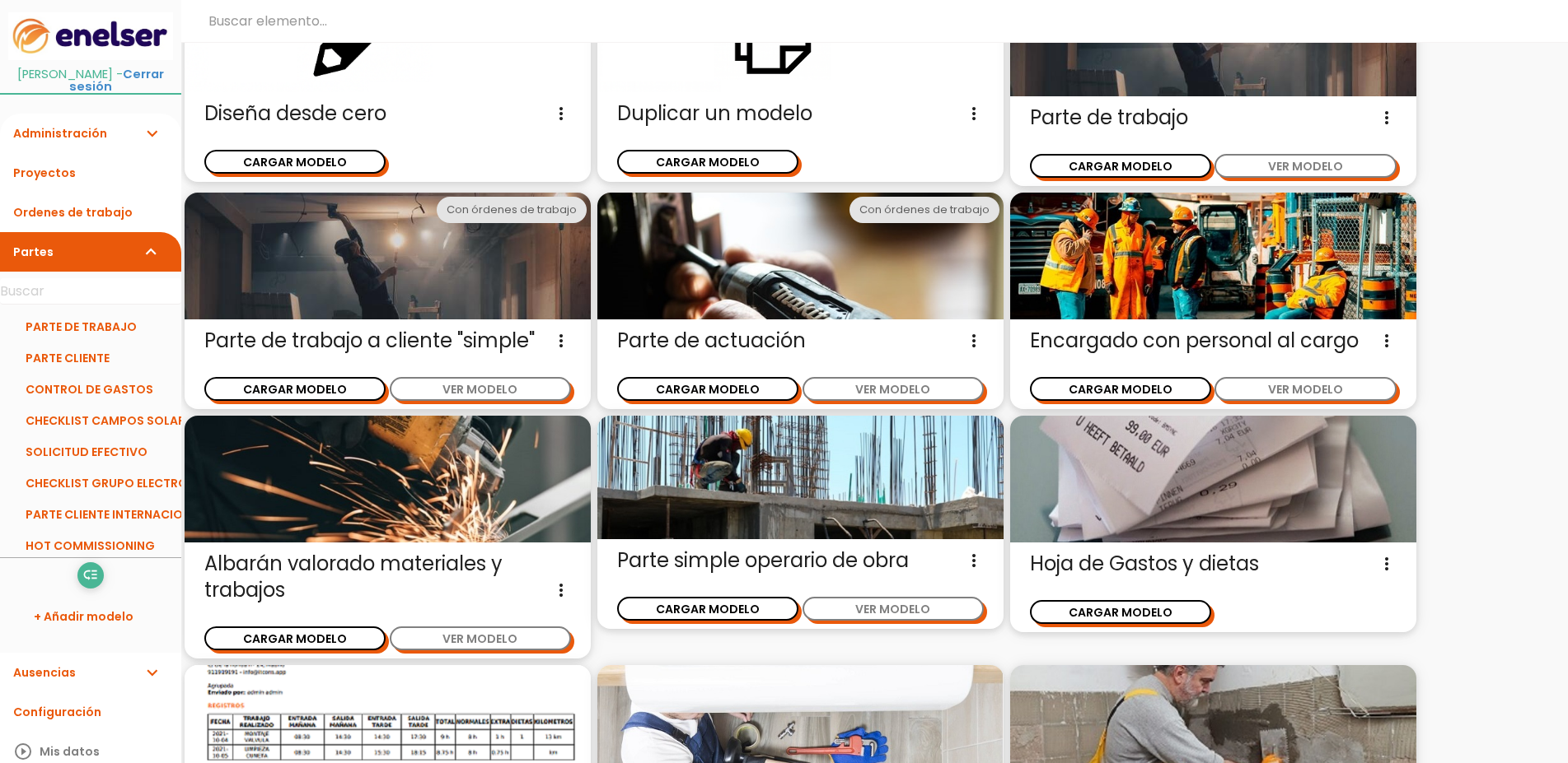
scroll to position [168, 0]
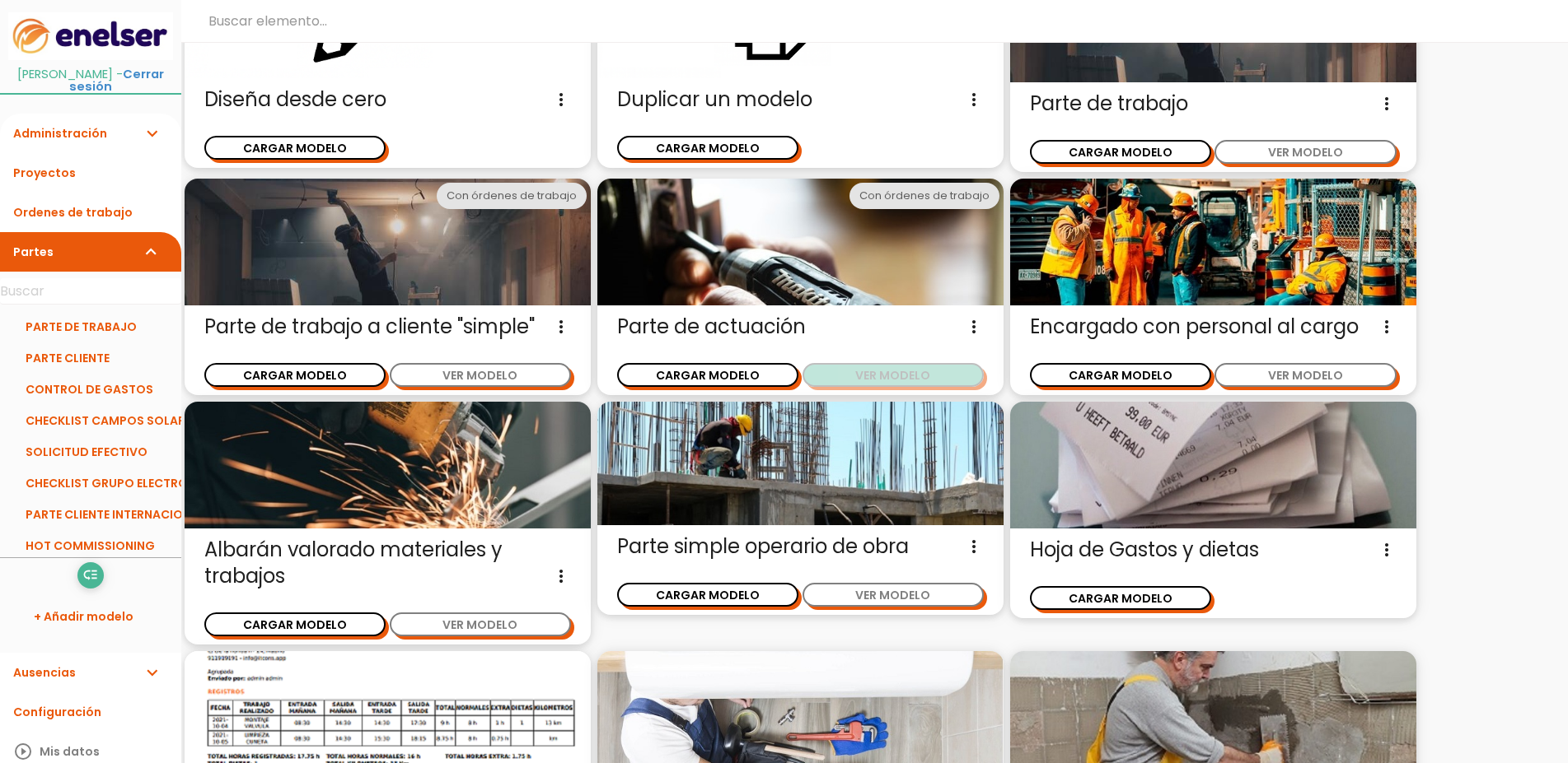
click at [878, 379] on button "VER MODELO" at bounding box center [893, 375] width 181 height 24
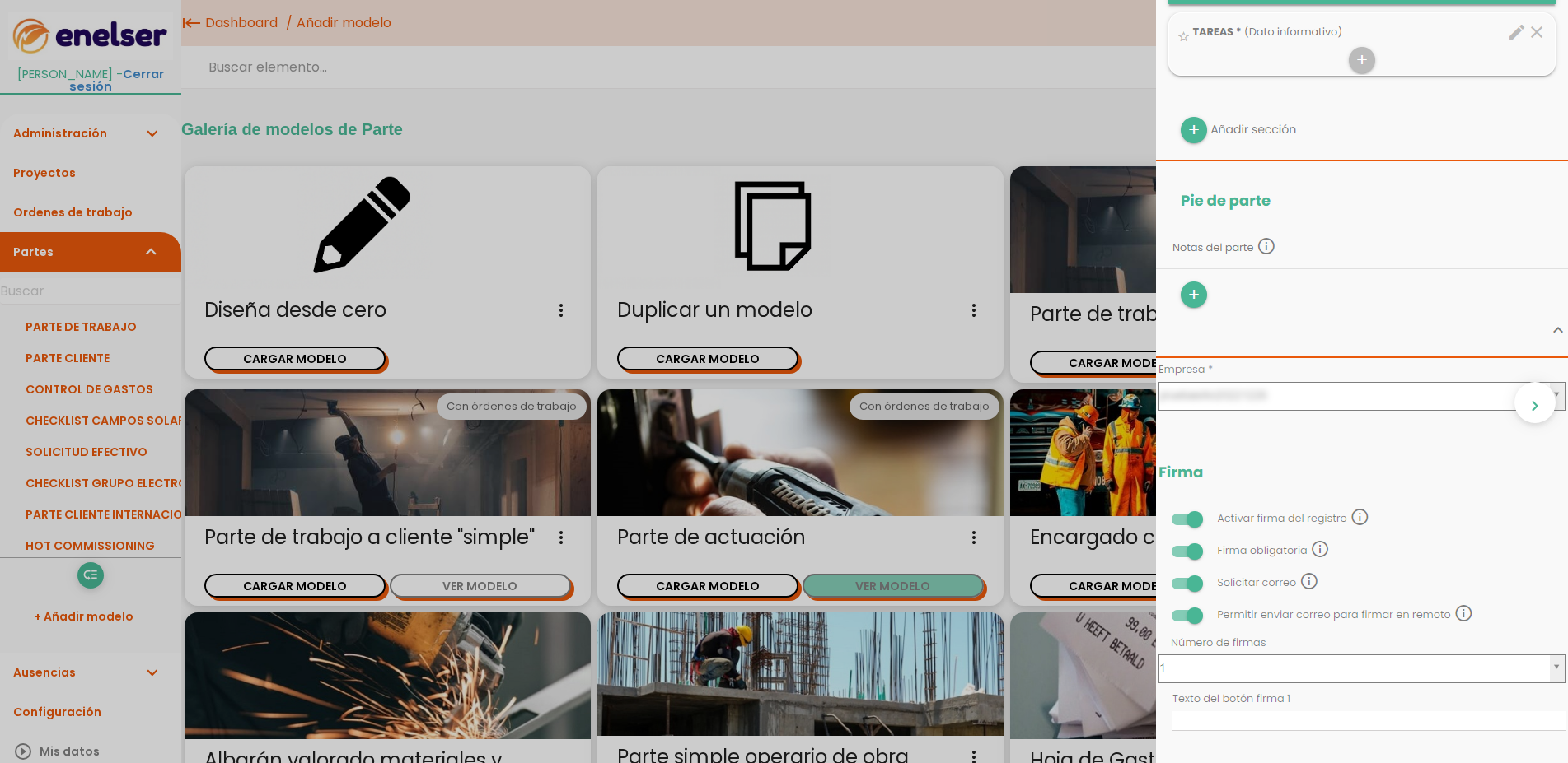
scroll to position [890, 0]
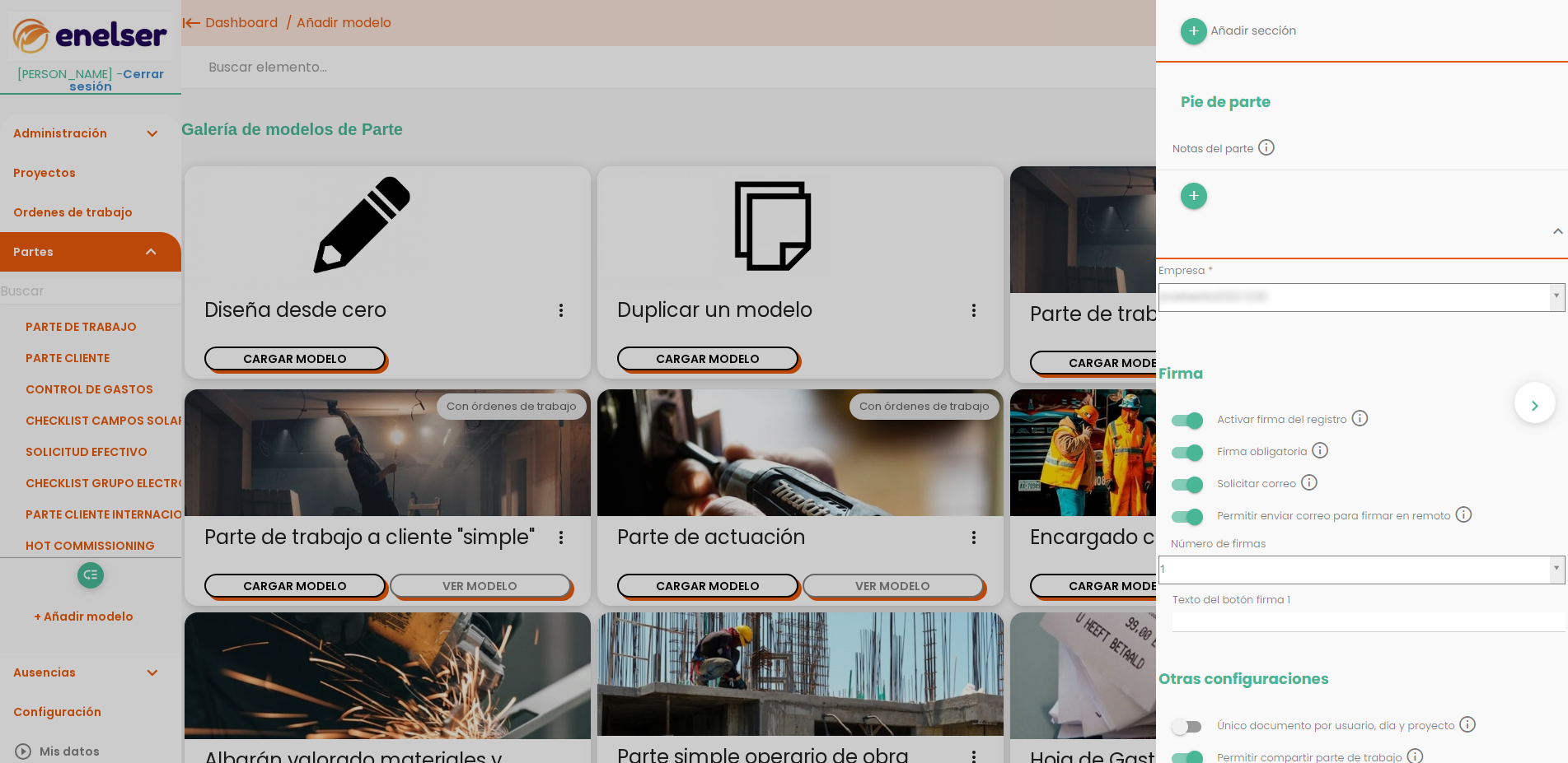
click at [918, 324] on div "close CARGAR MODELO chevron_right" at bounding box center [784, 382] width 1568 height 763
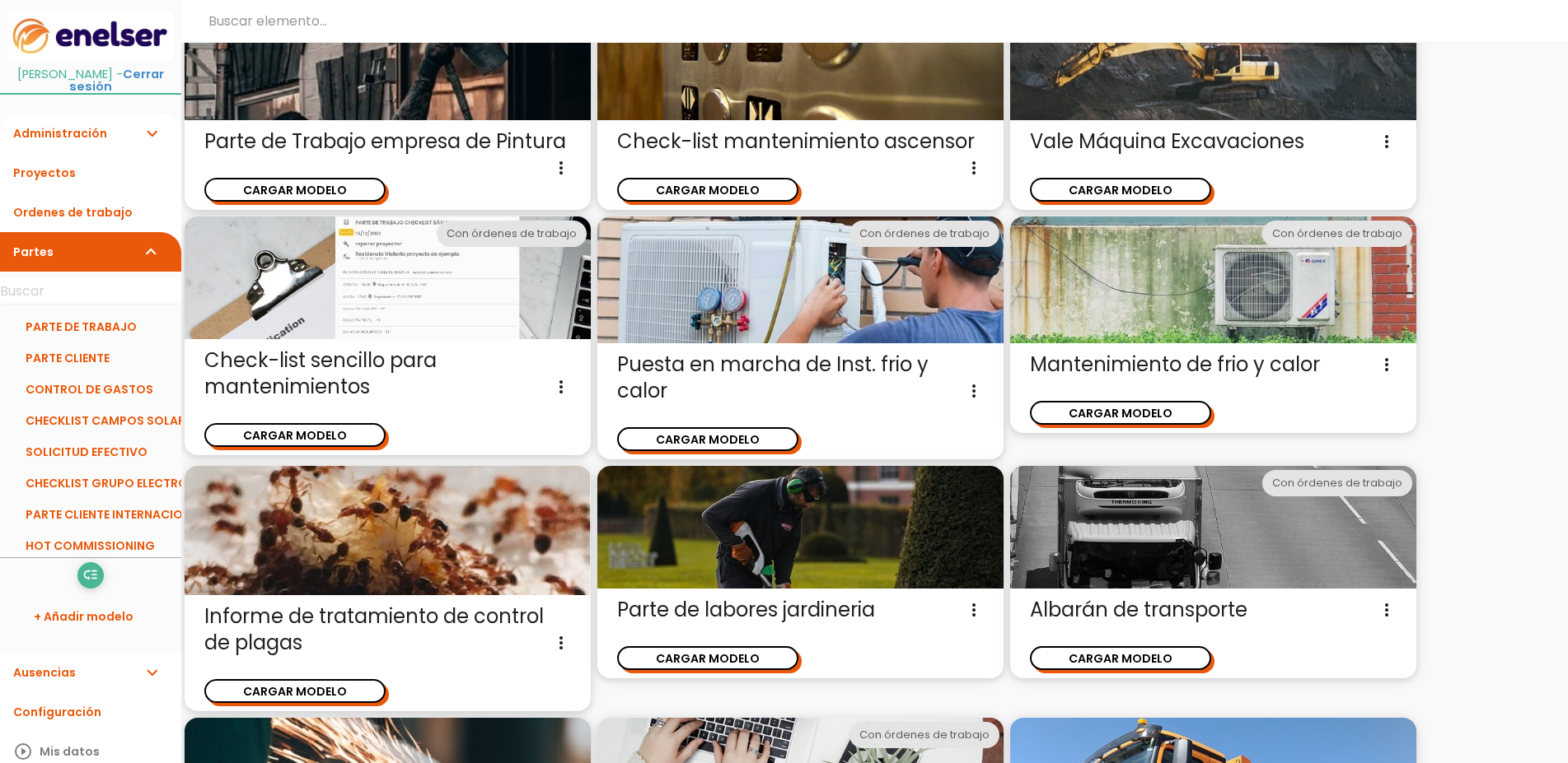
scroll to position [1092, 0]
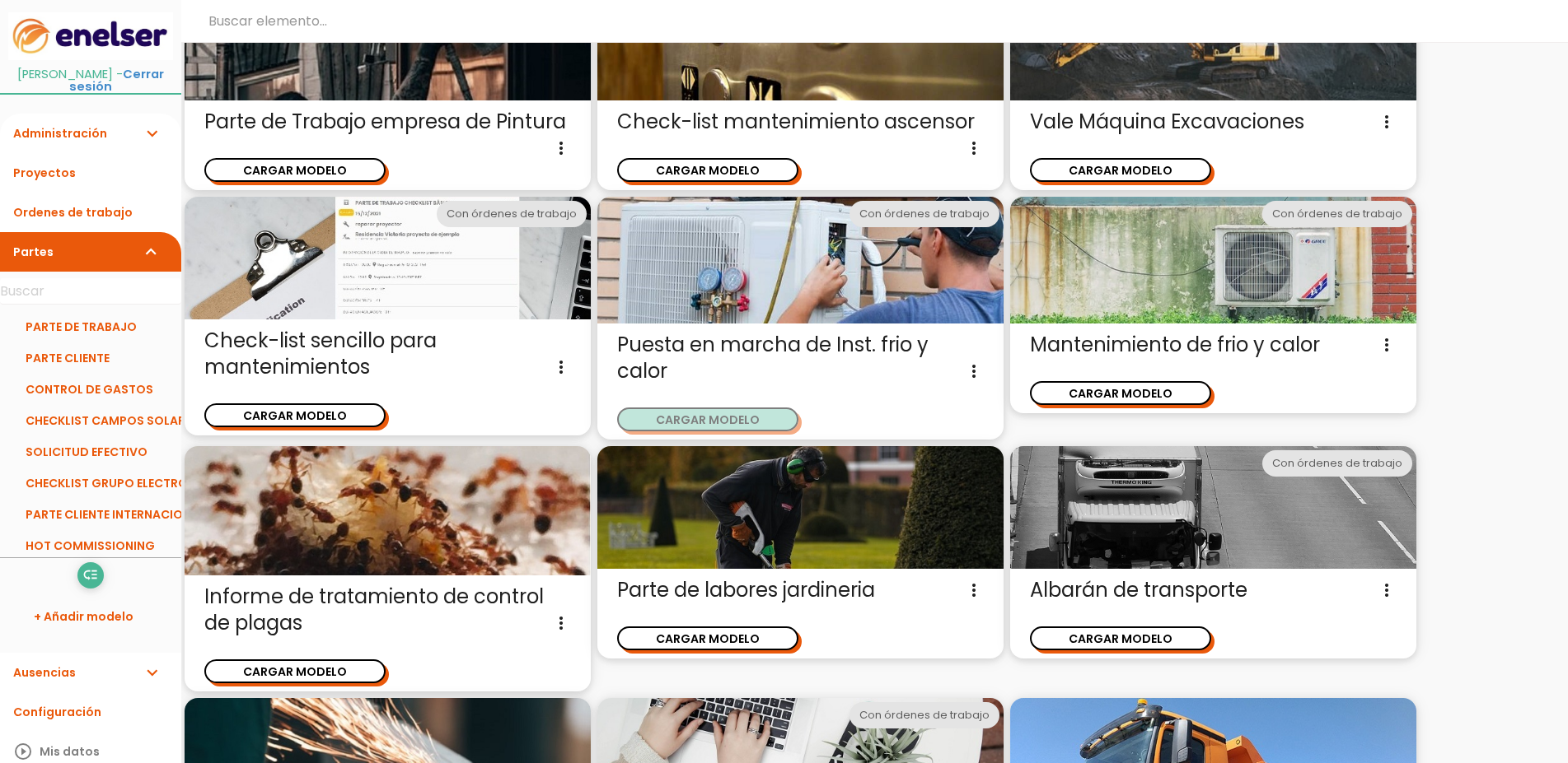
click at [701, 407] on button "CARGAR MODELO" at bounding box center [708, 419] width 181 height 24
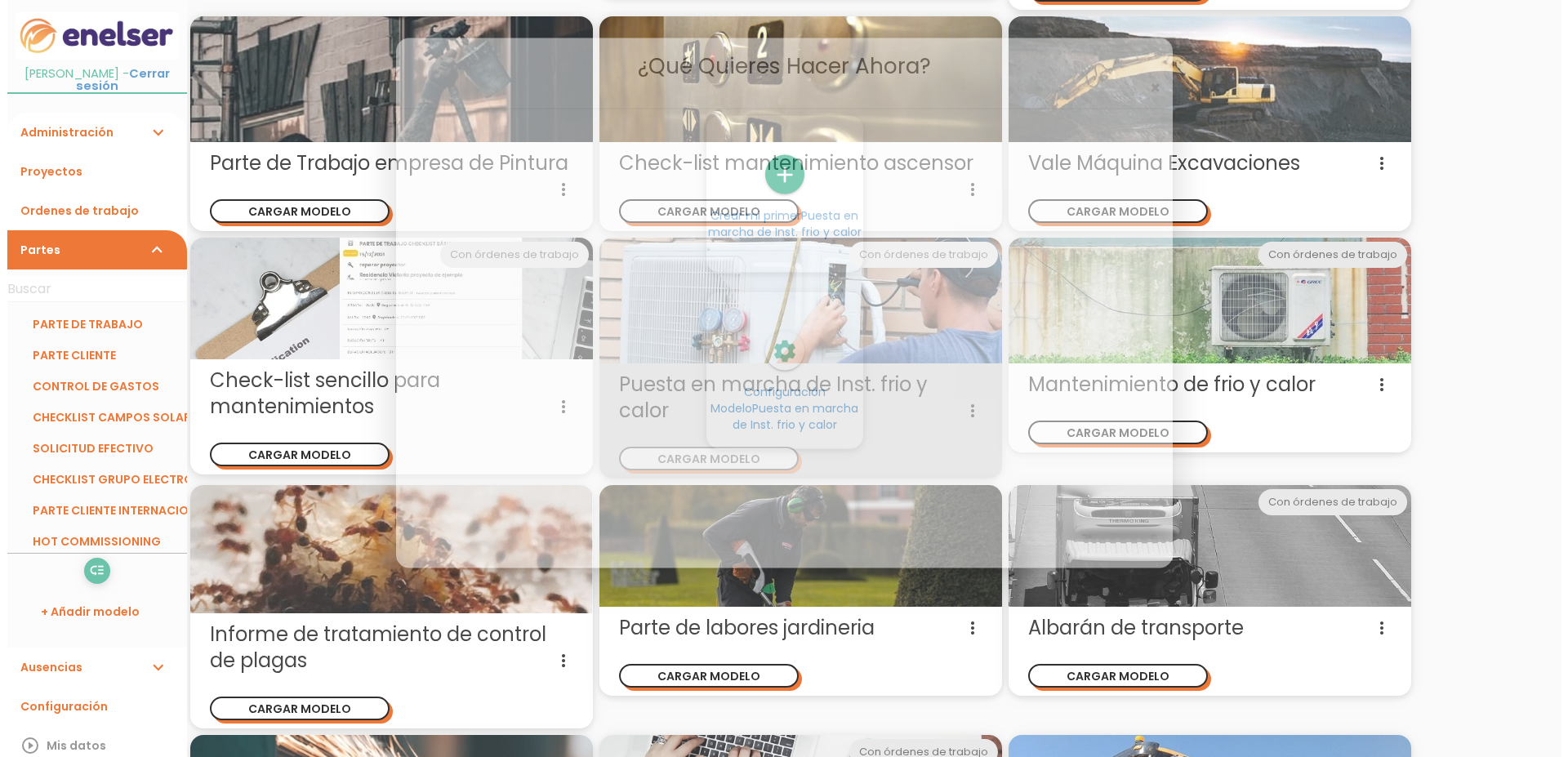
scroll to position [0, 0]
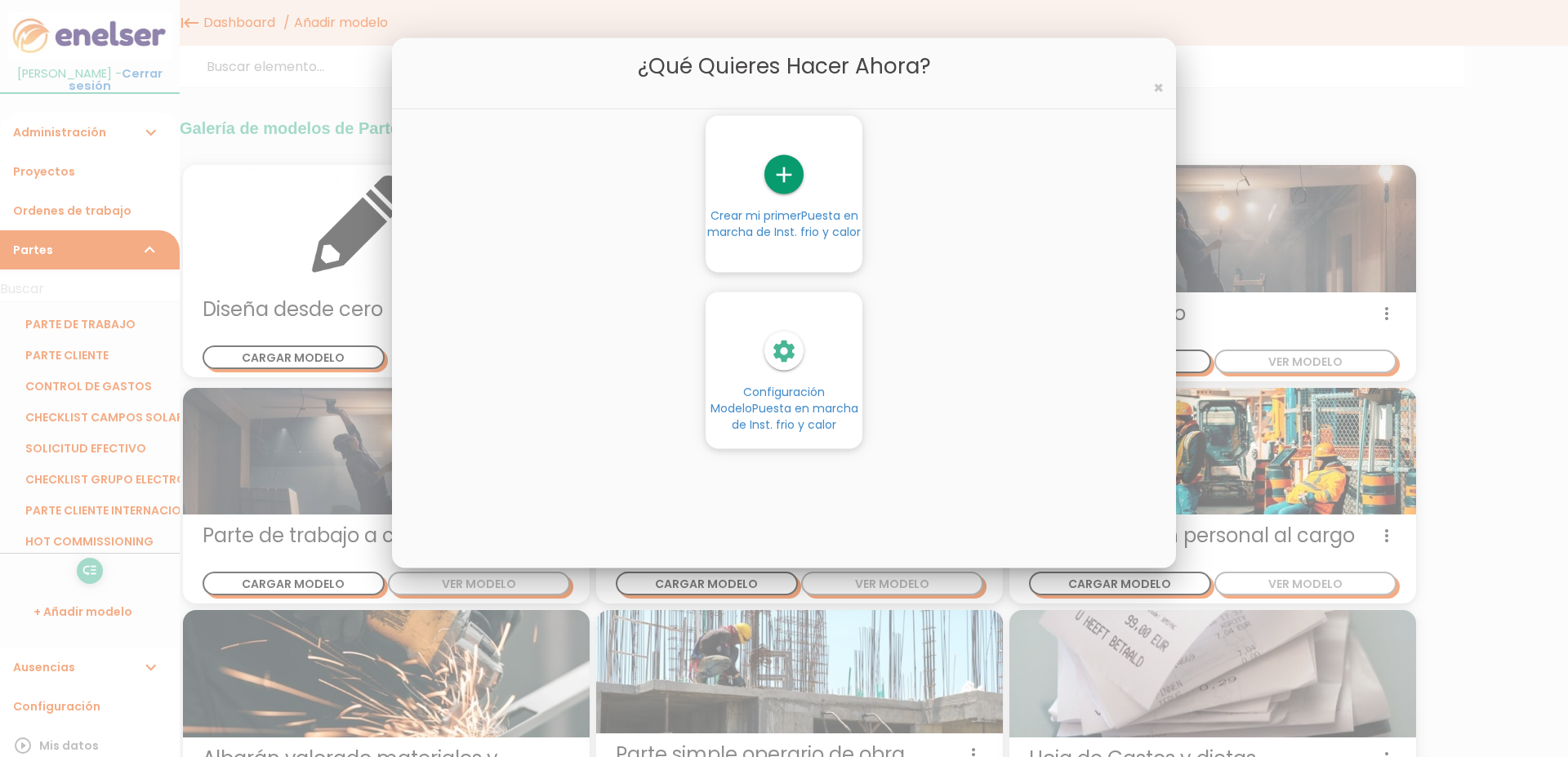
click at [766, 371] on div "settings" at bounding box center [783, 351] width 157 height 39
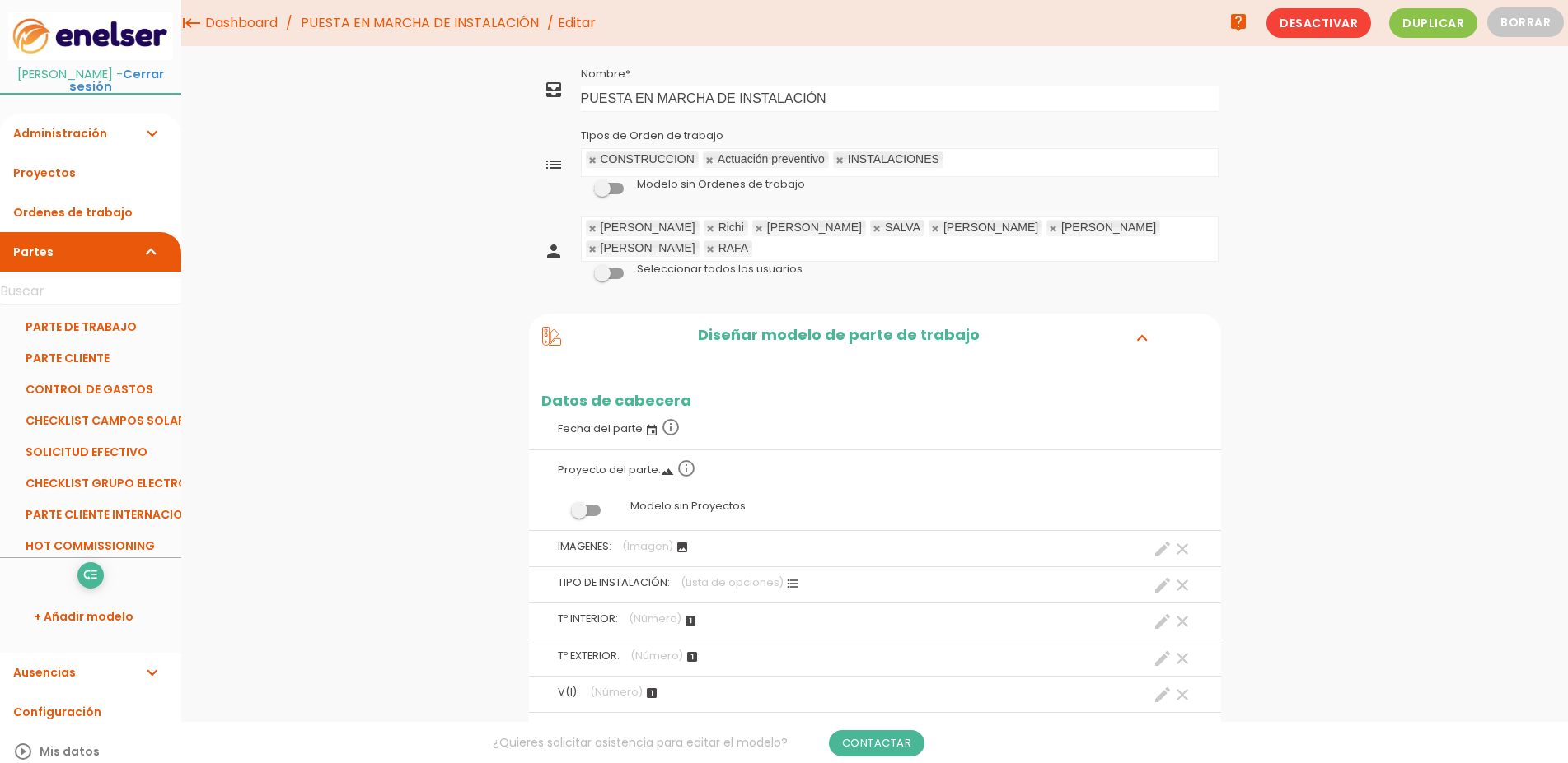
click at [589, 226] on link at bounding box center [593, 229] width 10 height 11
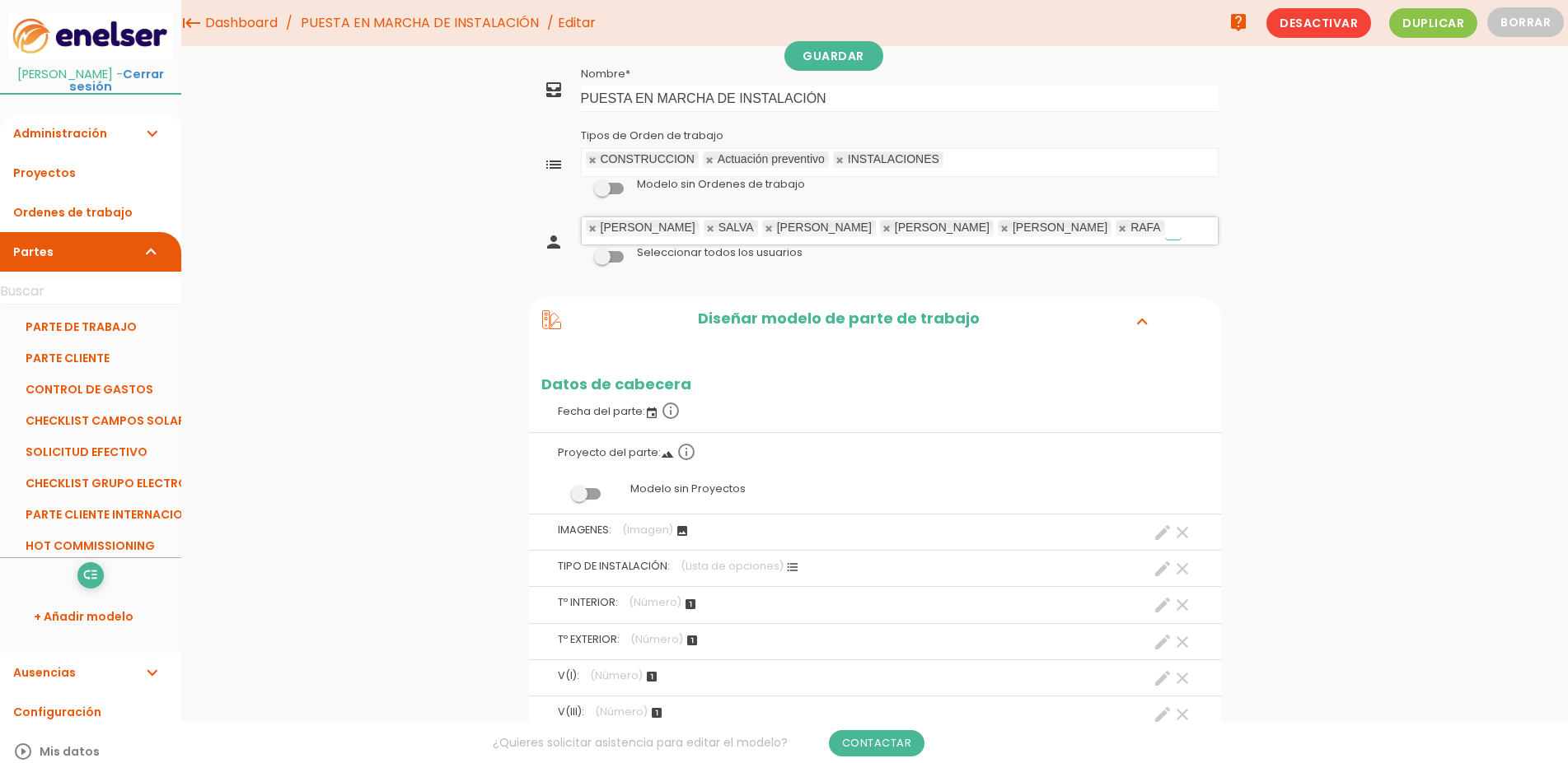
click at [589, 226] on link at bounding box center [593, 229] width 10 height 11
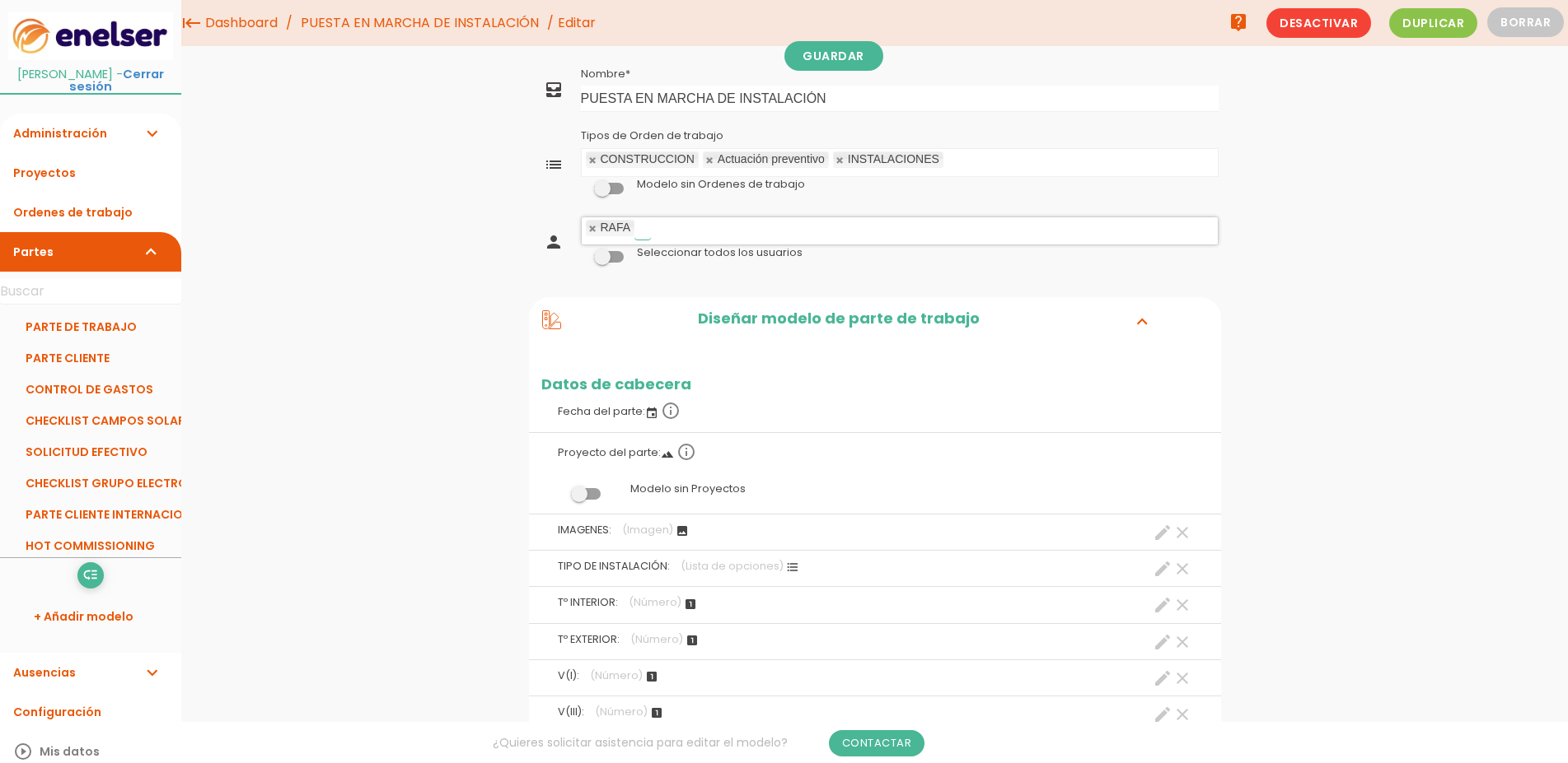
click at [589, 226] on link at bounding box center [593, 229] width 10 height 11
click at [756, 412] on label "Fecha del parte: event info_outline" at bounding box center [875, 409] width 667 height 36
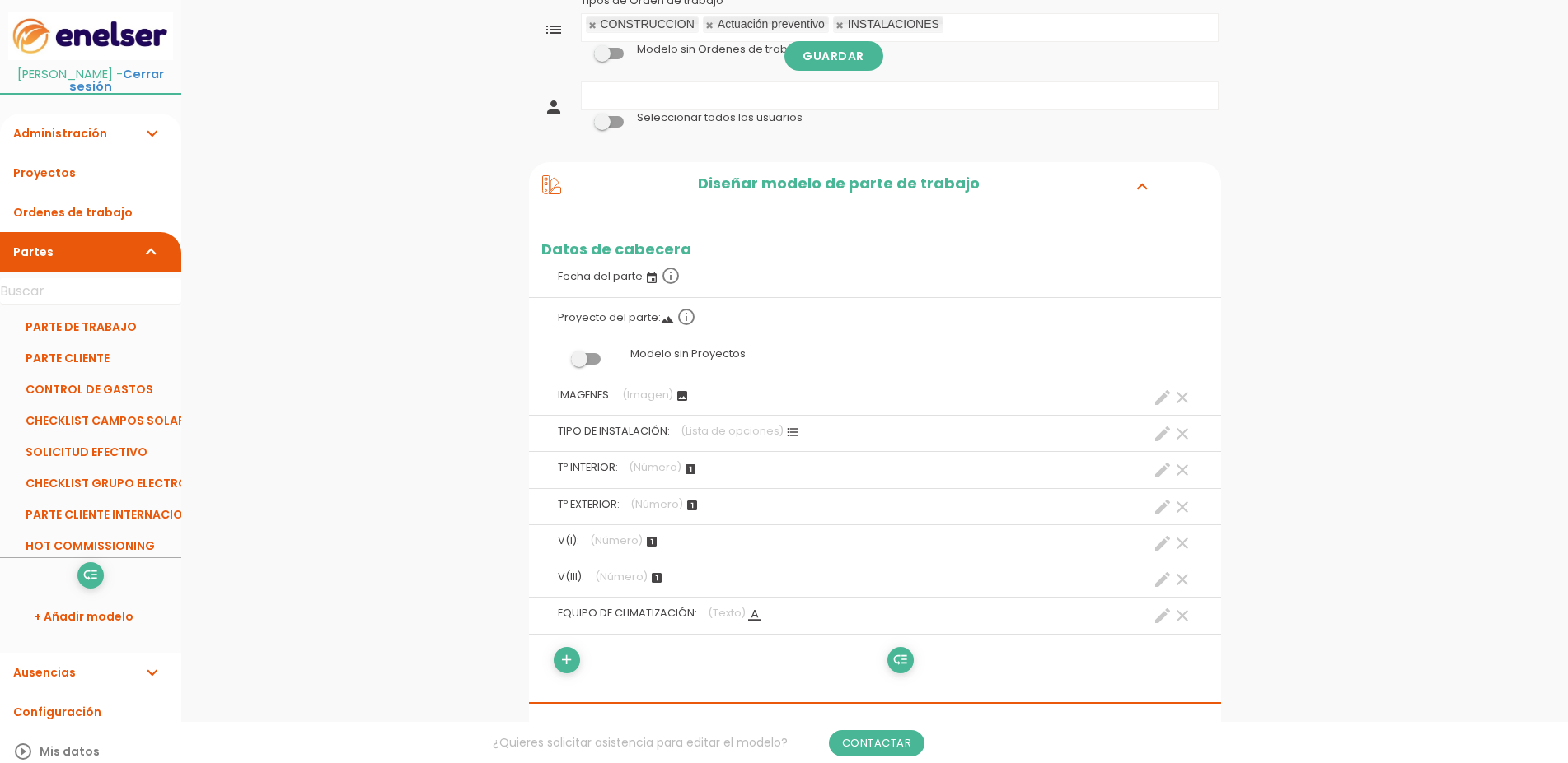
scroll to position [168, 0]
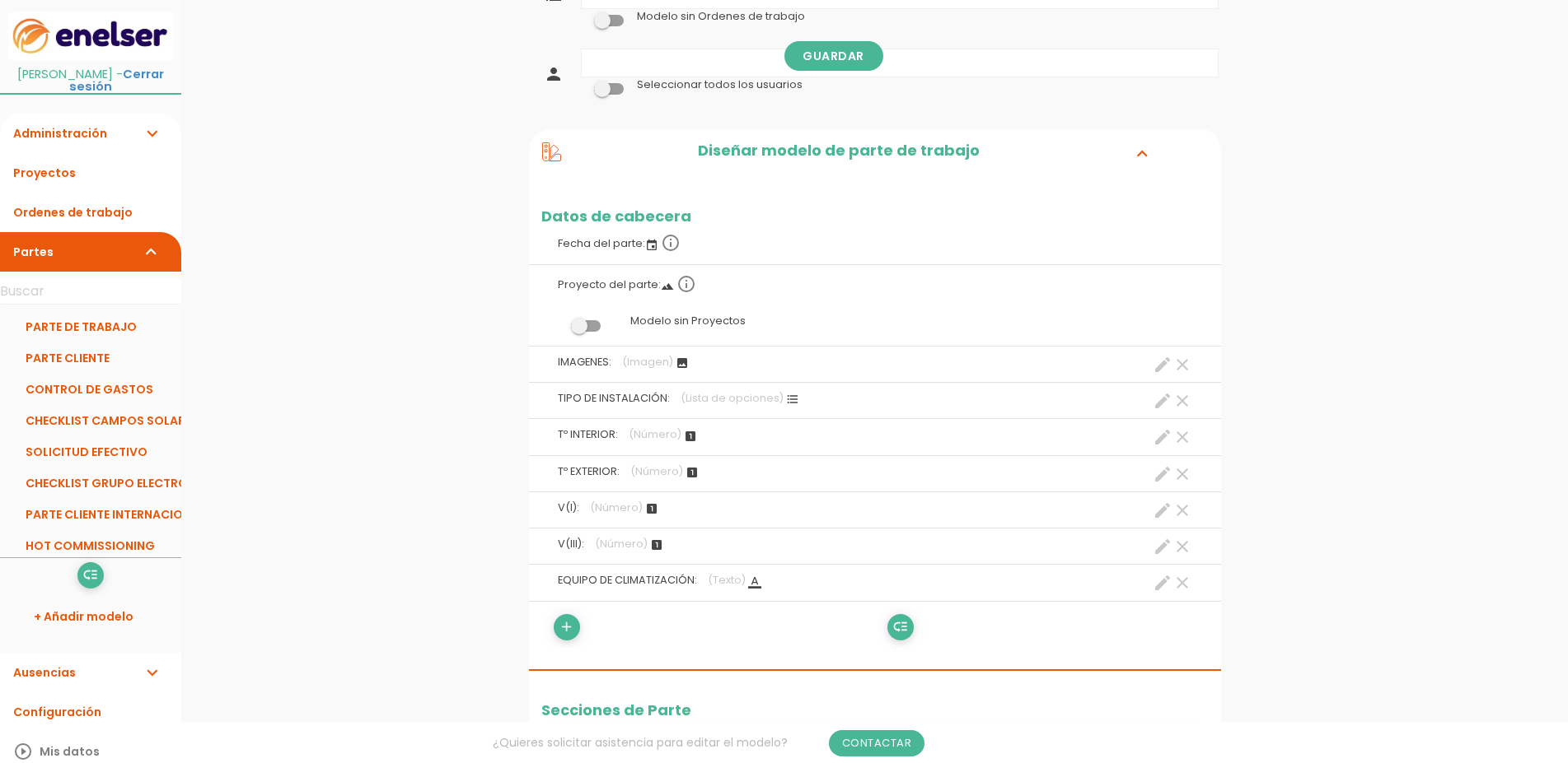
click at [789, 397] on icon "format_list_bulleted" at bounding box center [793, 399] width 13 height 13
click at [637, 408] on label "TIPO DE INSTALACIÓN: (Lista de opciones) format_list_bulleted clear create" at bounding box center [875, 399] width 667 height 31
click at [634, 406] on span "TIPO DE INSTALACIÓN:" at bounding box center [614, 397] width 112 height 14
click at [654, 443] on label "Tº INTERIOR: (Número) looks_one clear create" at bounding box center [875, 435] width 667 height 31
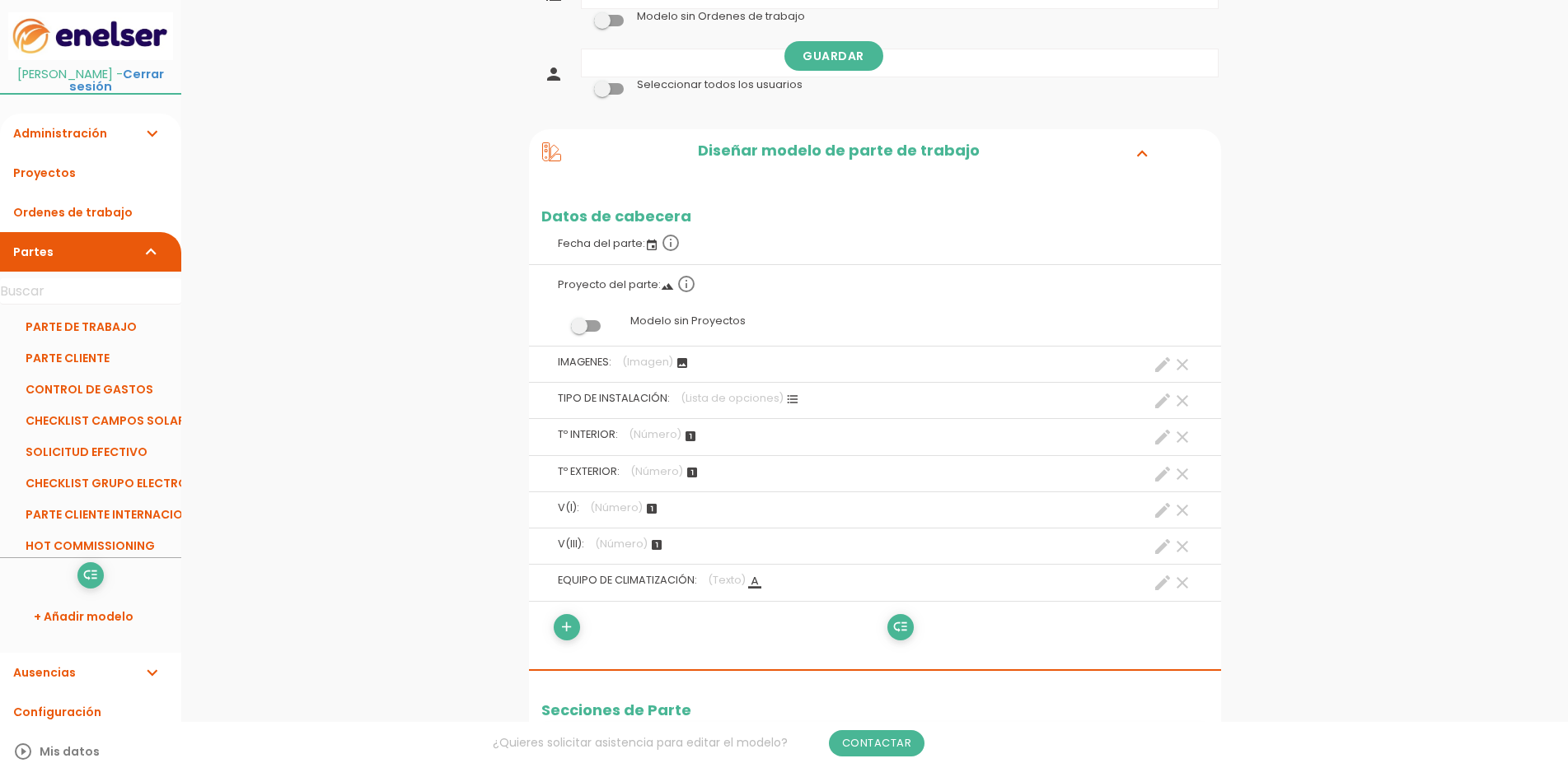
click at [687, 436] on icon "looks_one" at bounding box center [690, 436] width 13 height 13
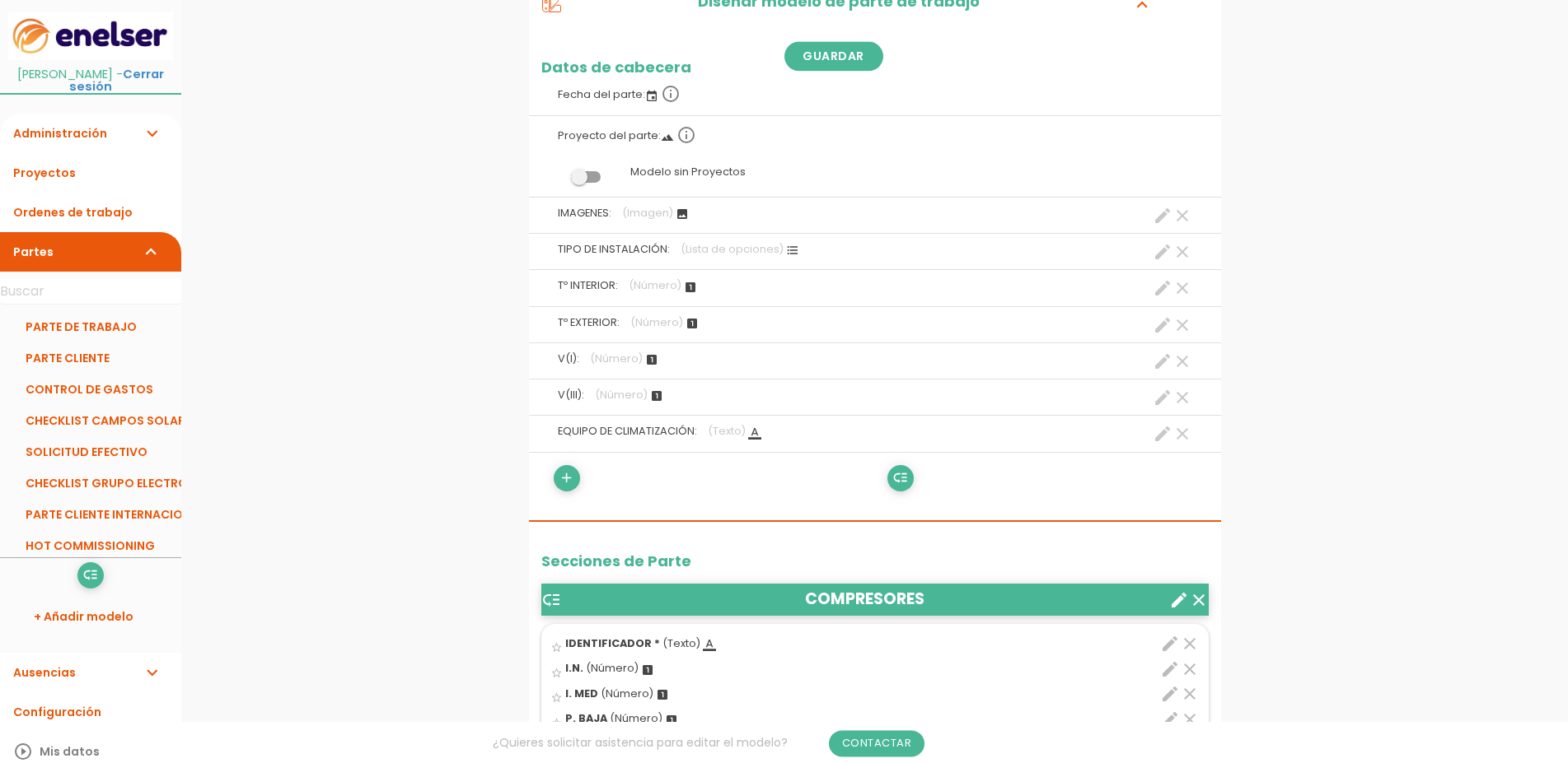
scroll to position [336, 0]
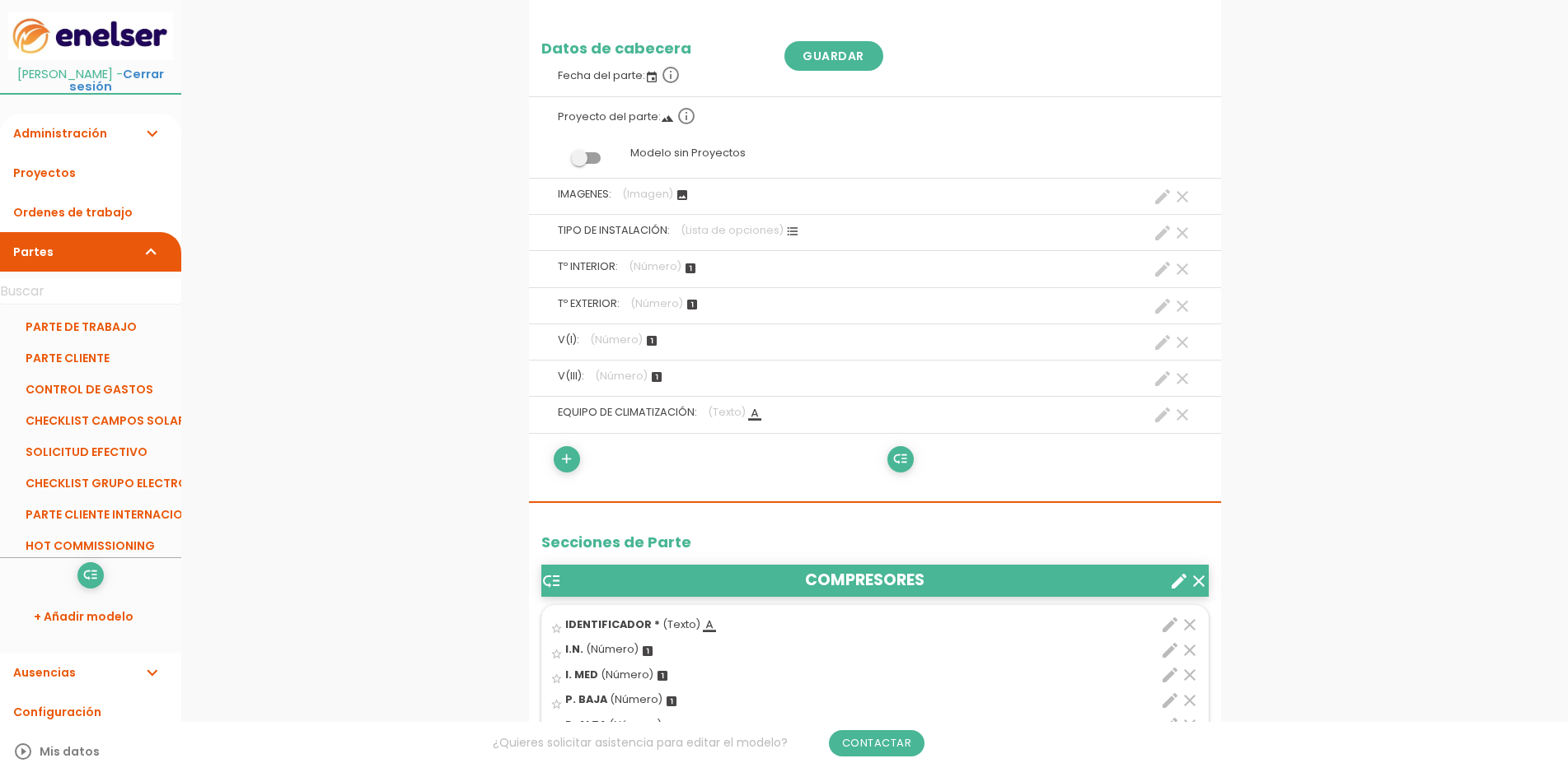
click at [781, 229] on label "TIPO DE INSTALACIÓN: (Lista de opciones) format_list_bulleted clear create" at bounding box center [875, 231] width 667 height 31
click at [1166, 227] on icon "create" at bounding box center [1161, 233] width 19 height 19
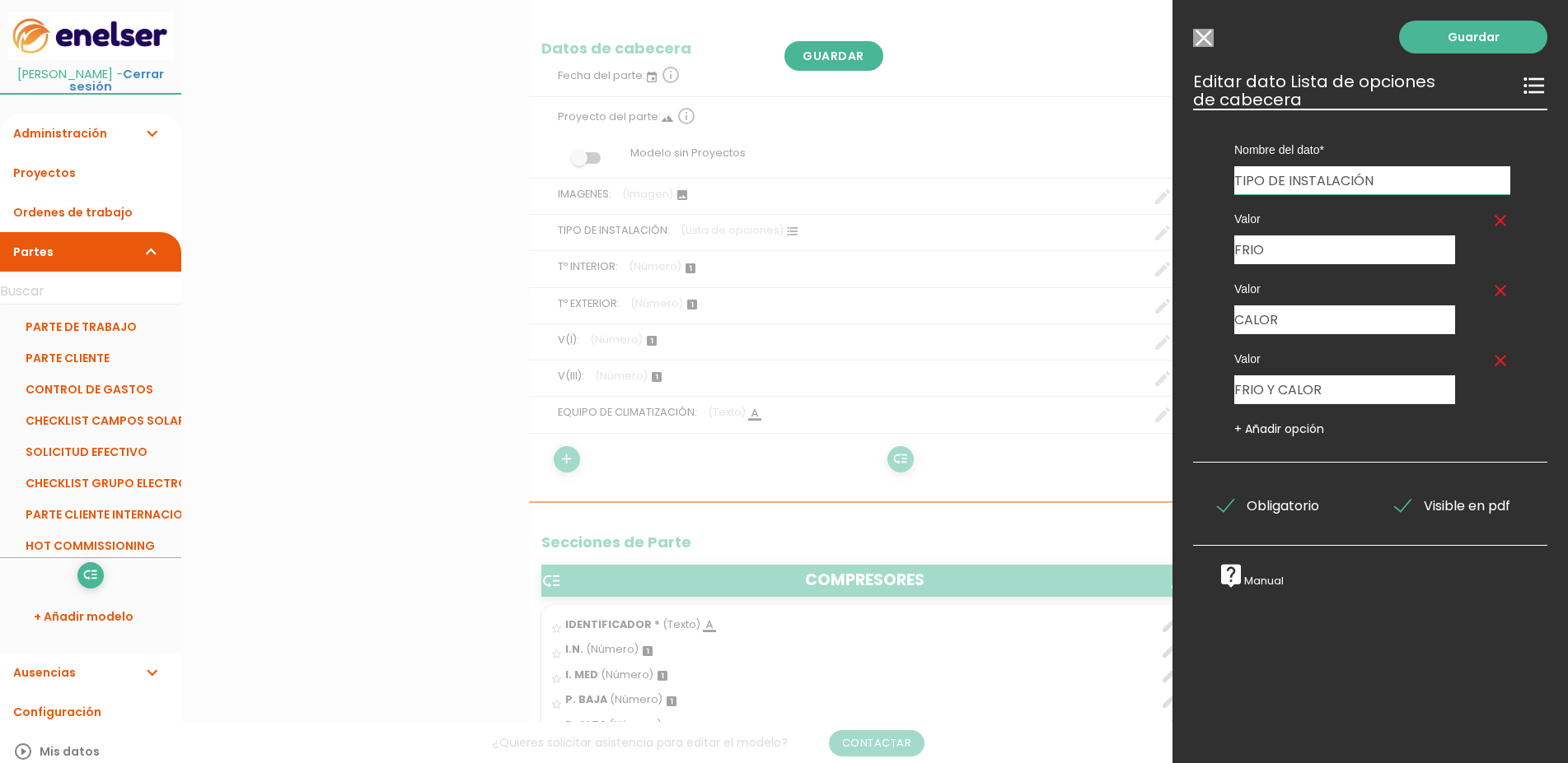
click at [773, 277] on div at bounding box center [784, 285] width 1568 height 954
click at [1198, 32] on input "Modelo sin Ordenes de trabajo" at bounding box center [1203, 38] width 20 height 18
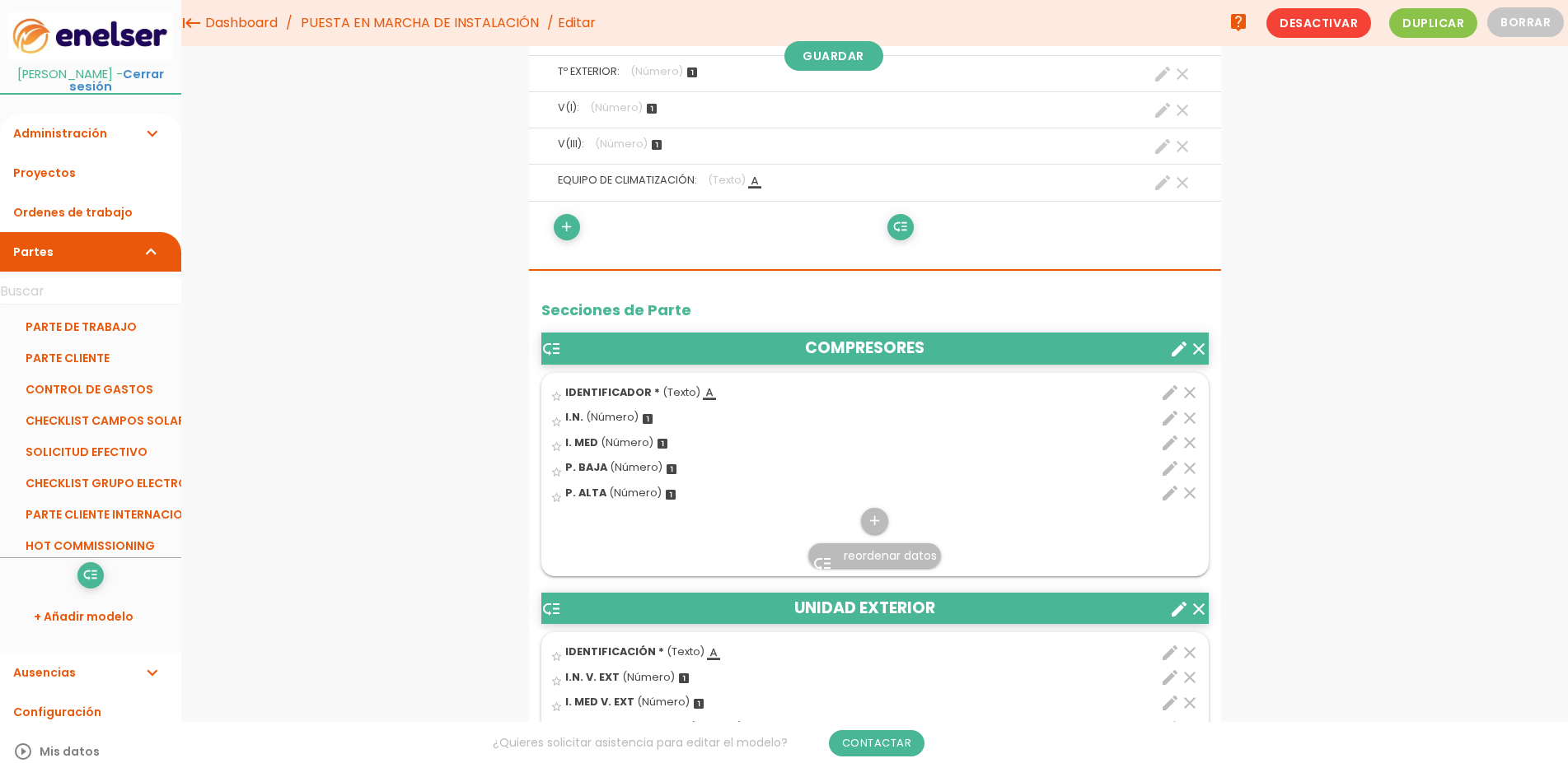
scroll to position [504, 0]
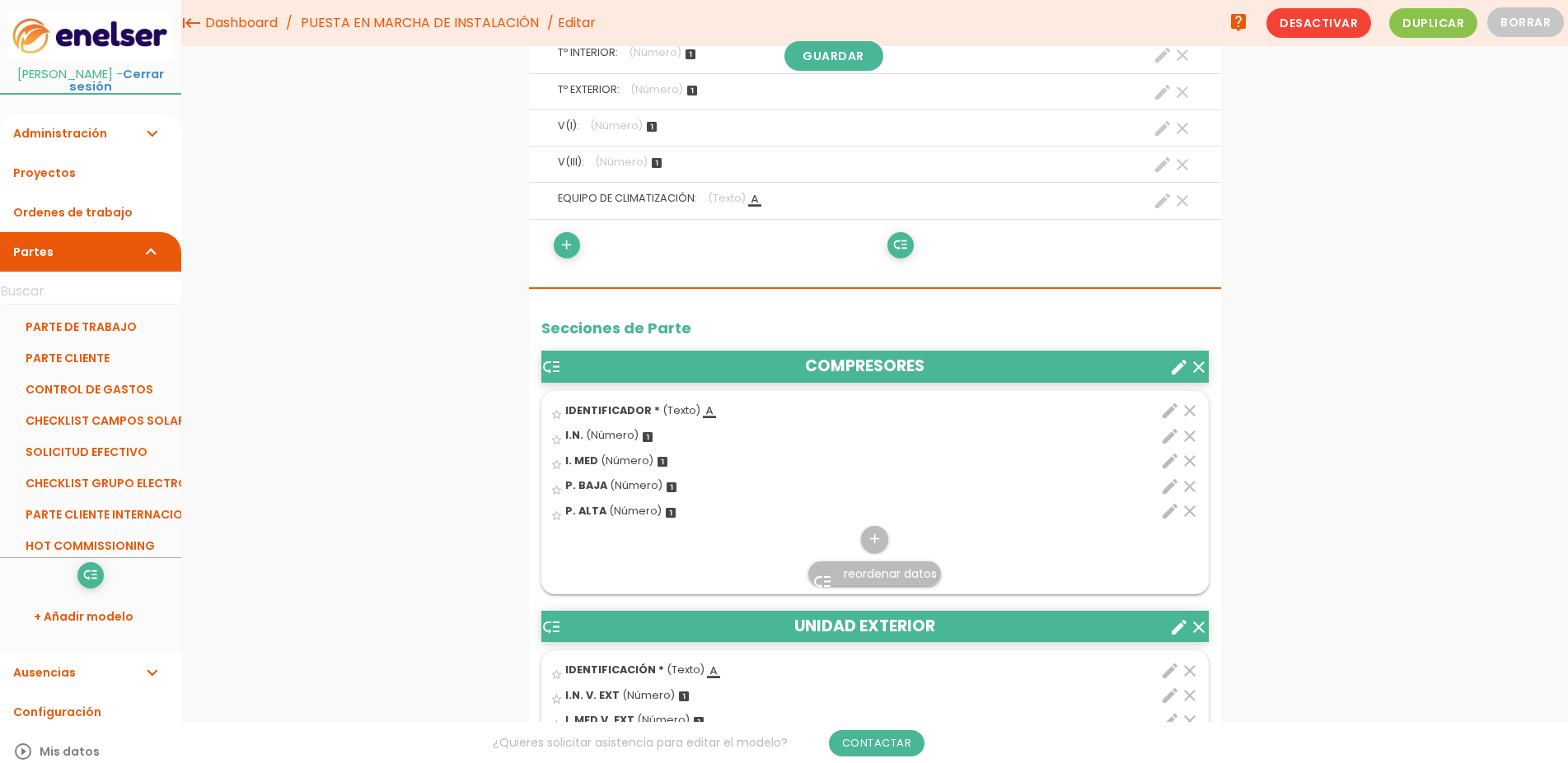
click at [1200, 366] on icon "clear" at bounding box center [1198, 367] width 19 height 19
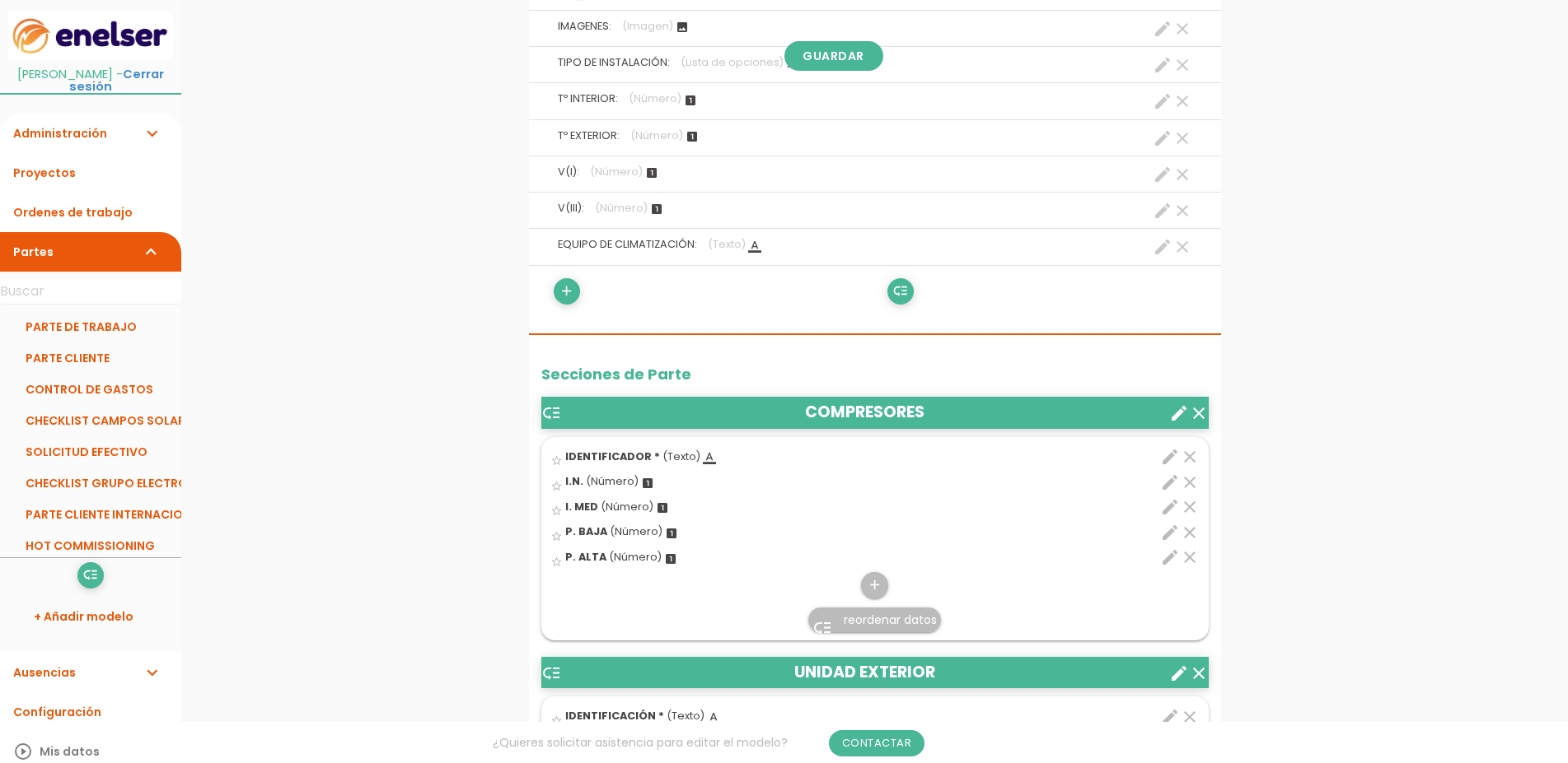
scroll to position [0, 0]
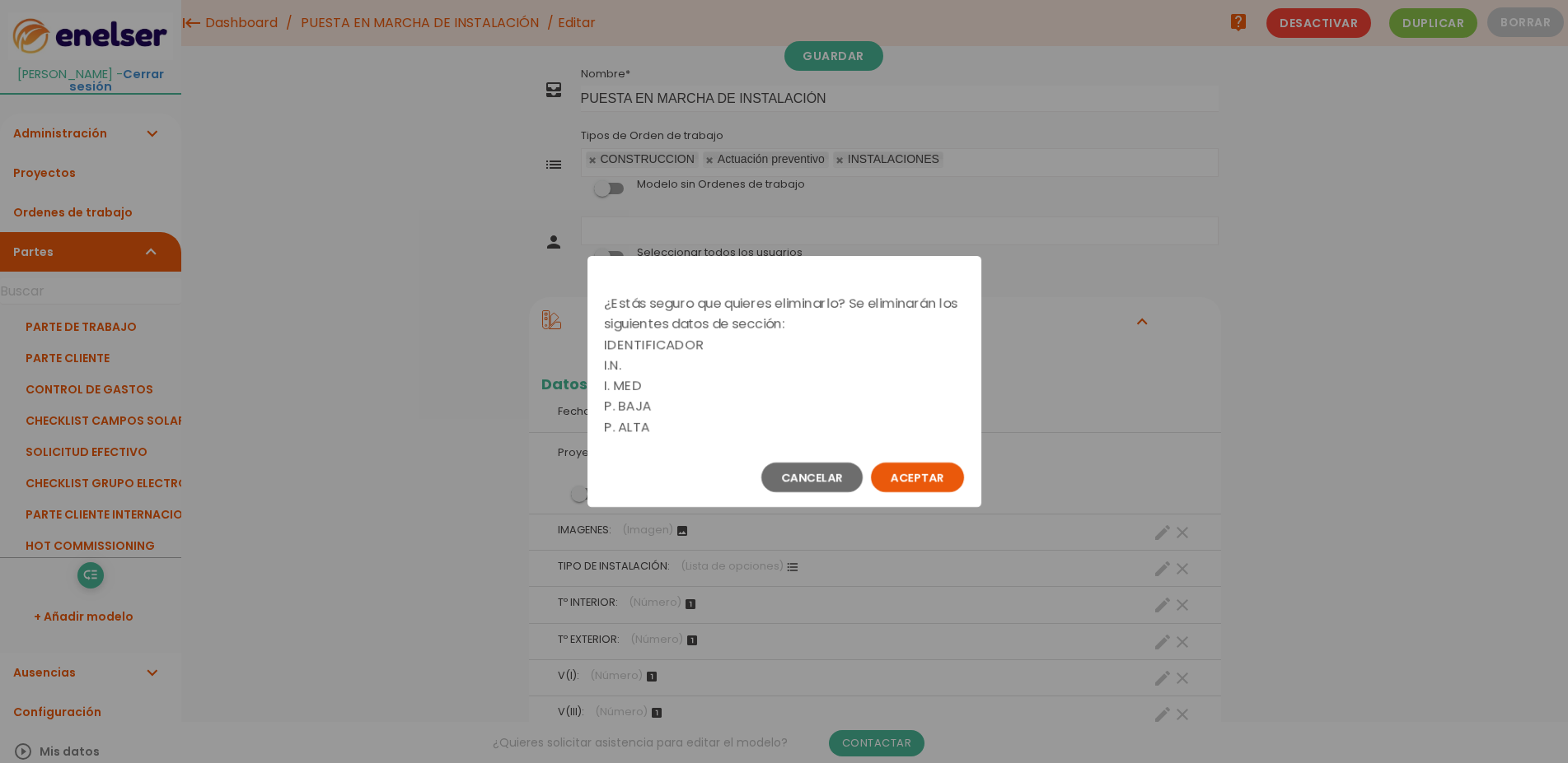
click at [952, 475] on button "Aceptar" at bounding box center [917, 478] width 93 height 30
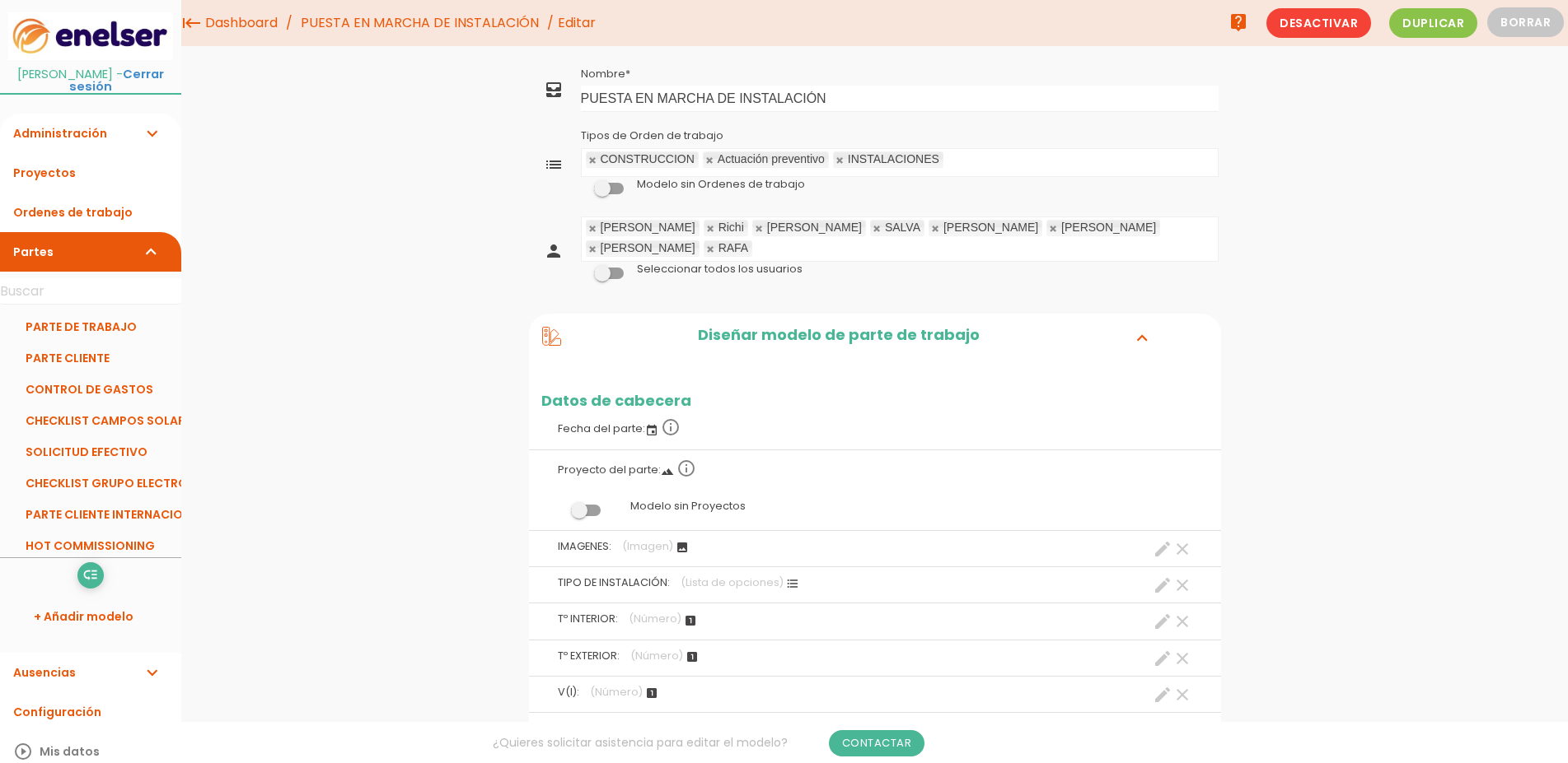
click at [594, 225] on link at bounding box center [593, 229] width 10 height 11
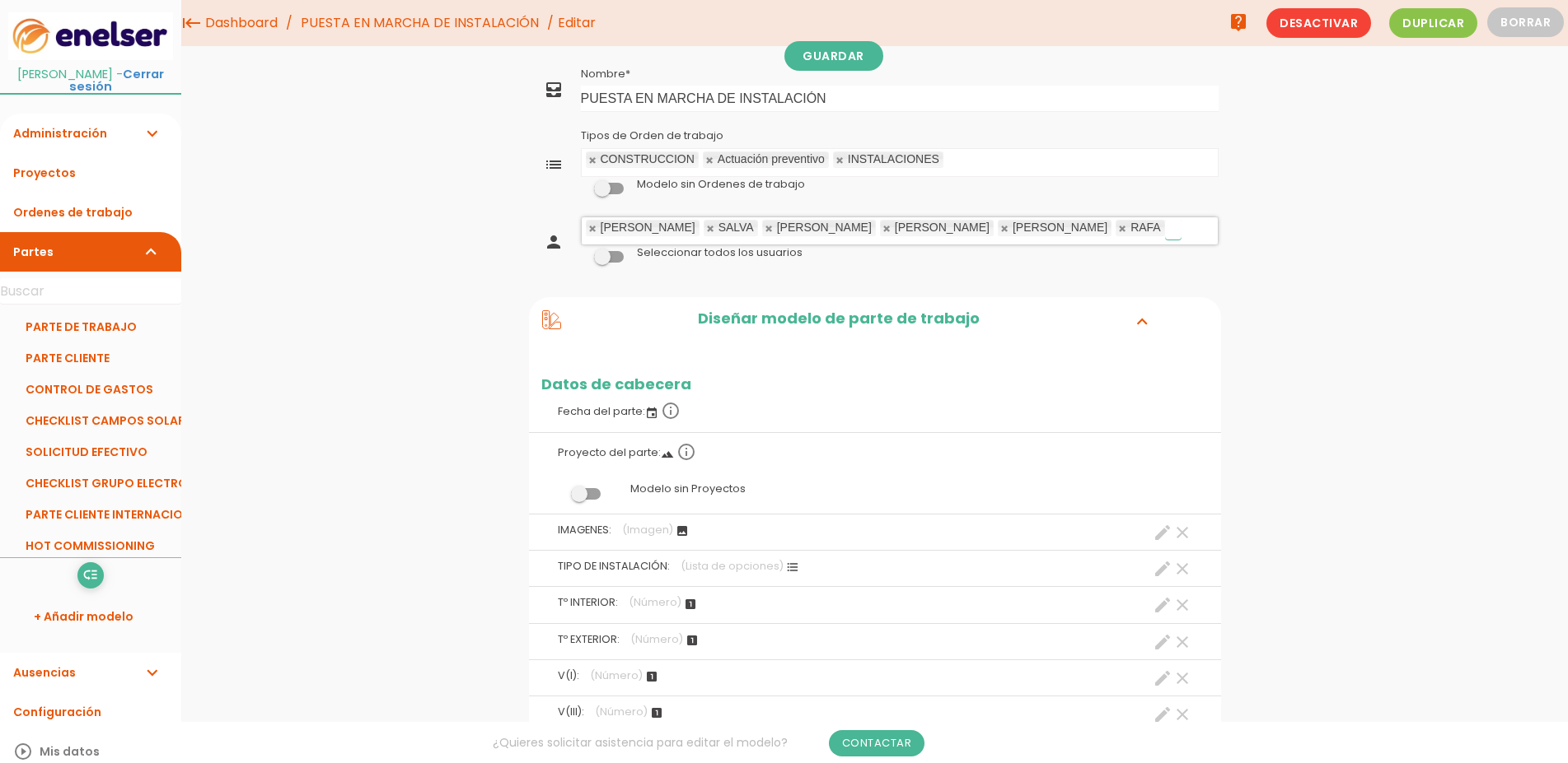
click at [594, 225] on link at bounding box center [593, 229] width 10 height 11
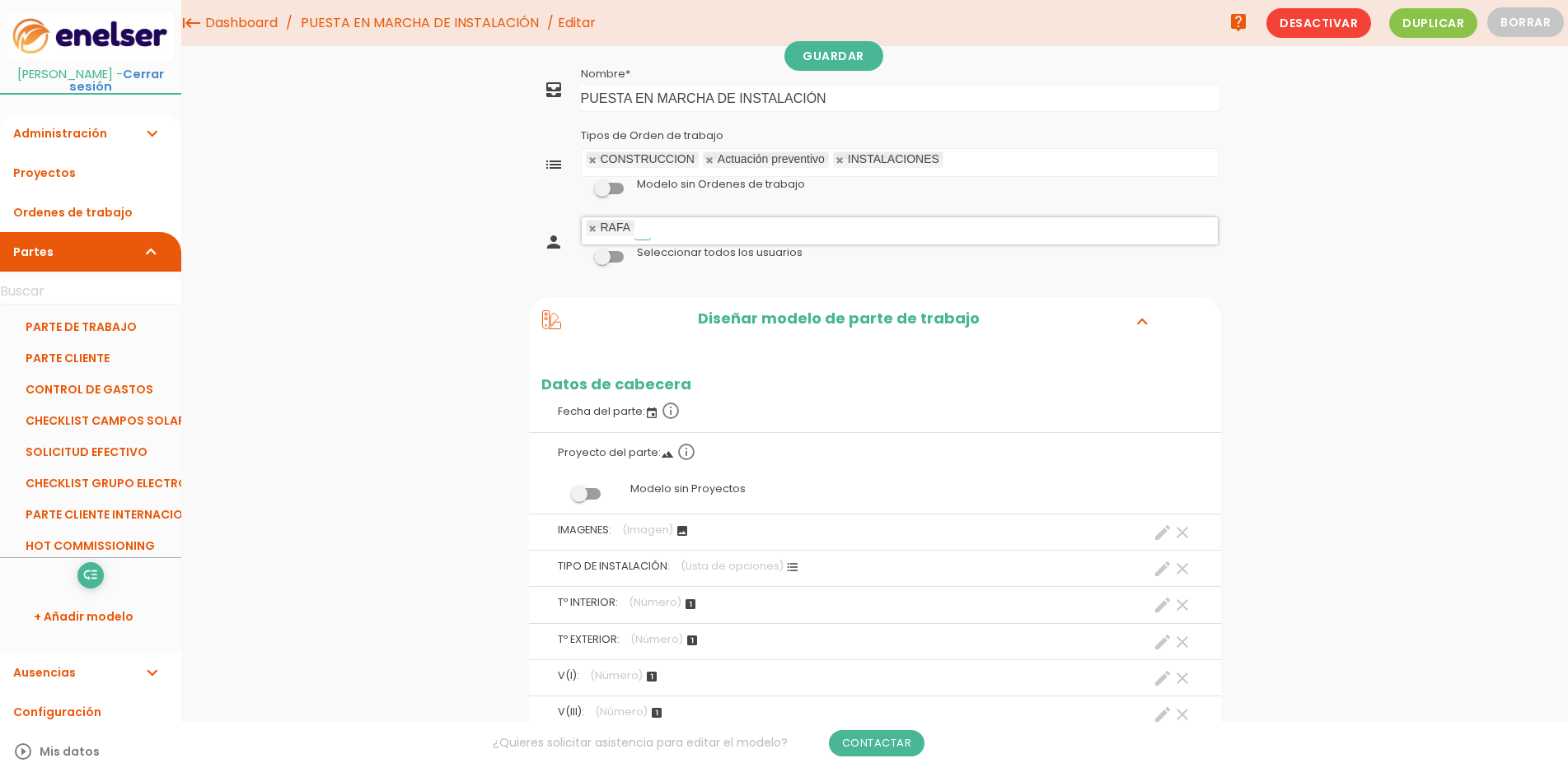
click at [594, 225] on link at bounding box center [593, 229] width 10 height 11
click at [814, 55] on link "Guardar" at bounding box center [833, 56] width 99 height 30
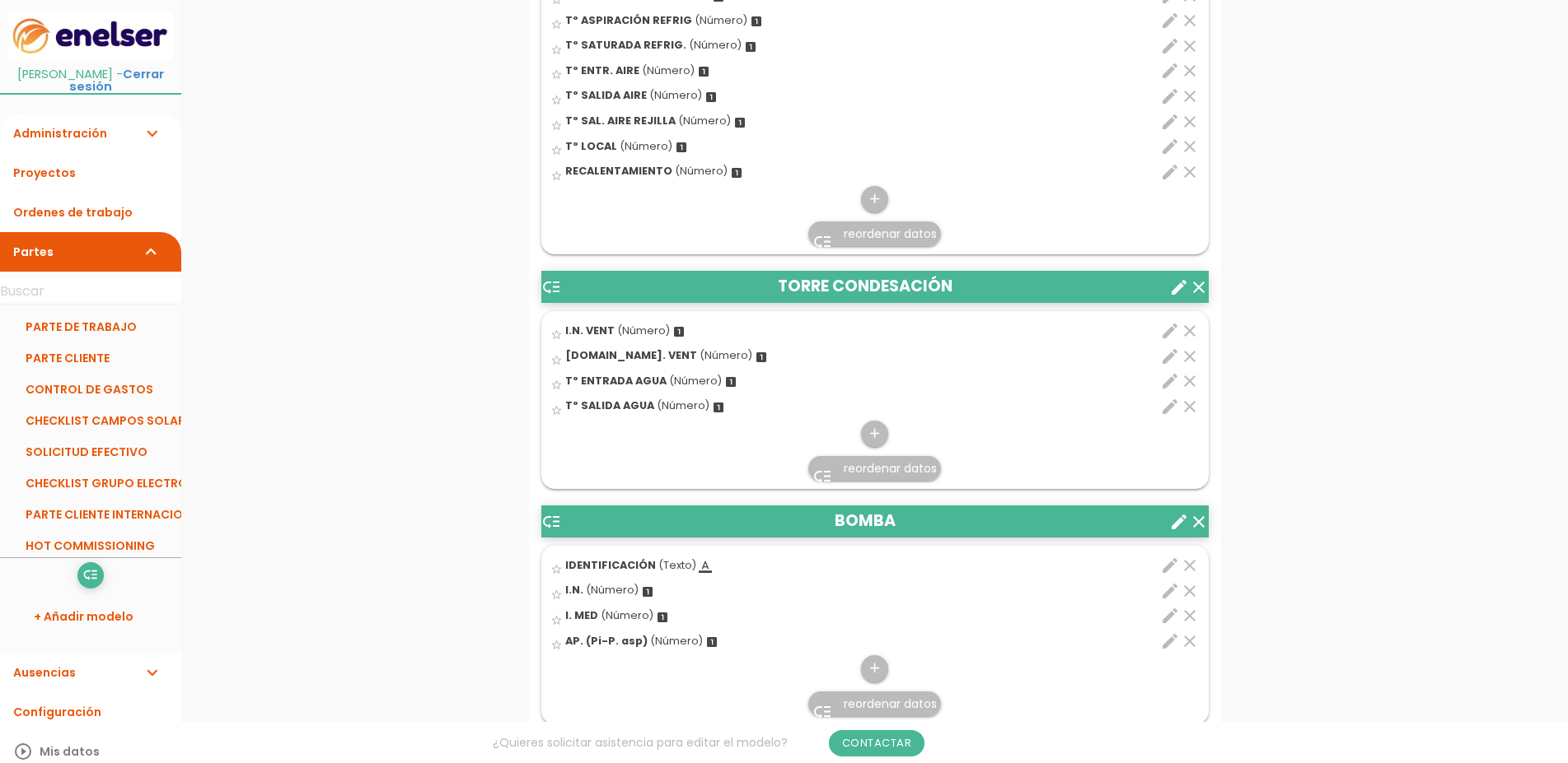
scroll to position [1428, 0]
click at [1197, 290] on icon "clear" at bounding box center [1198, 286] width 19 height 19
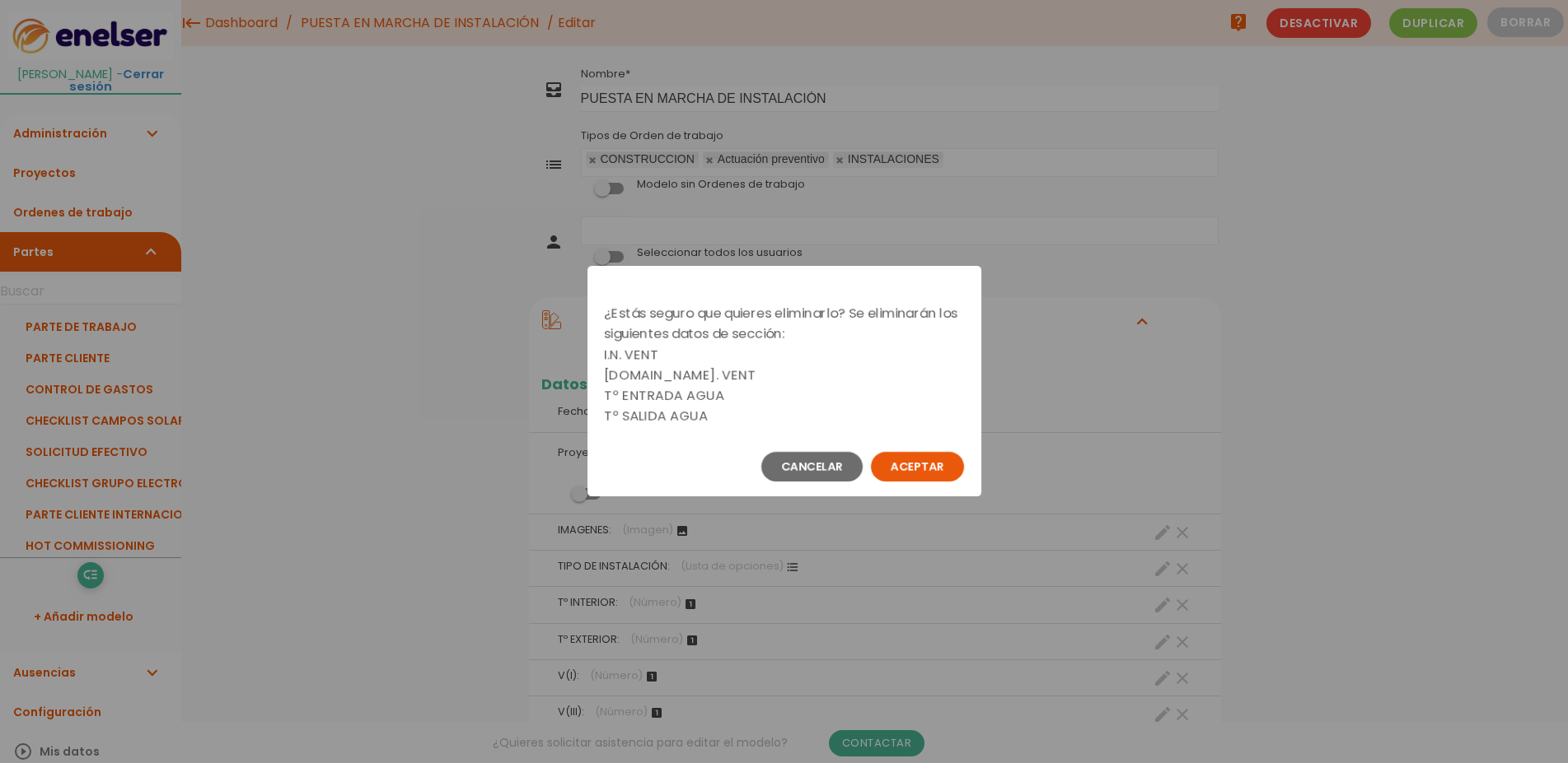
click at [923, 467] on button "Aceptar" at bounding box center [917, 466] width 93 height 30
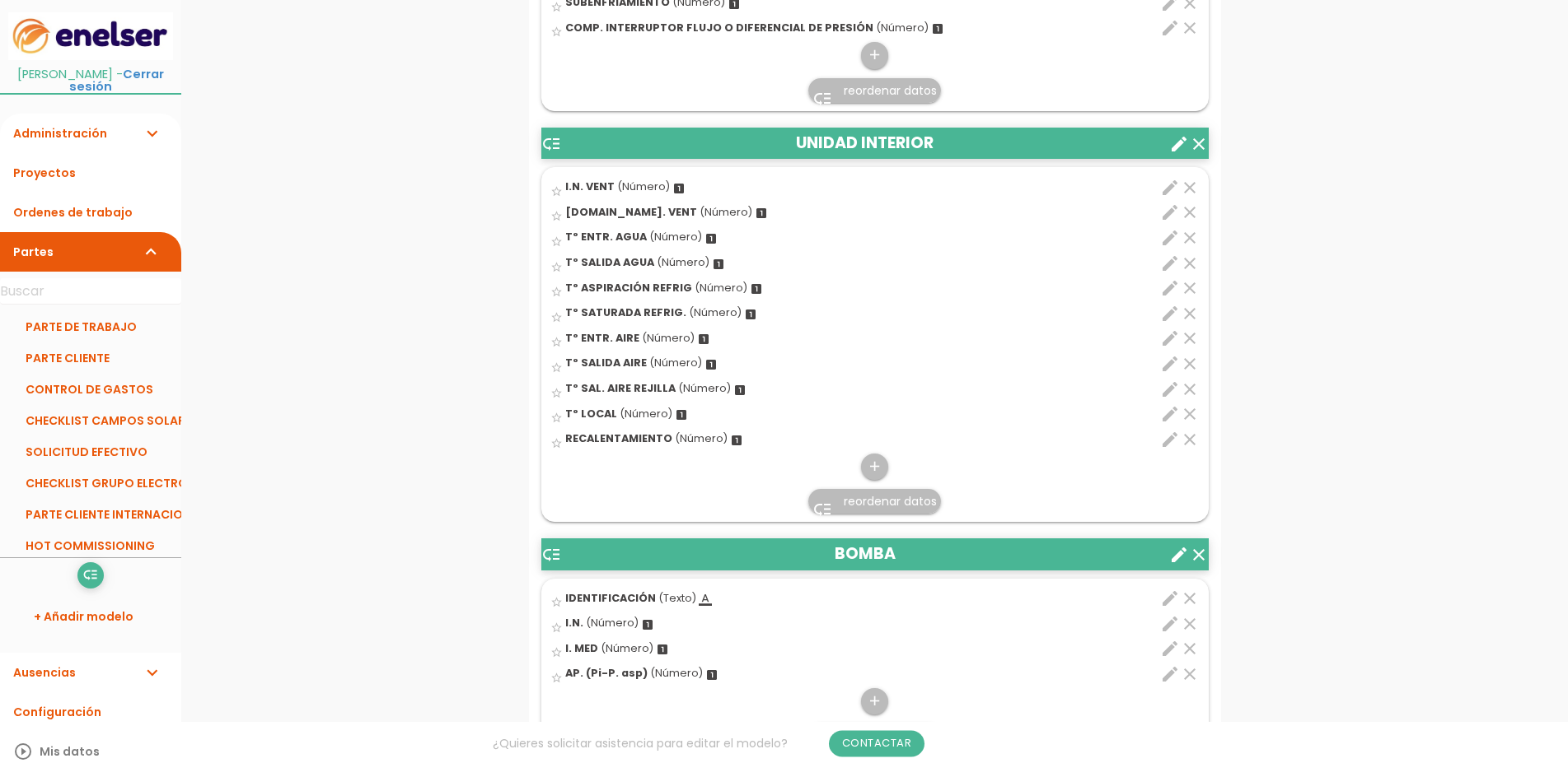
scroll to position [1344, 0]
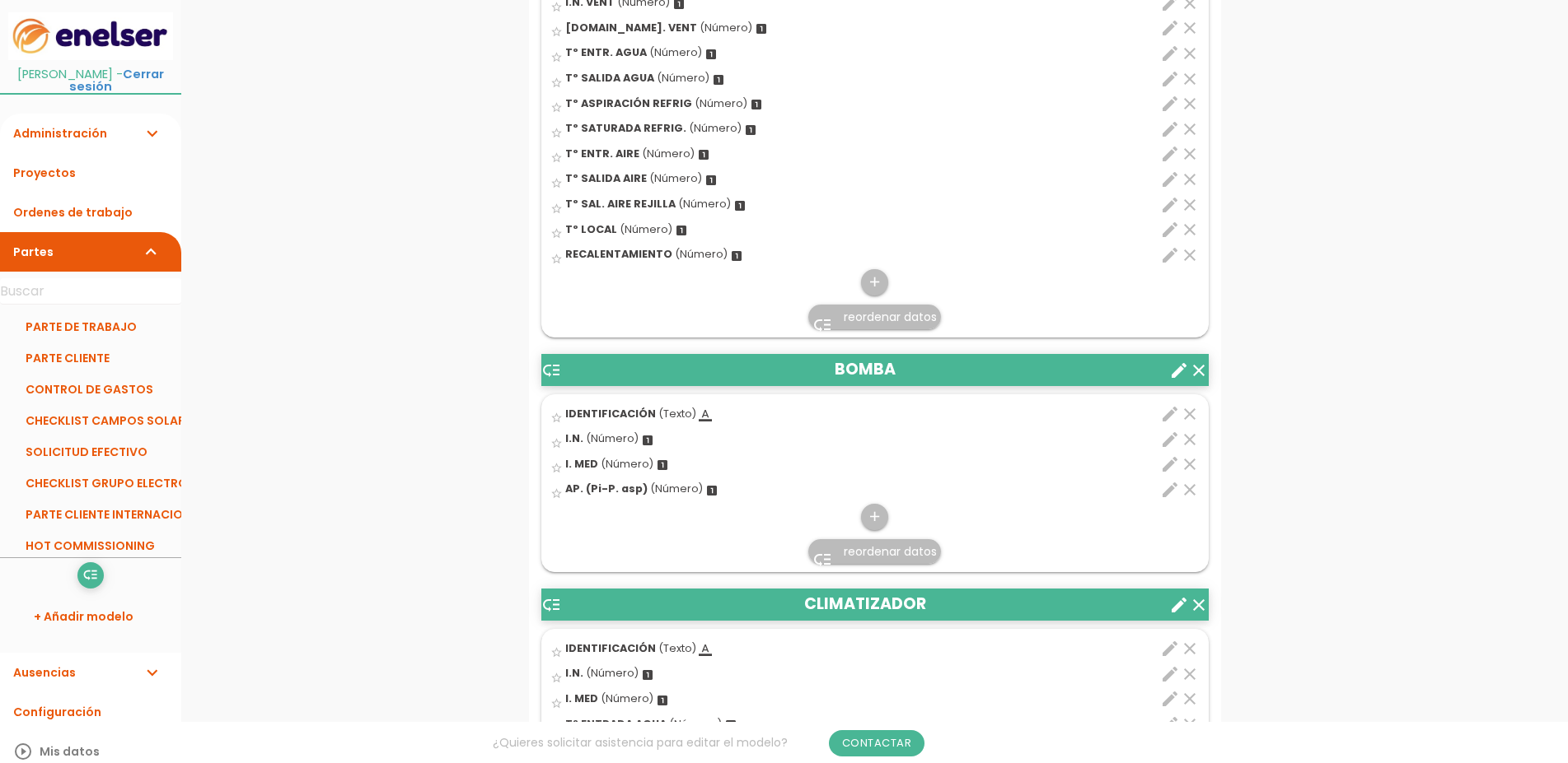
click at [1201, 373] on icon "clear" at bounding box center [1198, 370] width 19 height 19
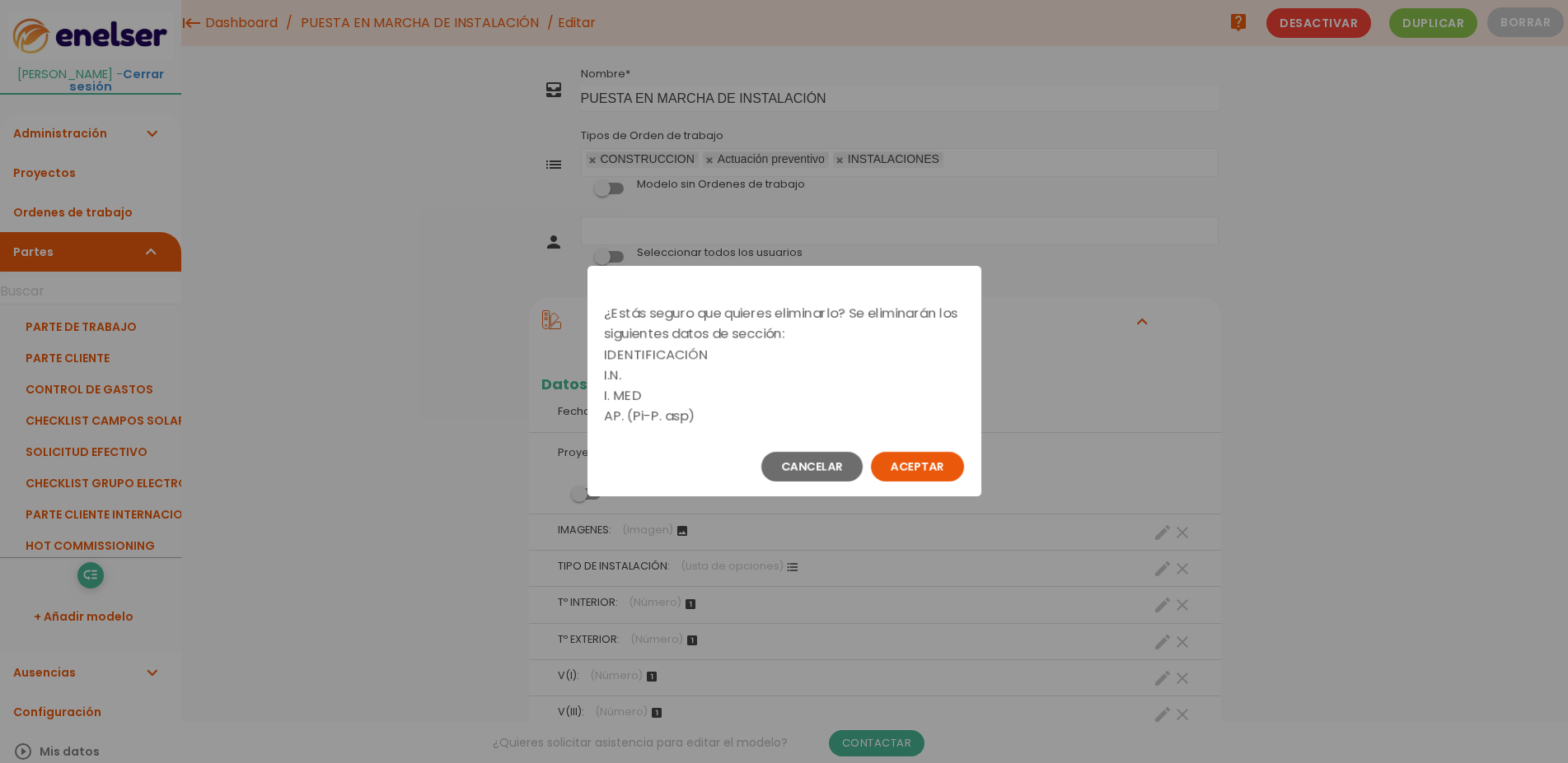
click at [929, 467] on button "Aceptar" at bounding box center [917, 466] width 93 height 30
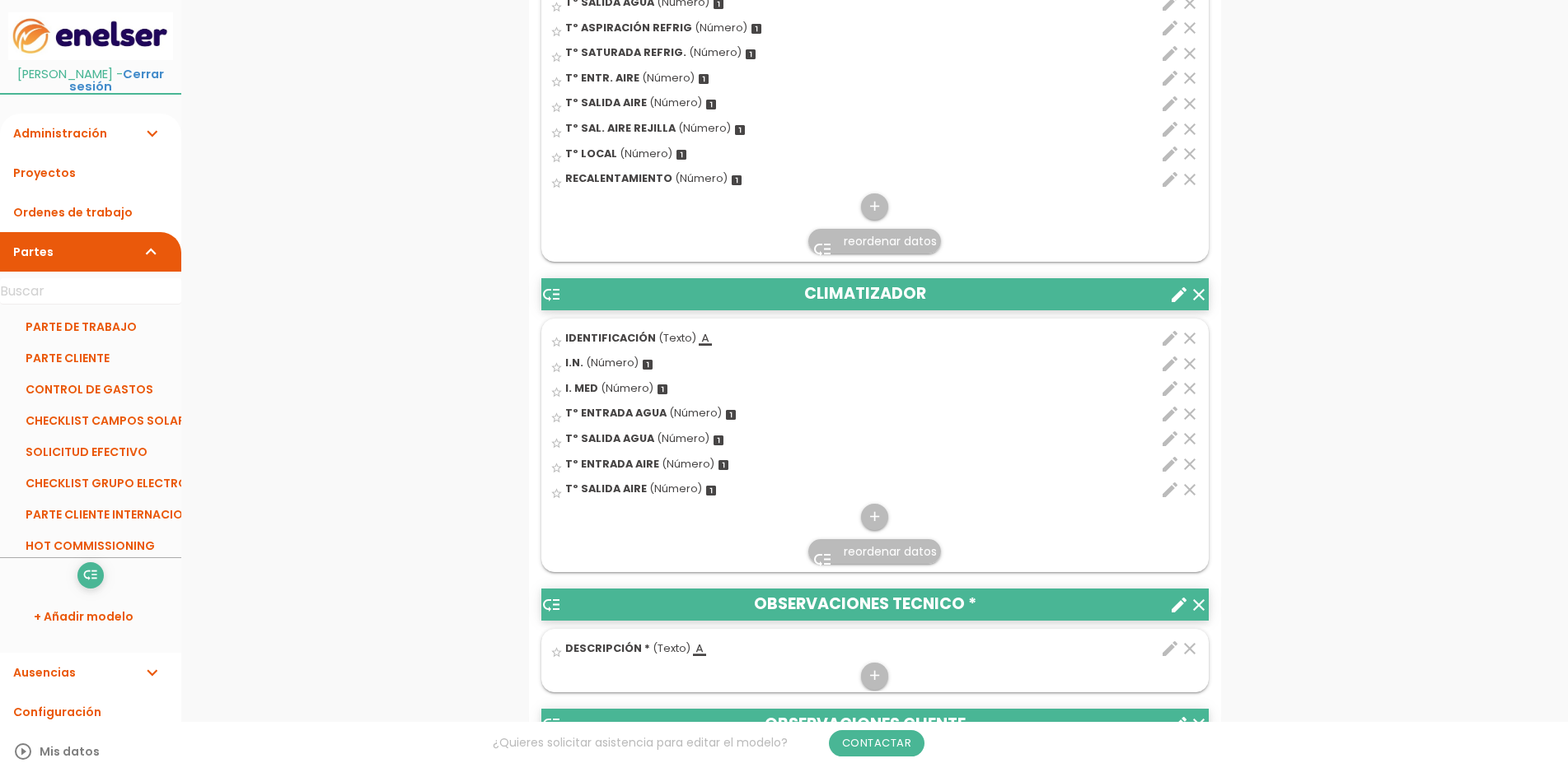
scroll to position [1428, 0]
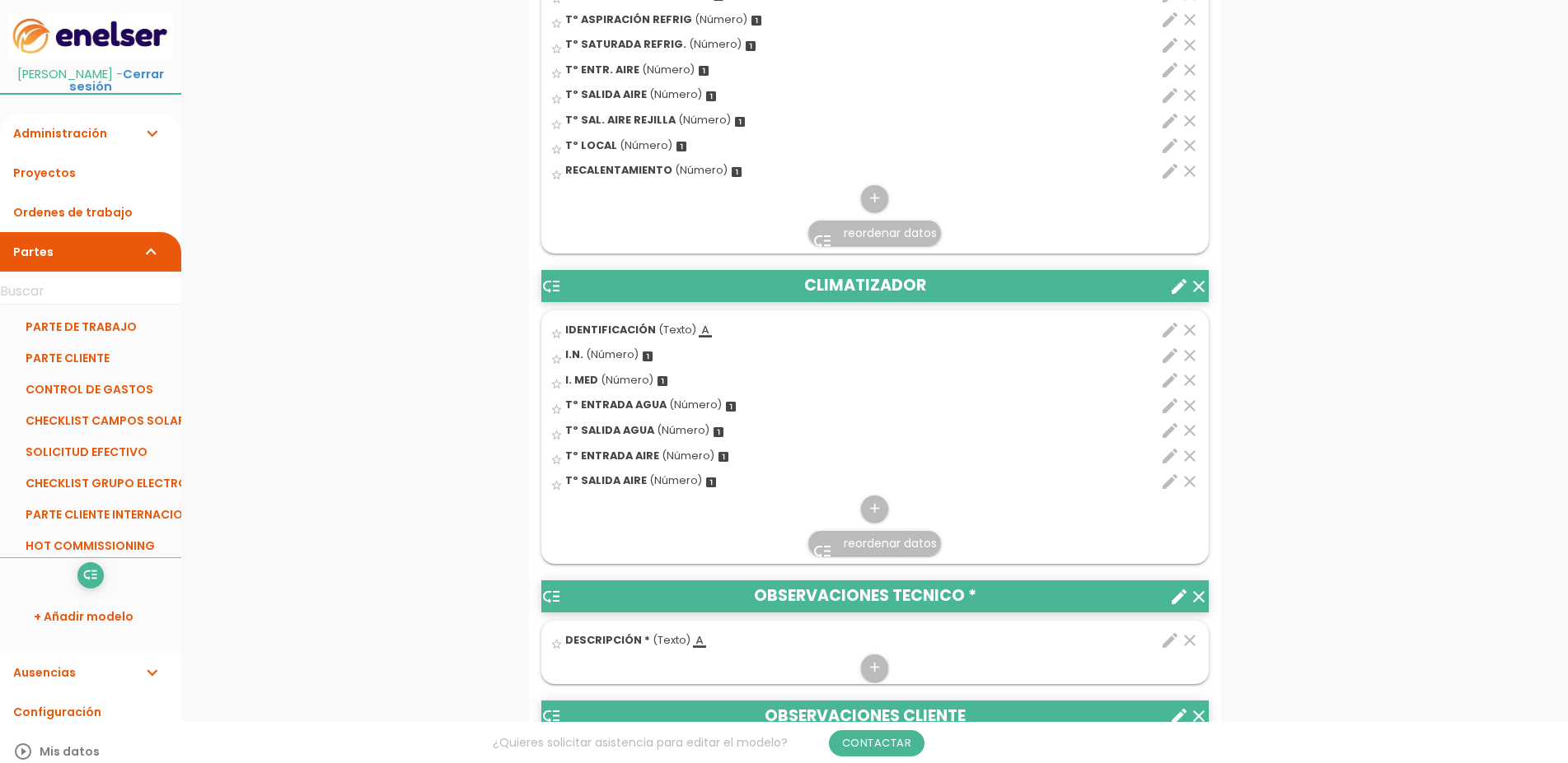
click at [1196, 288] on icon "clear" at bounding box center [1198, 286] width 19 height 19
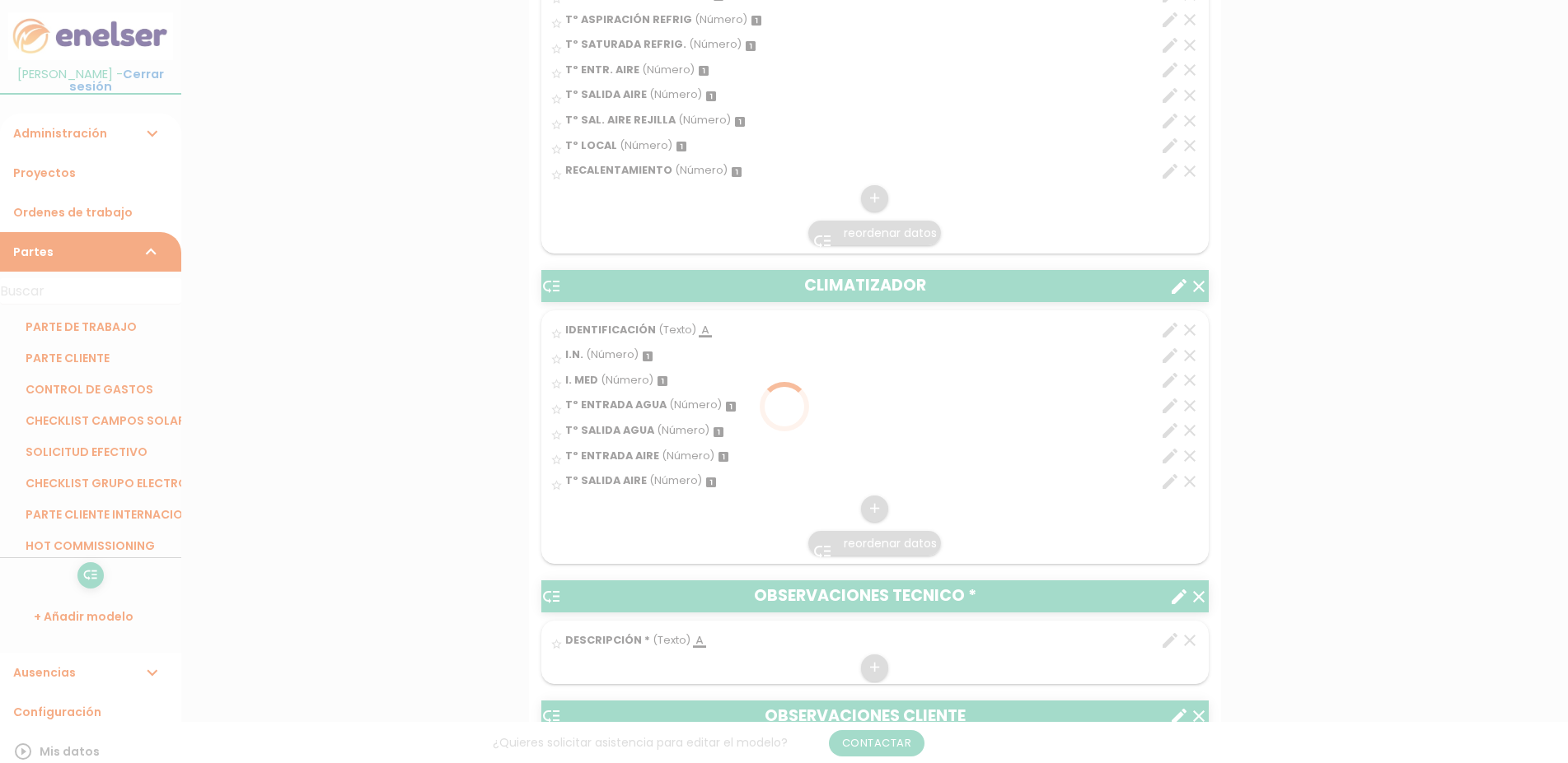
scroll to position [0, 0]
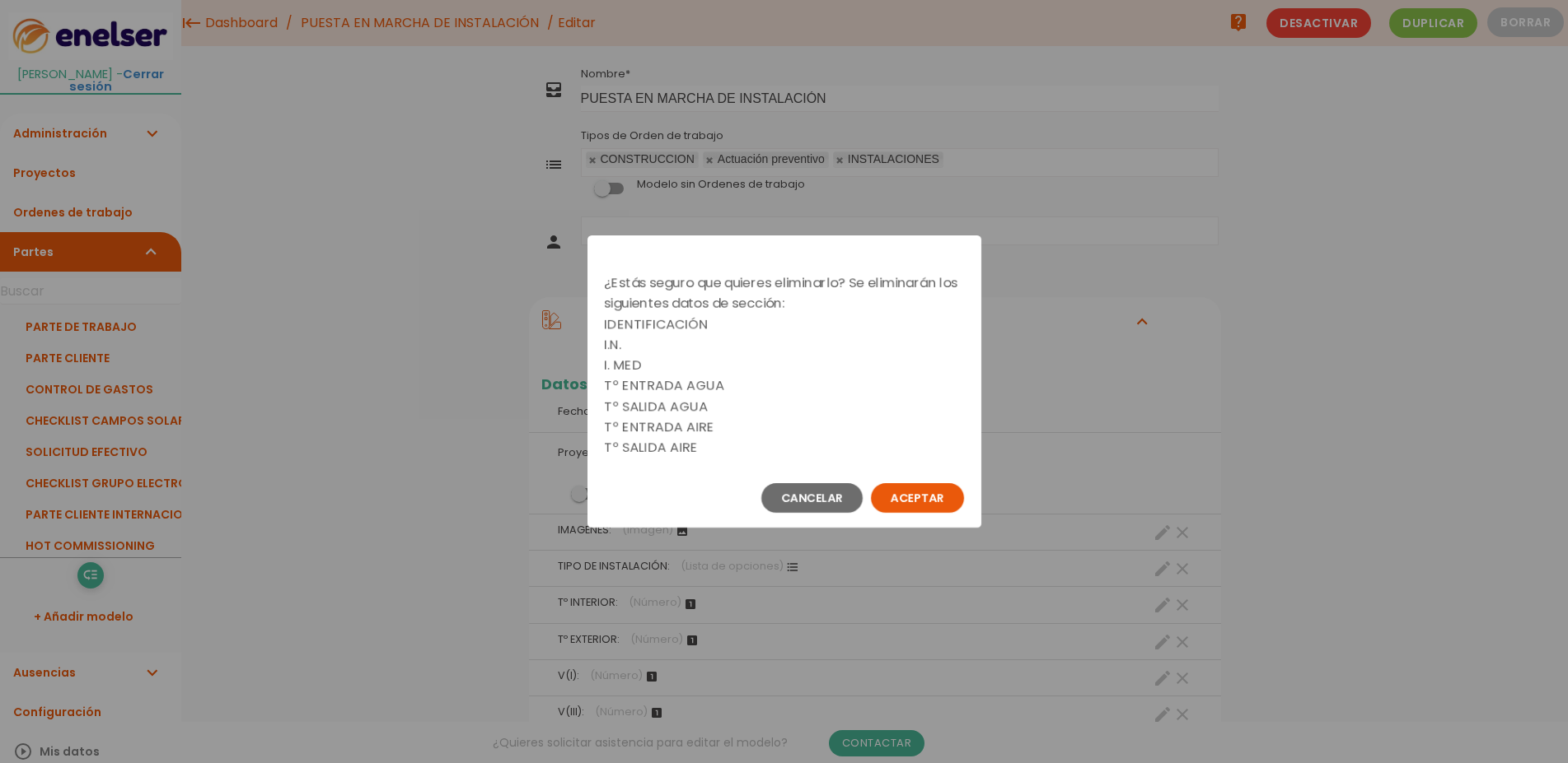
click at [917, 491] on button "Aceptar" at bounding box center [917, 498] width 93 height 30
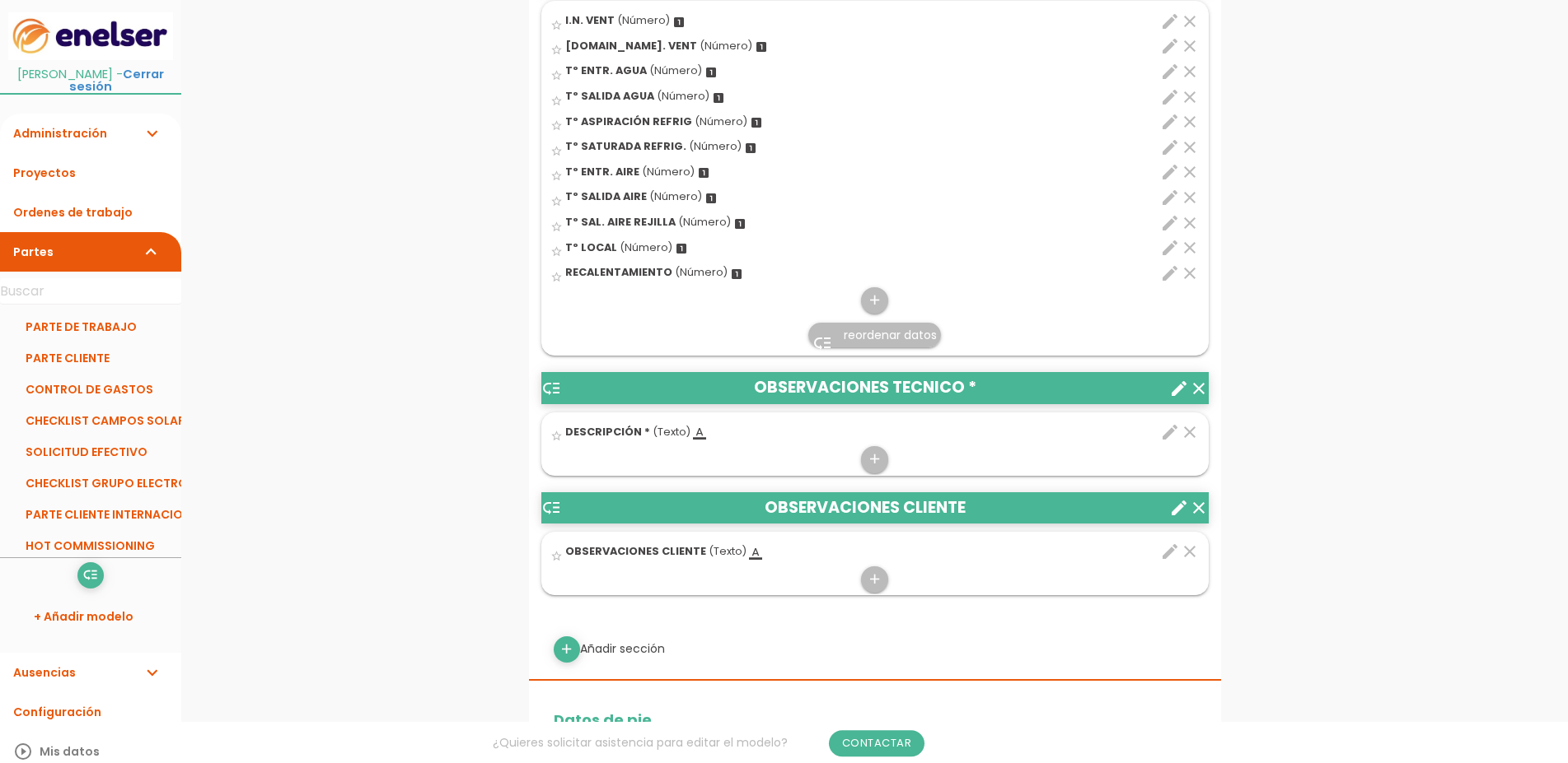
scroll to position [1428, 0]
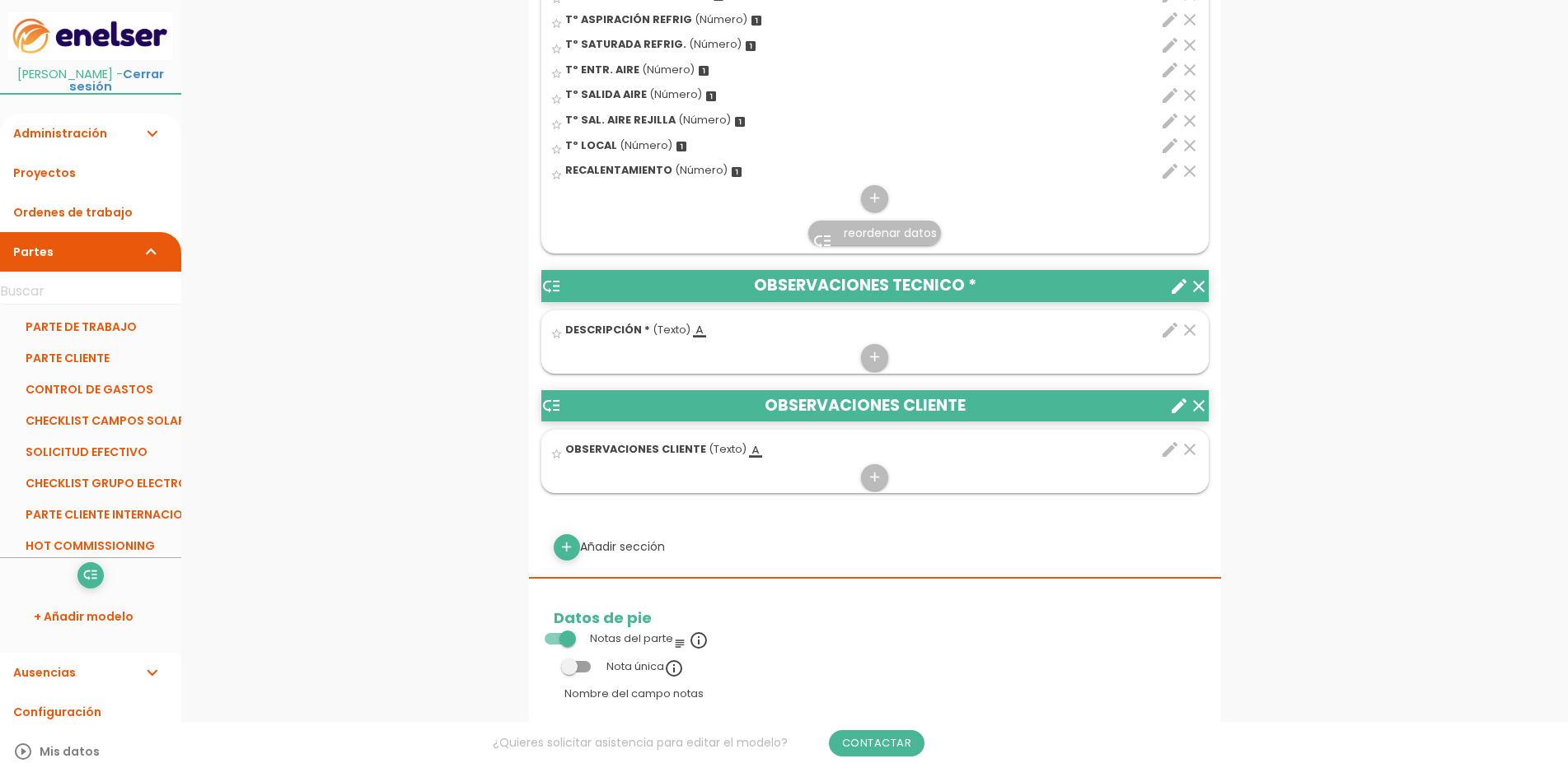
click at [1197, 406] on icon "clear" at bounding box center [1198, 406] width 19 height 19
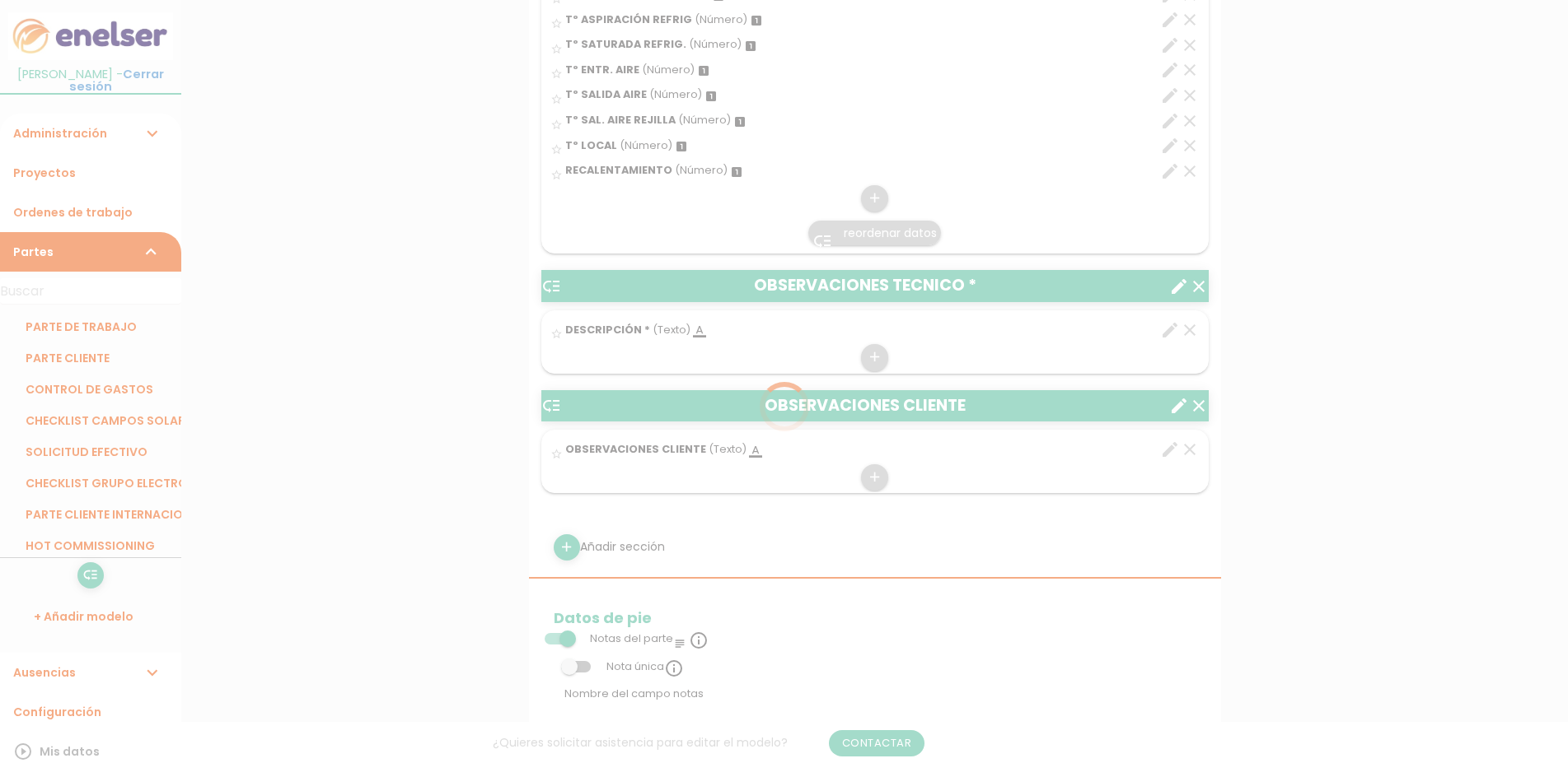
scroll to position [0, 0]
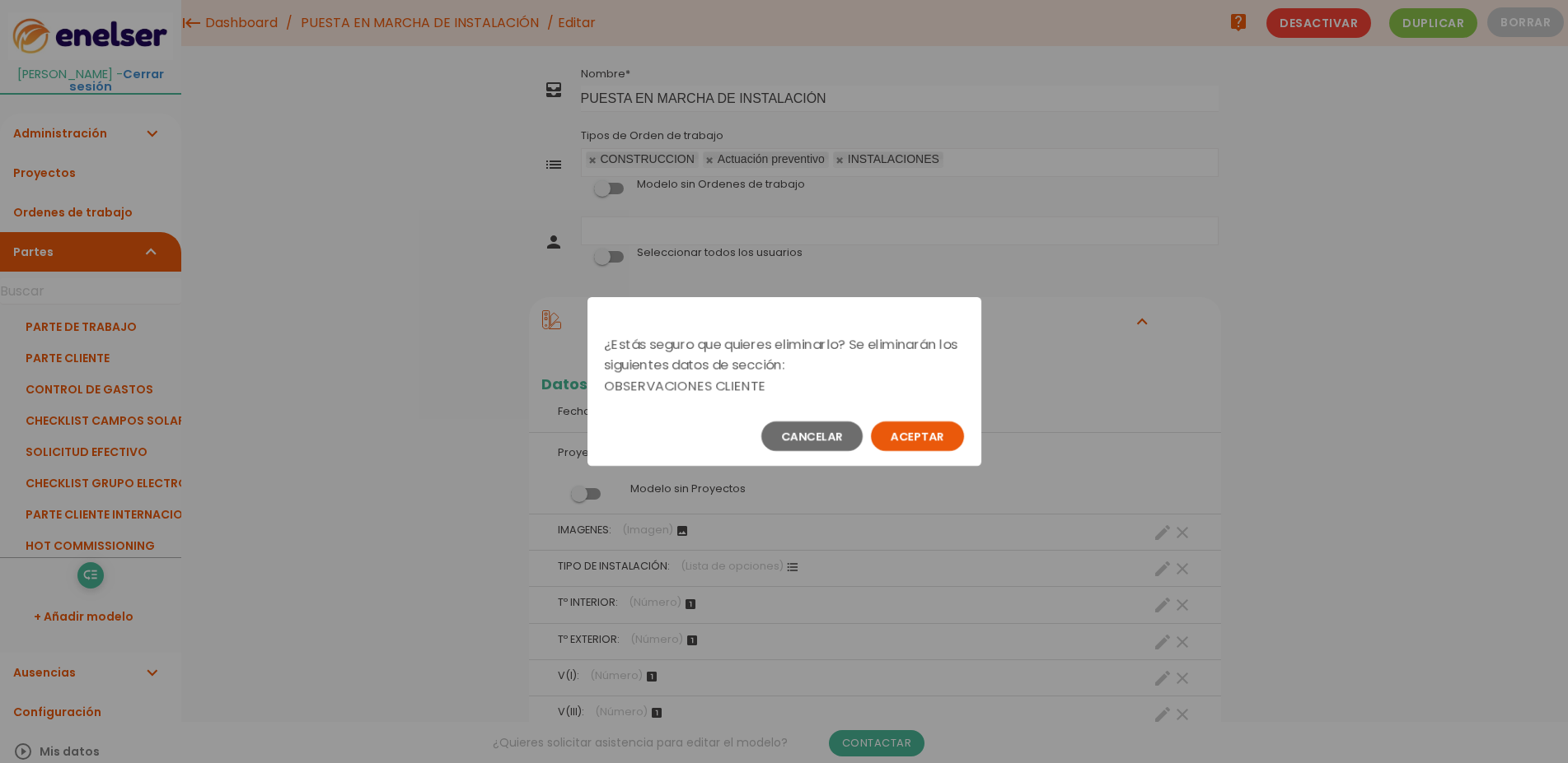
click at [957, 442] on button "Aceptar" at bounding box center [917, 436] width 93 height 30
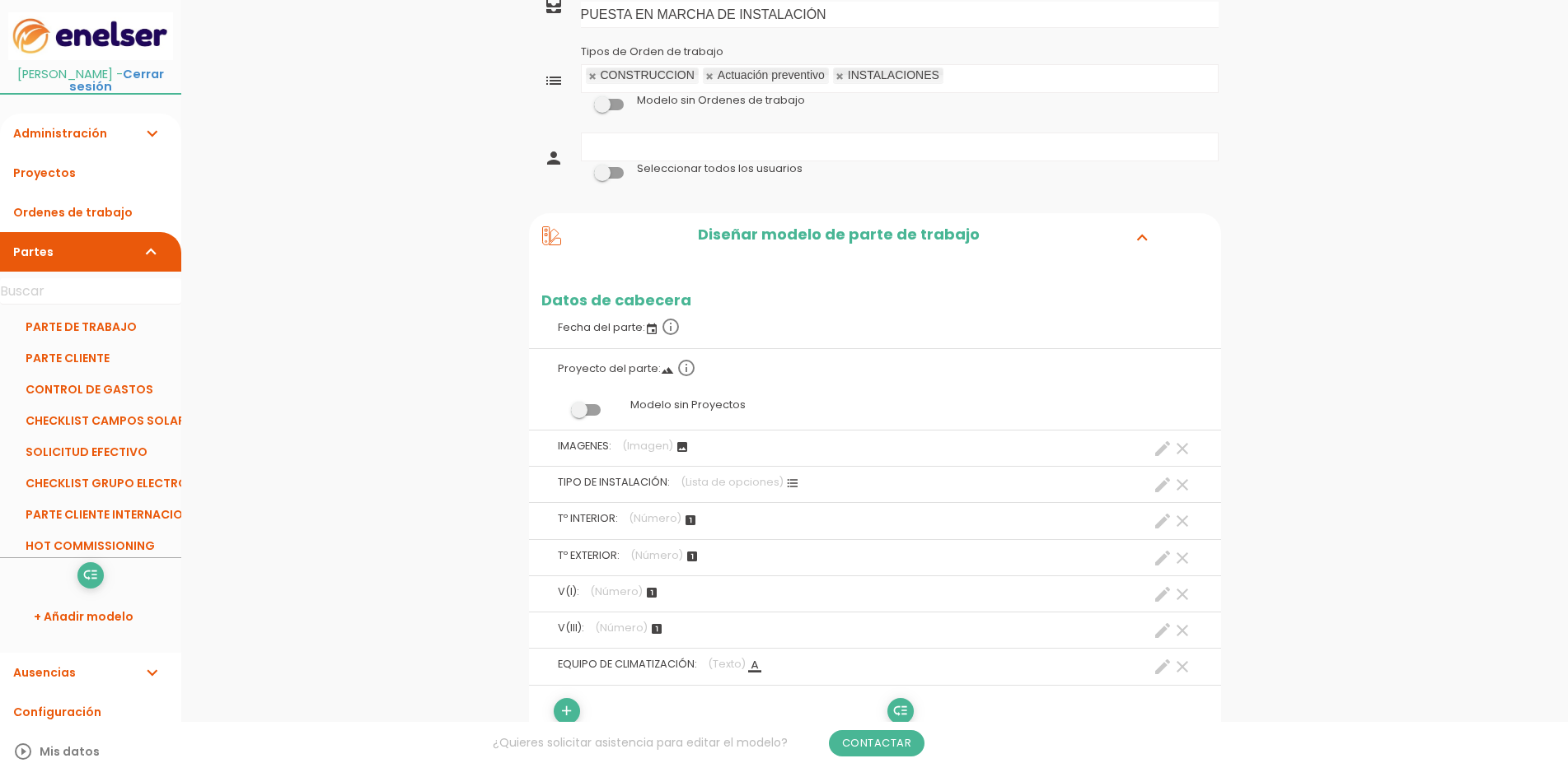
scroll to position [168, 0]
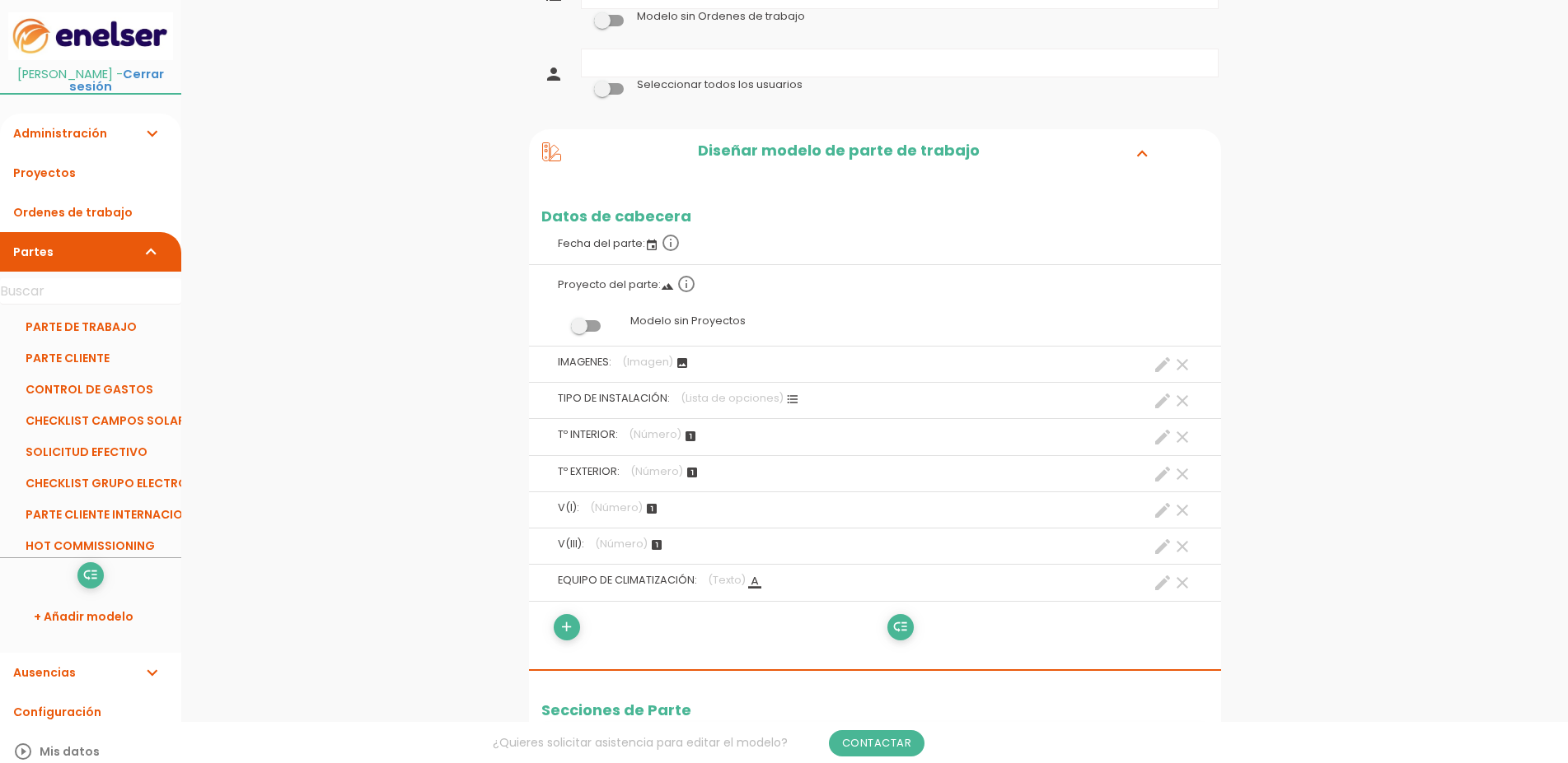
click at [581, 324] on span at bounding box center [586, 326] width 30 height 11
click at [558, 321] on input "checkbox" at bounding box center [558, 321] width 0 height 0
click at [589, 325] on span at bounding box center [586, 326] width 30 height 11
click at [558, 321] on input "checkbox" at bounding box center [558, 321] width 0 height 0
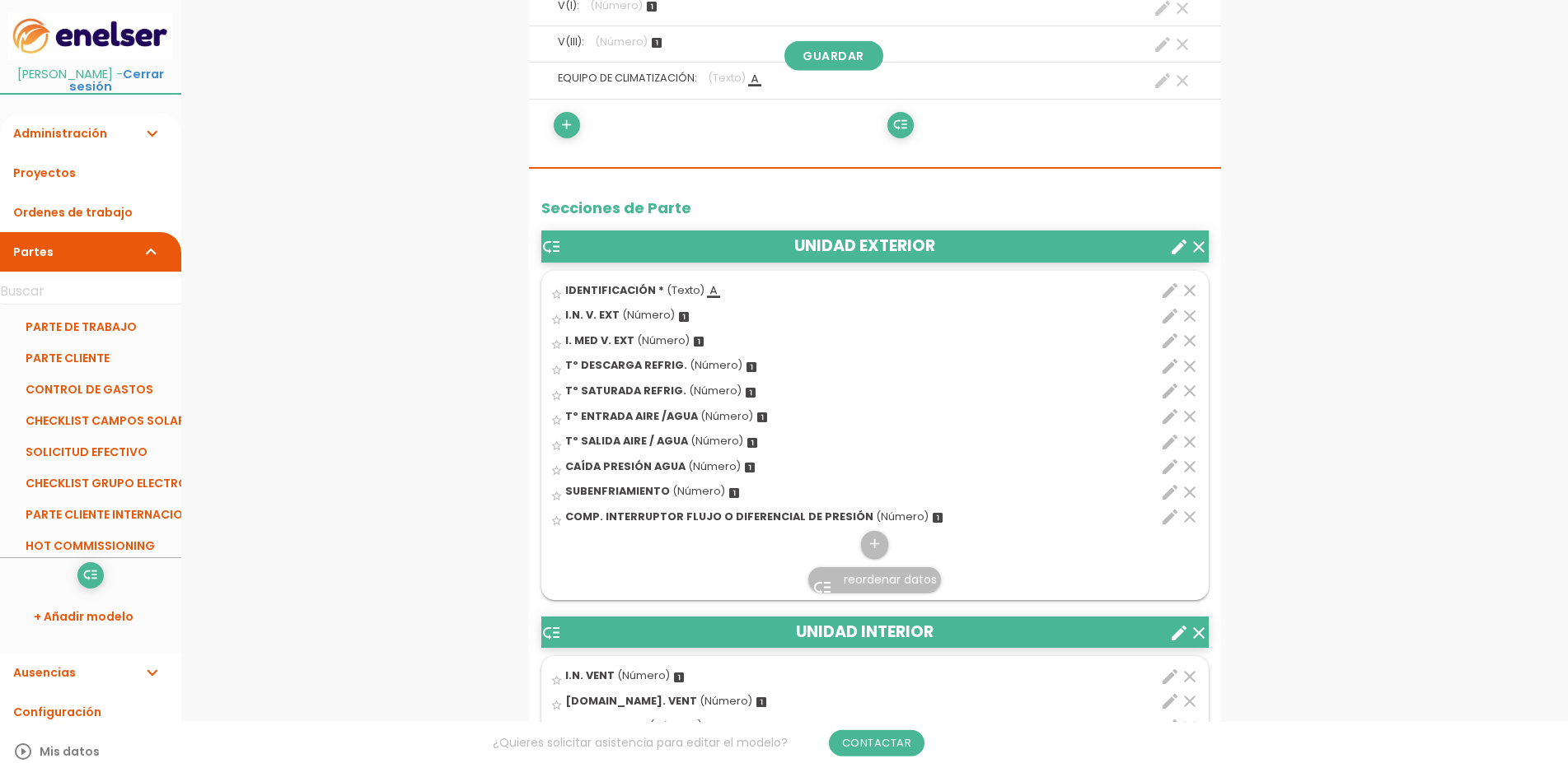
scroll to position [672, 0]
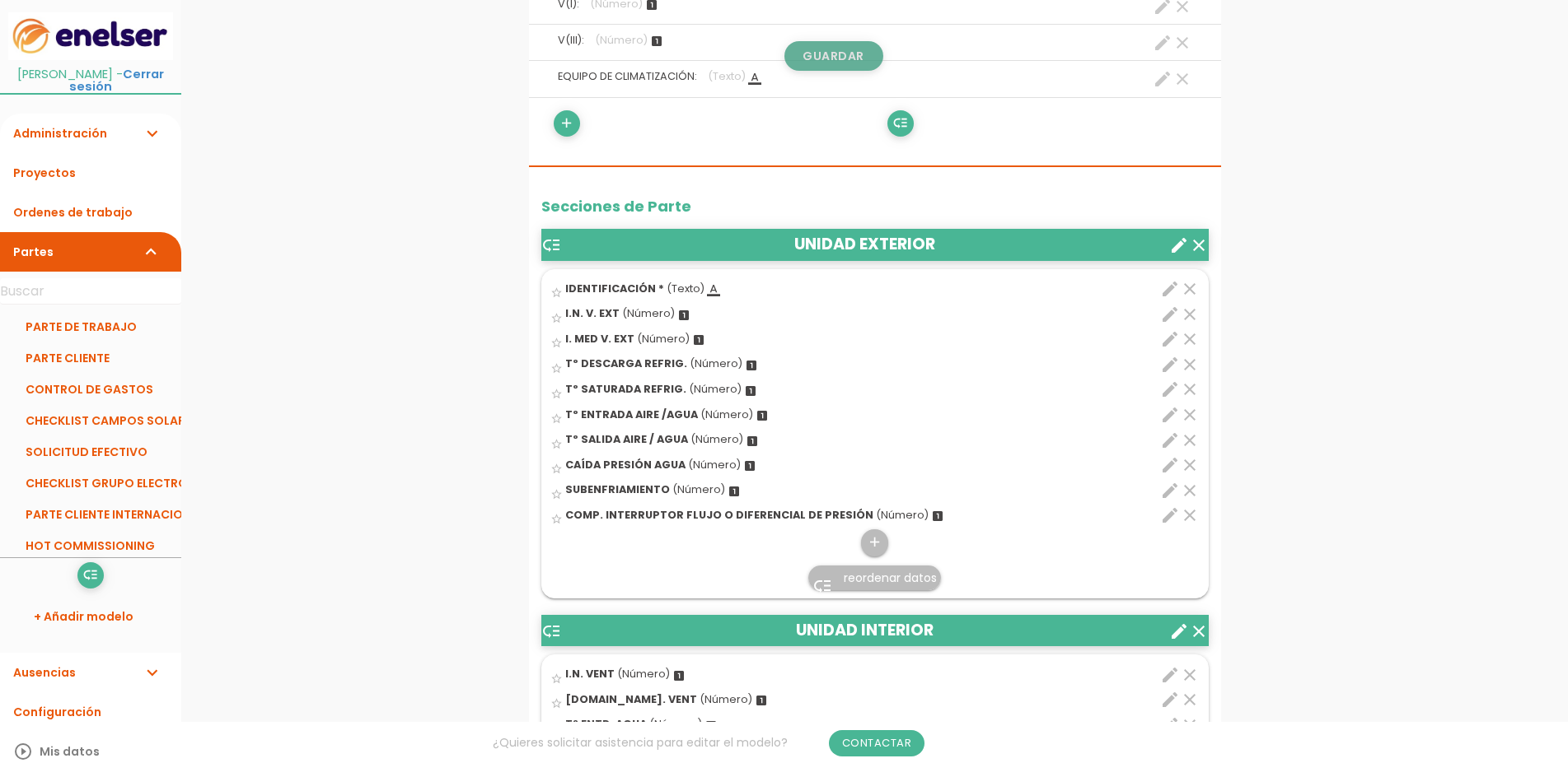
click at [832, 42] on link "Guardar" at bounding box center [833, 56] width 99 height 30
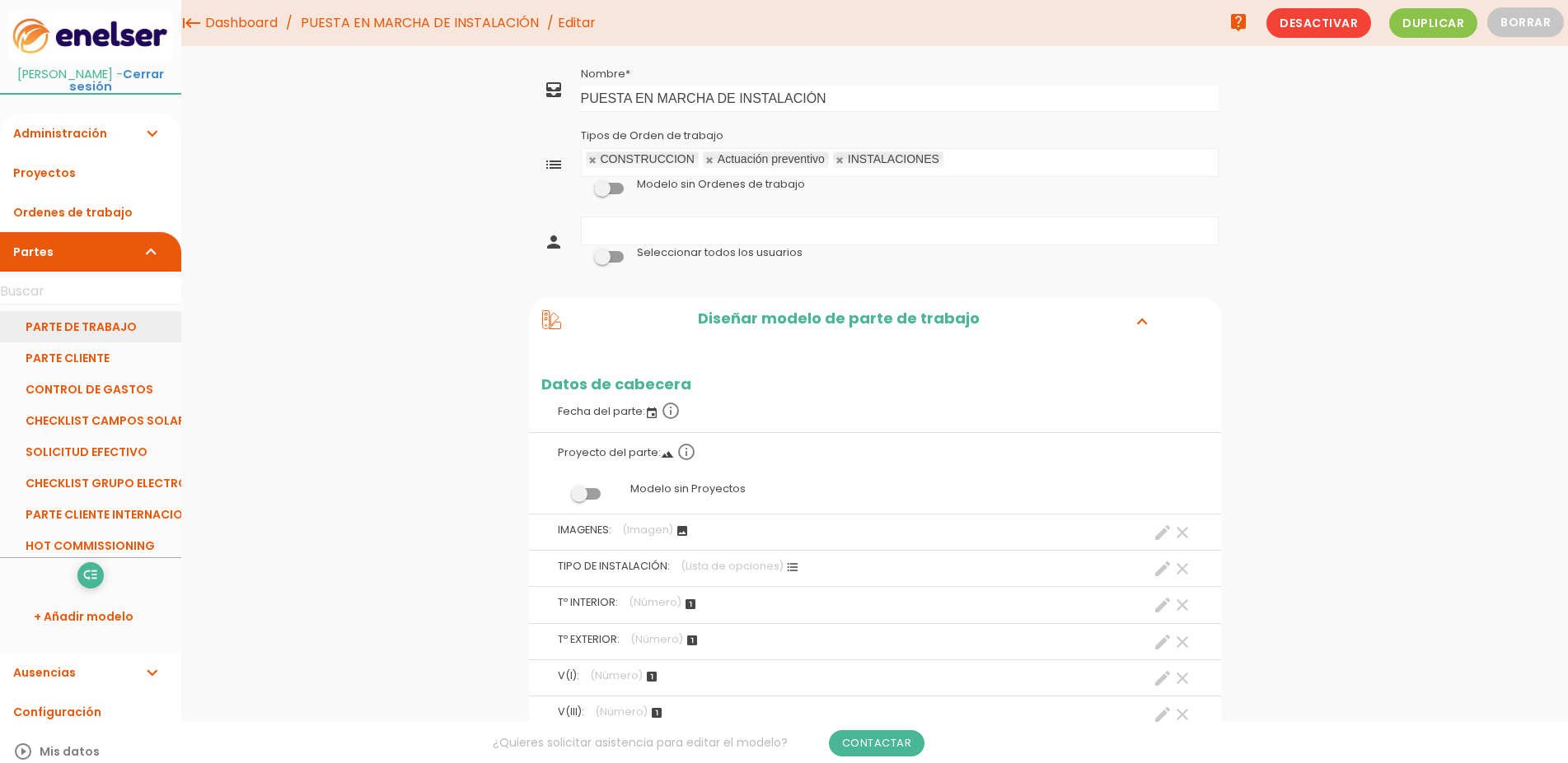
click at [96, 317] on link "PARTE DE TRABAJO" at bounding box center [91, 327] width 181 height 31
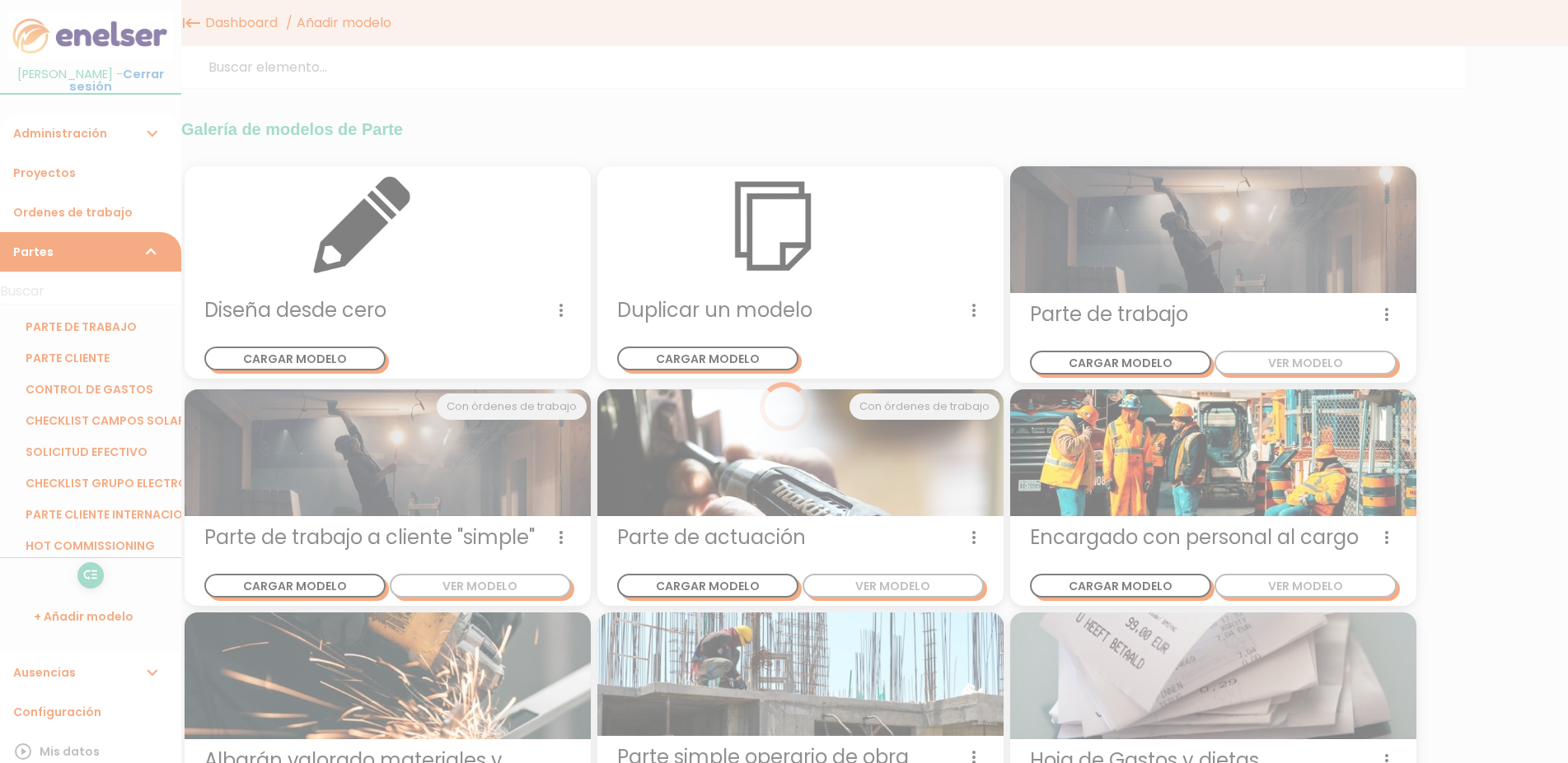
click at [95, 315] on div at bounding box center [784, 382] width 1568 height 763
